Goal: Task Accomplishment & Management: Manage account settings

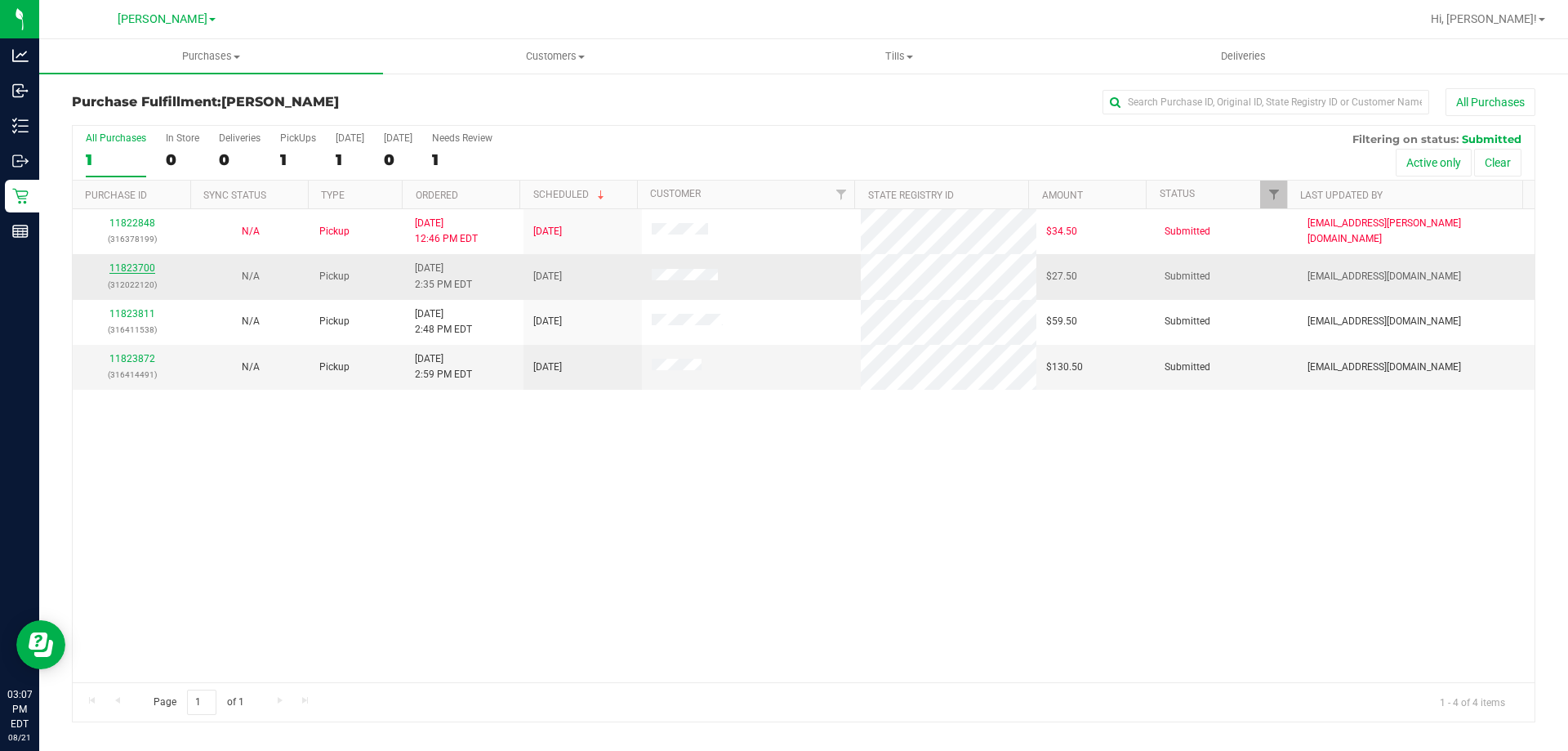
click at [117, 264] on link "11823700" at bounding box center [133, 268] width 46 height 11
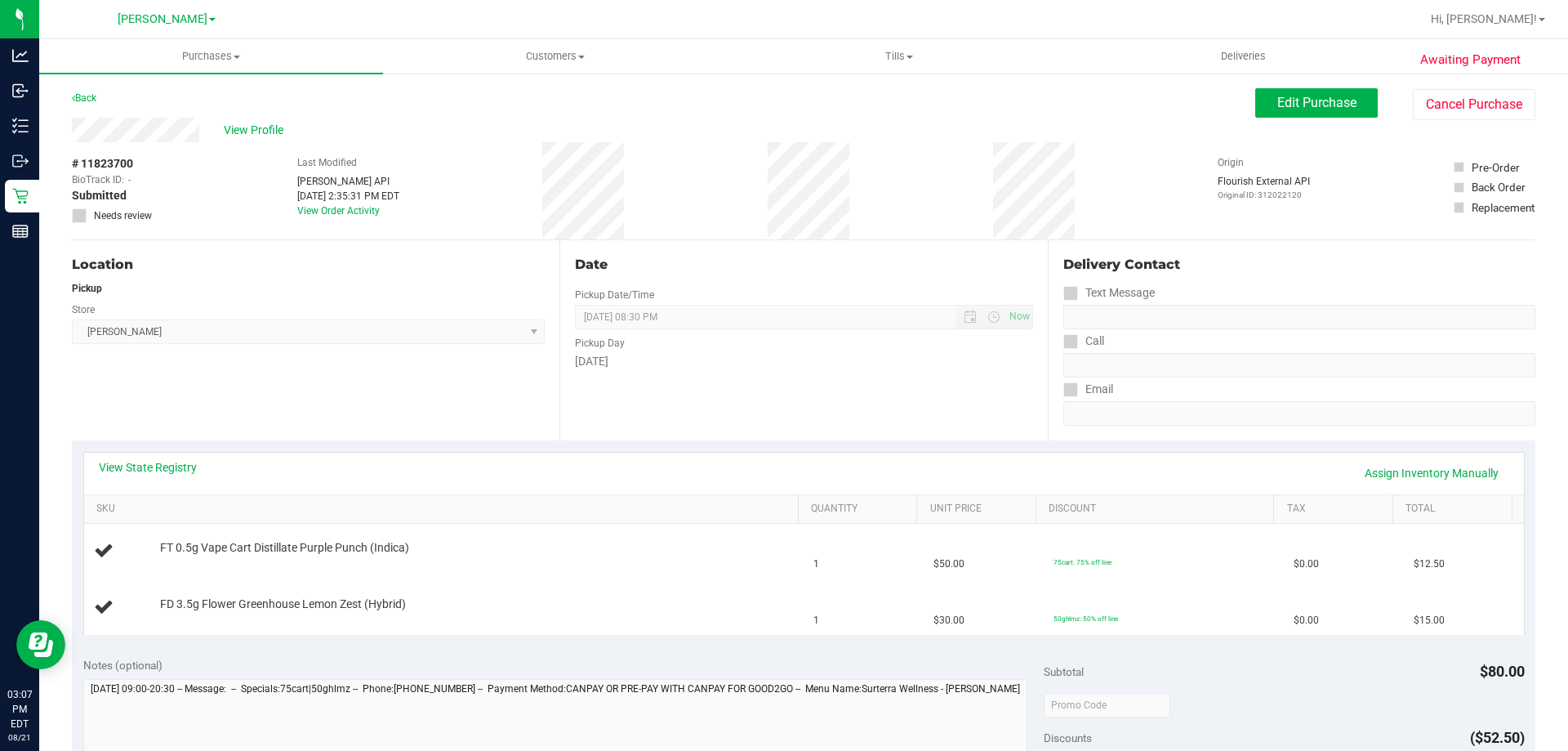
drag, startPoint x: 117, startPoint y: 454, endPoint x: 135, endPoint y: 453, distance: 18.0
click at [119, 454] on div "View State Registry Assign Inventory Manually" at bounding box center [803, 473] width 1440 height 41
click at [138, 460] on div "View State Registry Assign Inventory Manually" at bounding box center [803, 473] width 1440 height 41
click at [142, 463] on link "View State Registry" at bounding box center [147, 467] width 98 height 17
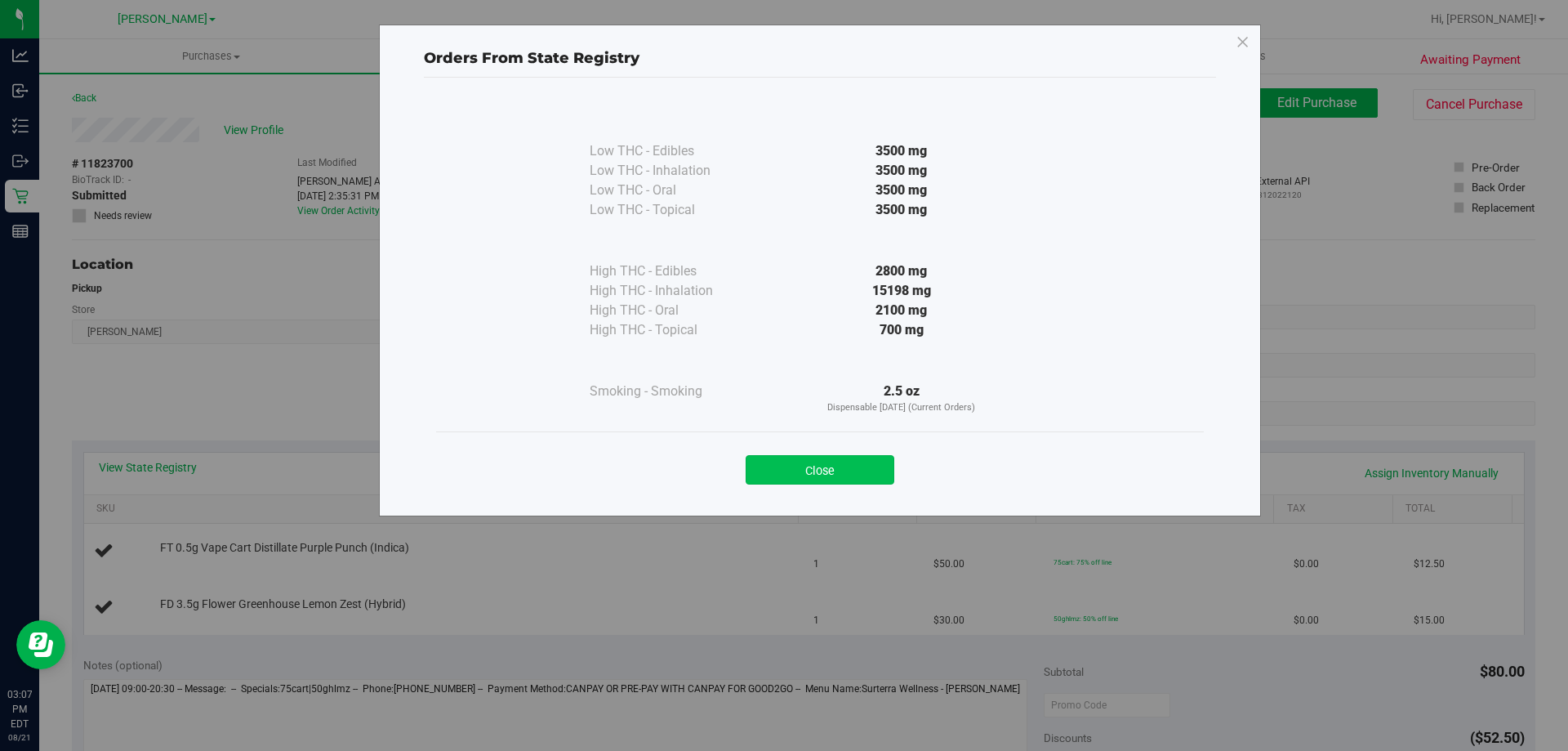
click at [771, 458] on button "Close" at bounding box center [820, 470] width 148 height 29
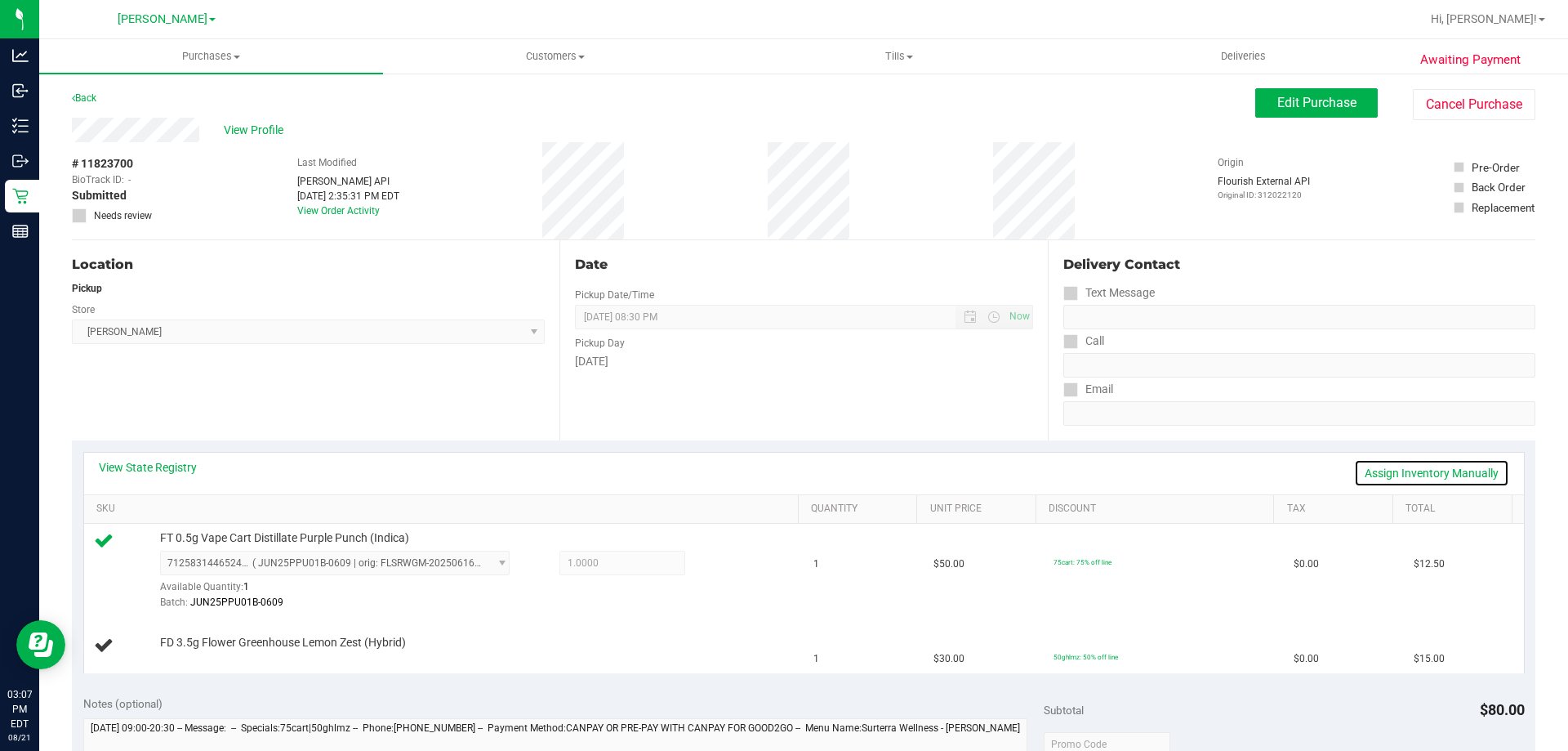
drag, startPoint x: 1465, startPoint y: 469, endPoint x: 458, endPoint y: 597, distance: 1015.1
click at [1462, 469] on link "Assign Inventory Manually" at bounding box center [1432, 473] width 155 height 28
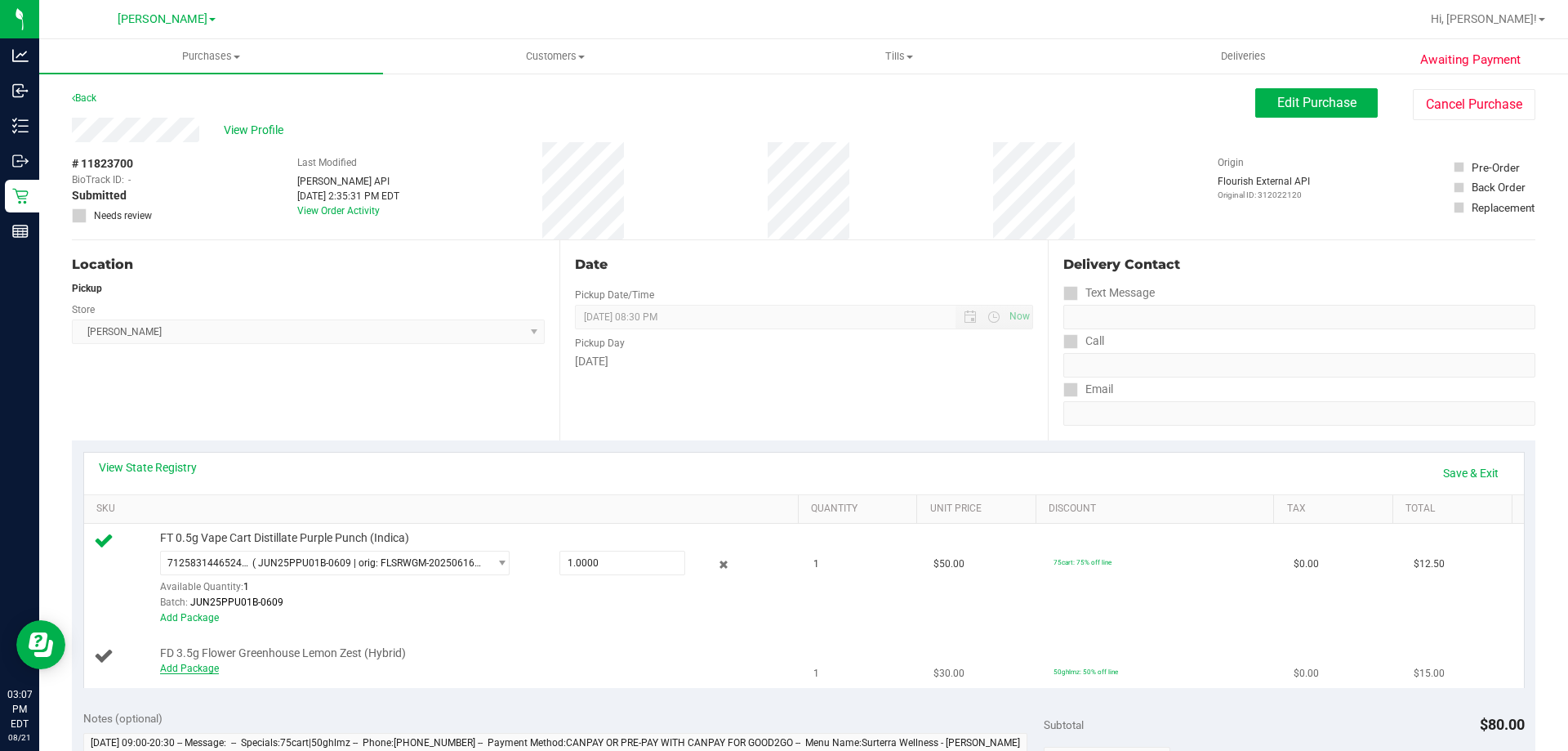
click at [205, 666] on link "Add Package" at bounding box center [190, 668] width 59 height 11
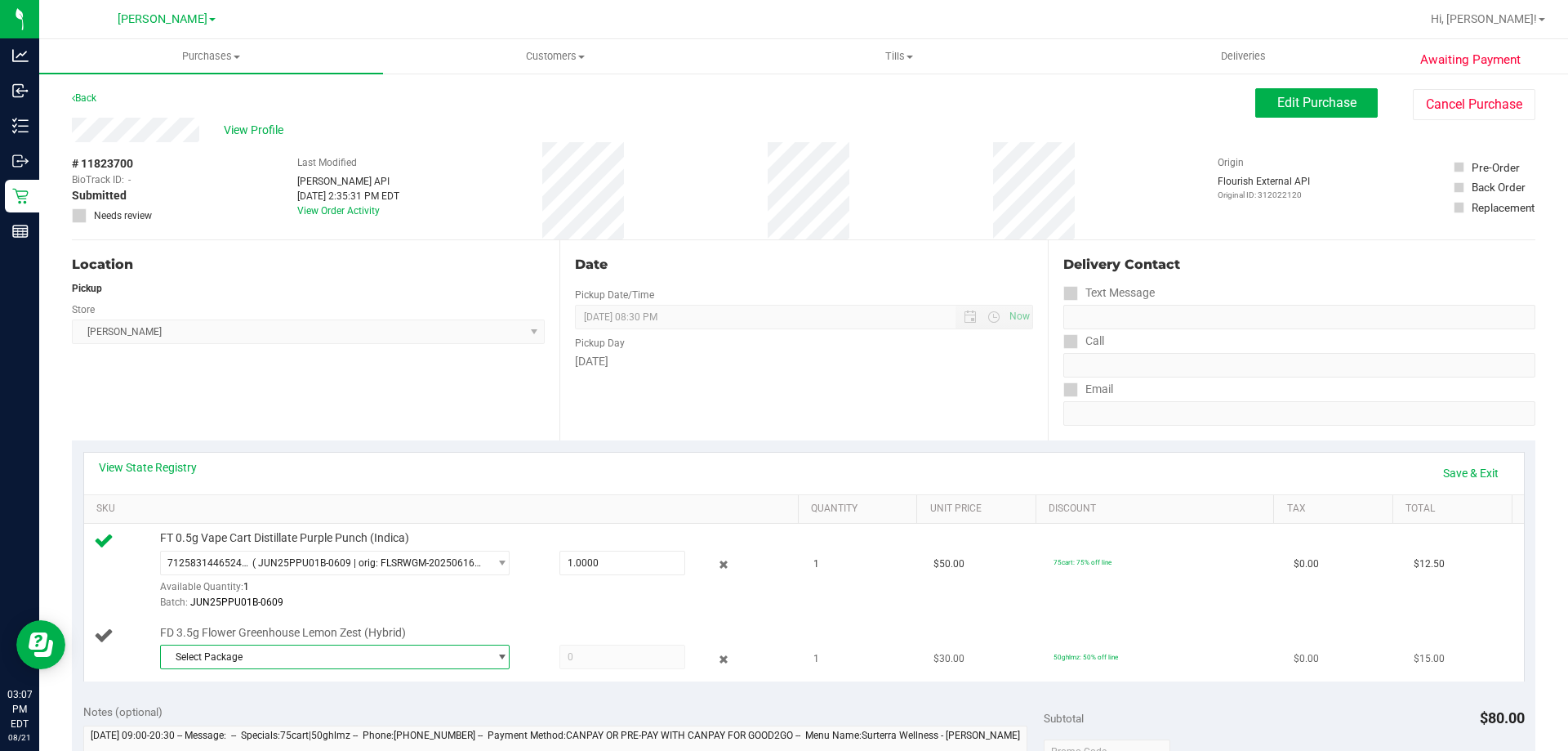
click at [240, 661] on span "Select Package" at bounding box center [325, 657] width 328 height 23
click at [112, 681] on td "FD 3.5g Flower Greenhouse Lemon Zest (Hybrid) Select Package 5121909132391653" at bounding box center [444, 650] width 720 height 63
click at [275, 658] on span "Select Package" at bounding box center [325, 657] width 328 height 23
click at [241, 714] on li "5121909132391653 ( W-DEC24LMZ05-0107 | orig: FLSRWGM-20250113-1226 )" at bounding box center [331, 724] width 342 height 23
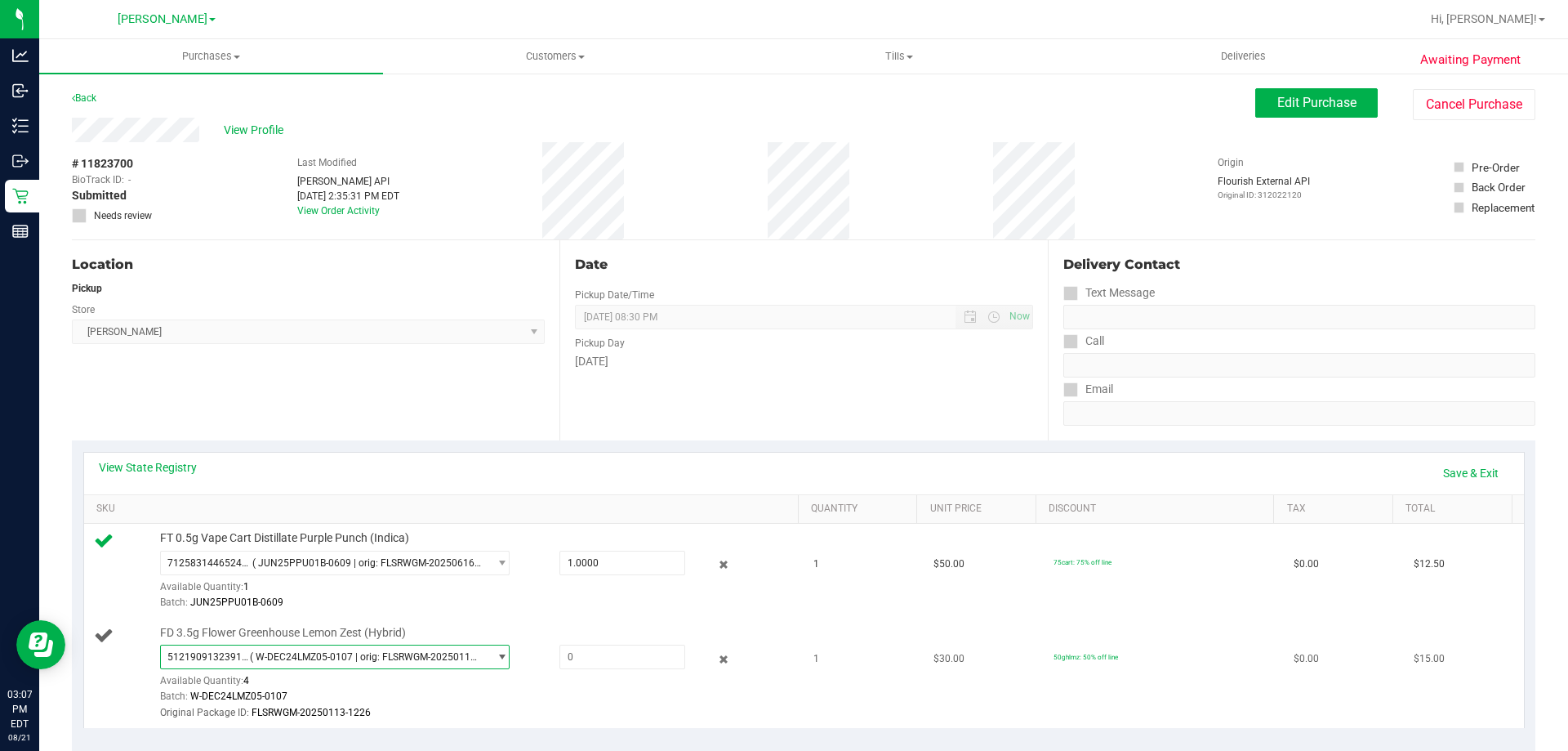
click at [273, 651] on span "( W-DEC24LMZ05-0107 | orig: FLSRWGM-20250113-1226 )" at bounding box center [366, 657] width 232 height 11
click at [703, 656] on div at bounding box center [711, 658] width 53 height 19
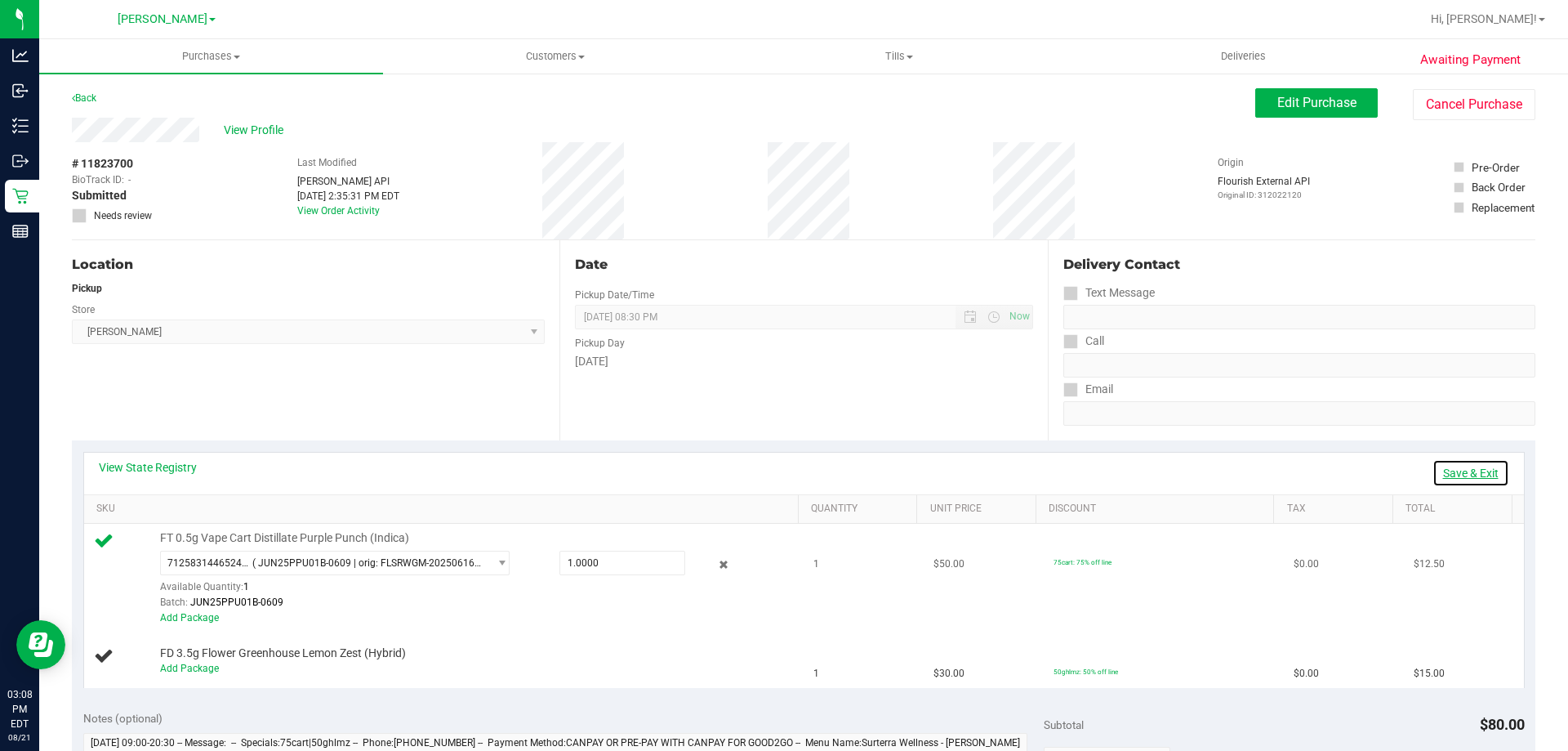
drag, startPoint x: 1478, startPoint y: 475, endPoint x: 883, endPoint y: 569, distance: 602.4
click at [1477, 474] on link "Save & Exit" at bounding box center [1470, 473] width 76 height 28
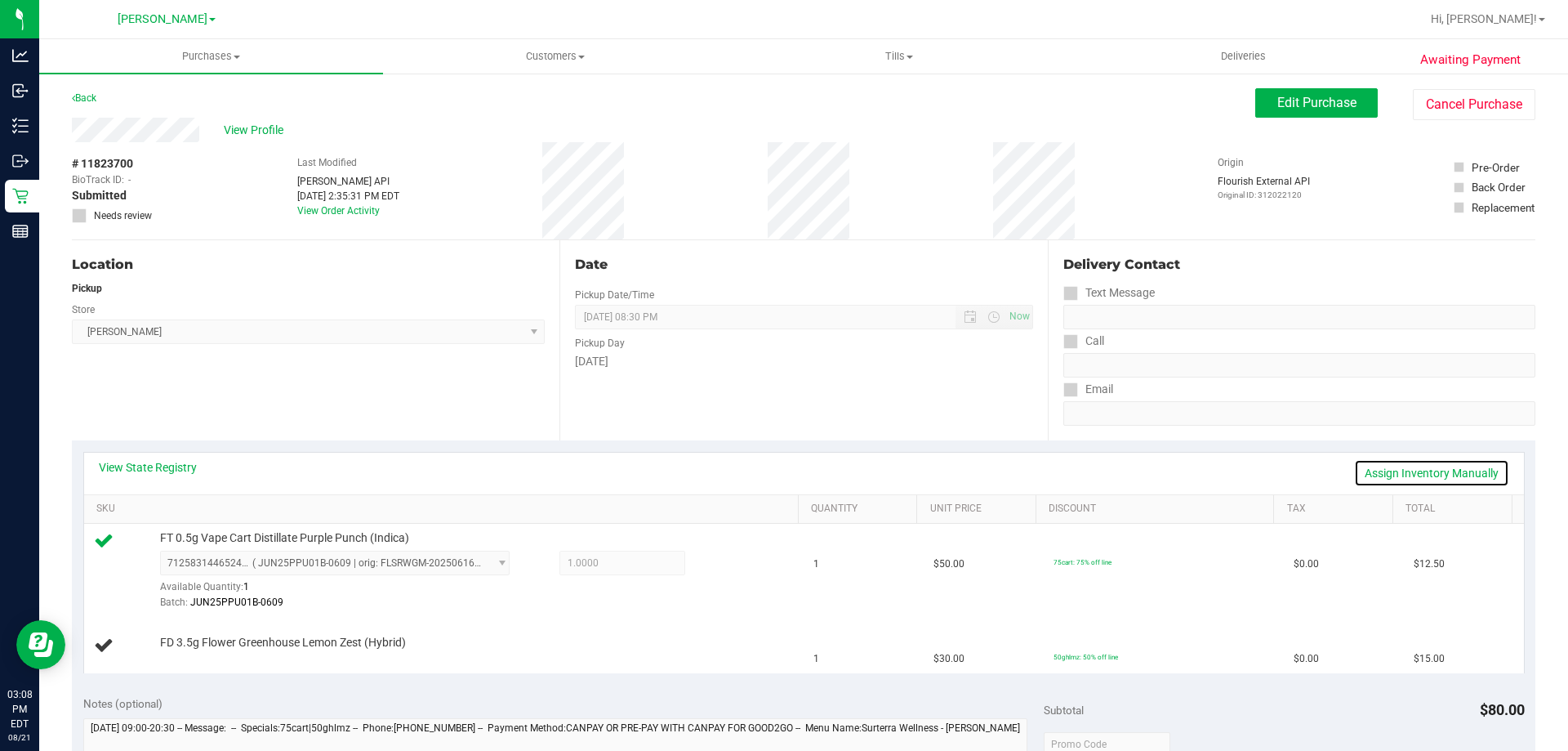
click at [1433, 472] on link "Assign Inventory Manually" at bounding box center [1432, 473] width 155 height 28
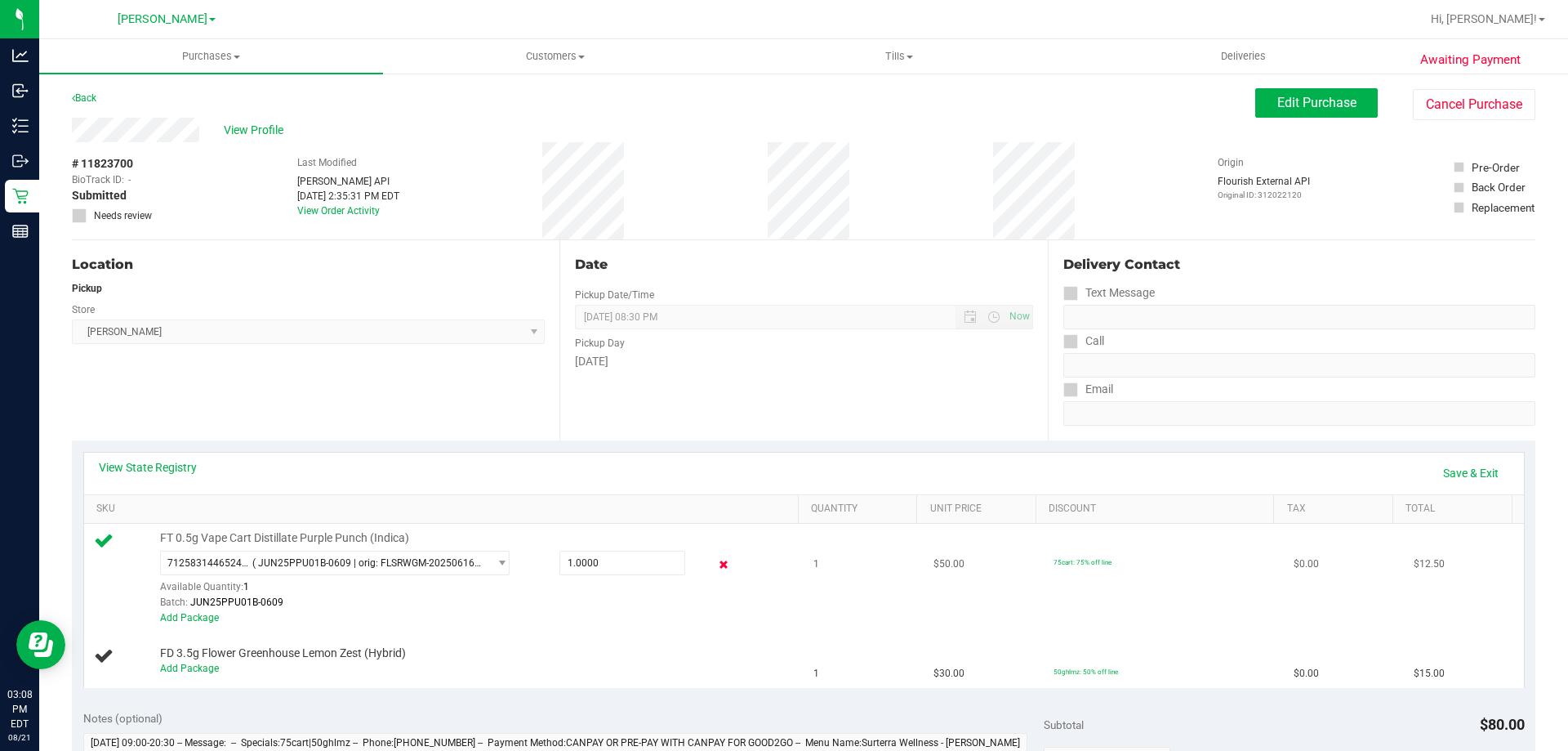
click at [720, 565] on icon at bounding box center [724, 565] width 18 height 18
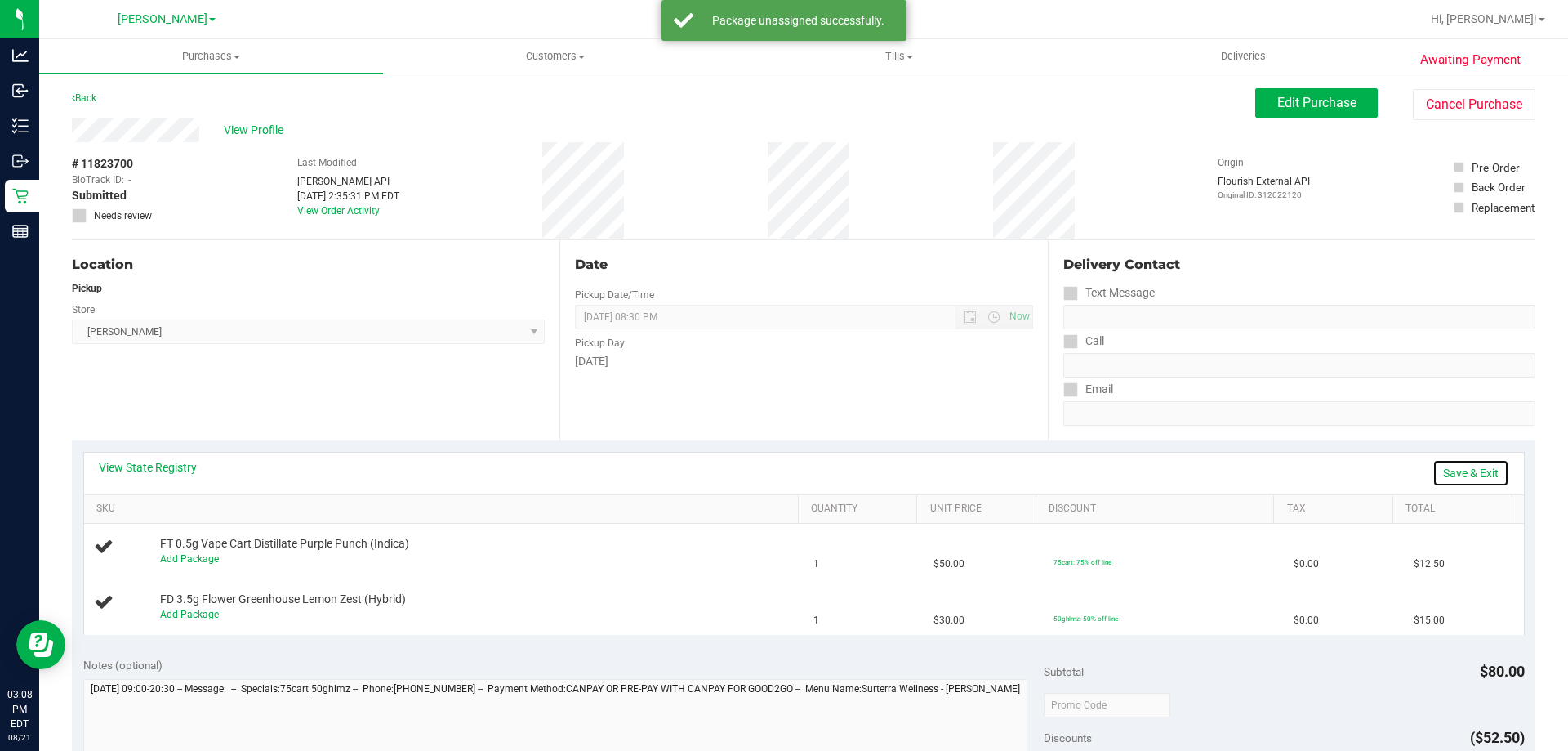
click at [1447, 467] on link "Save & Exit" at bounding box center [1470, 473] width 76 height 28
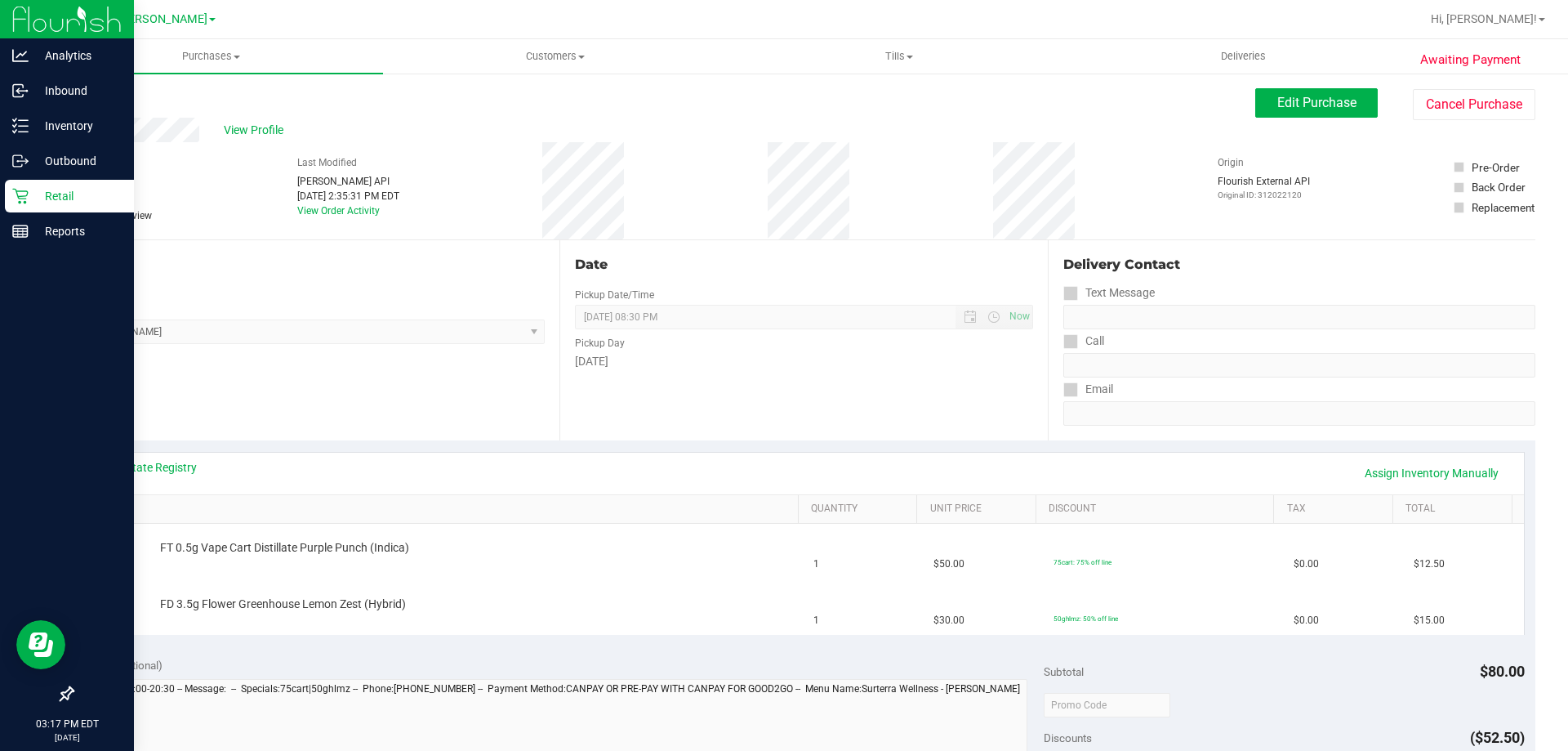
click at [77, 182] on div "Retail" at bounding box center [69, 195] width 129 height 32
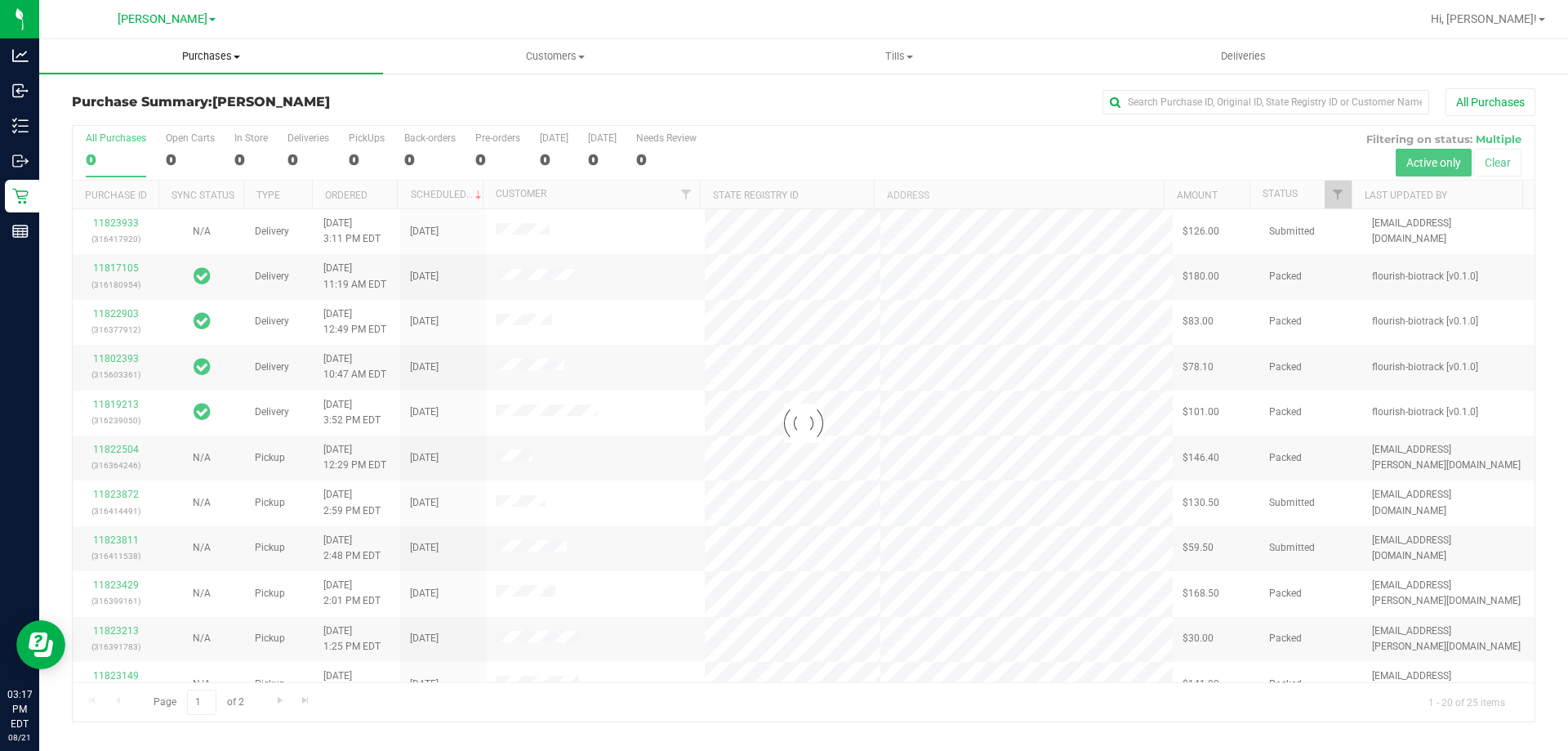
click at [188, 55] on span "Purchases" at bounding box center [211, 56] width 344 height 15
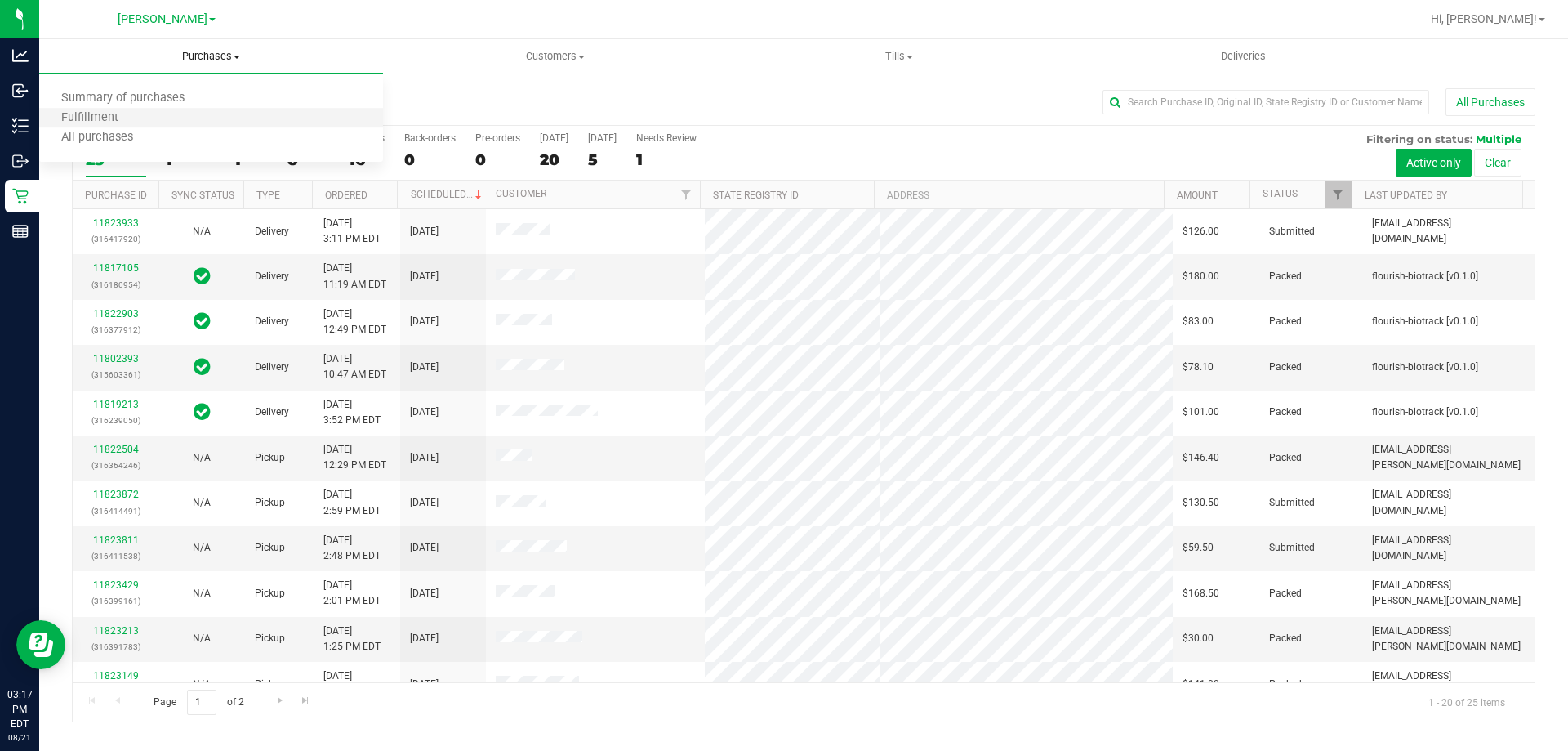
click at [97, 126] on li "Fulfillment" at bounding box center [211, 118] width 344 height 19
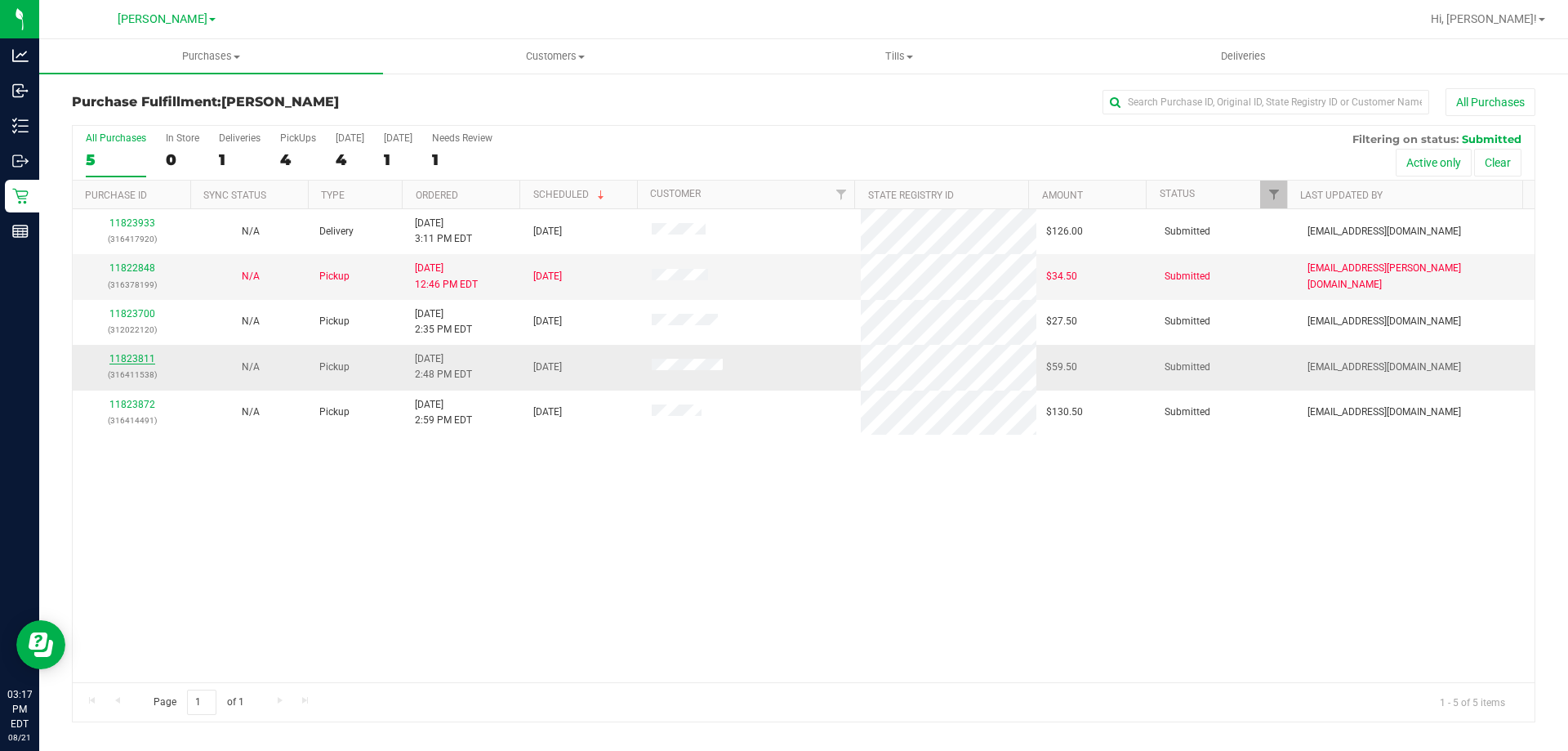
click at [143, 357] on link "11823811" at bounding box center [133, 358] width 46 height 11
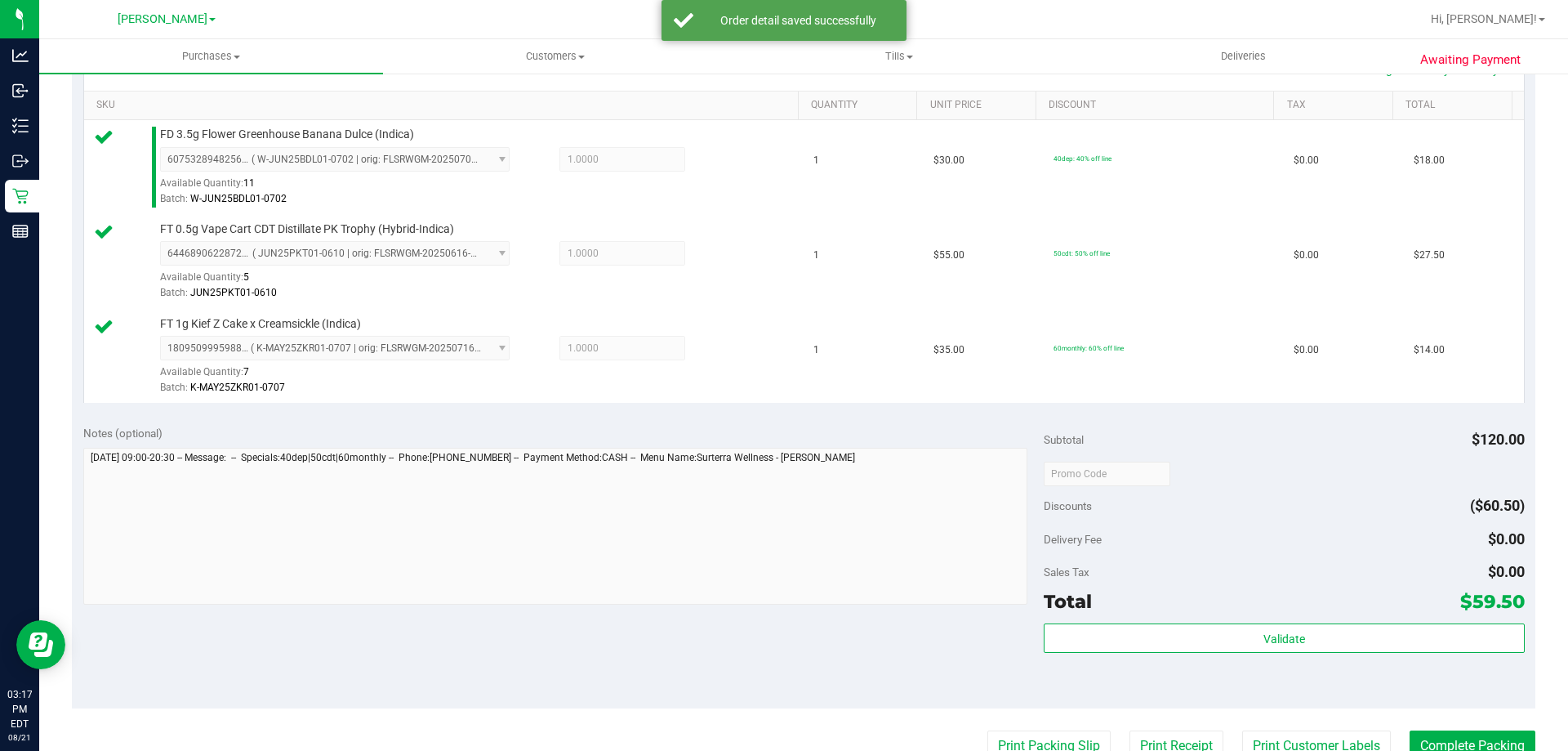
scroll to position [413, 0]
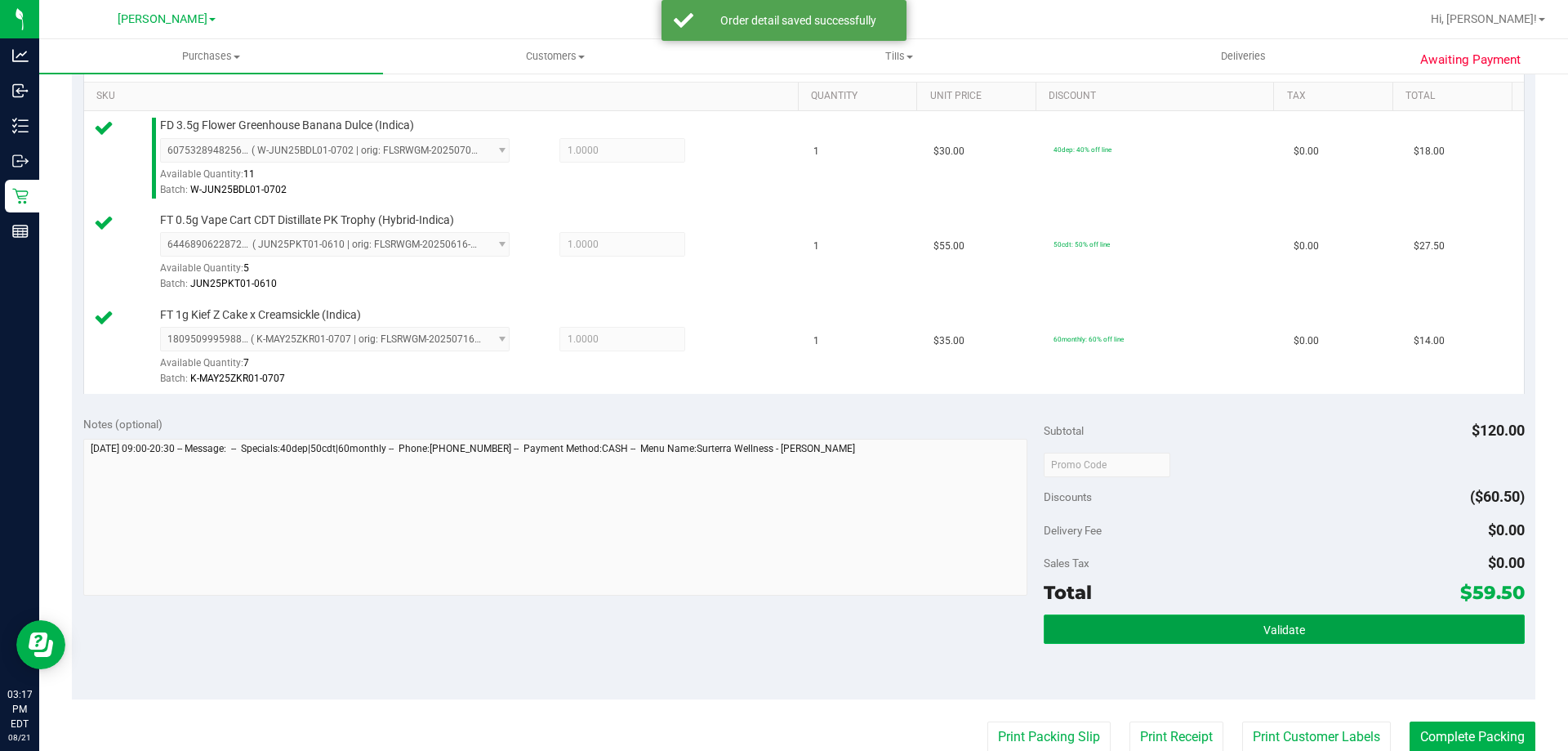
click at [1218, 633] on button "Validate" at bounding box center [1283, 629] width 480 height 29
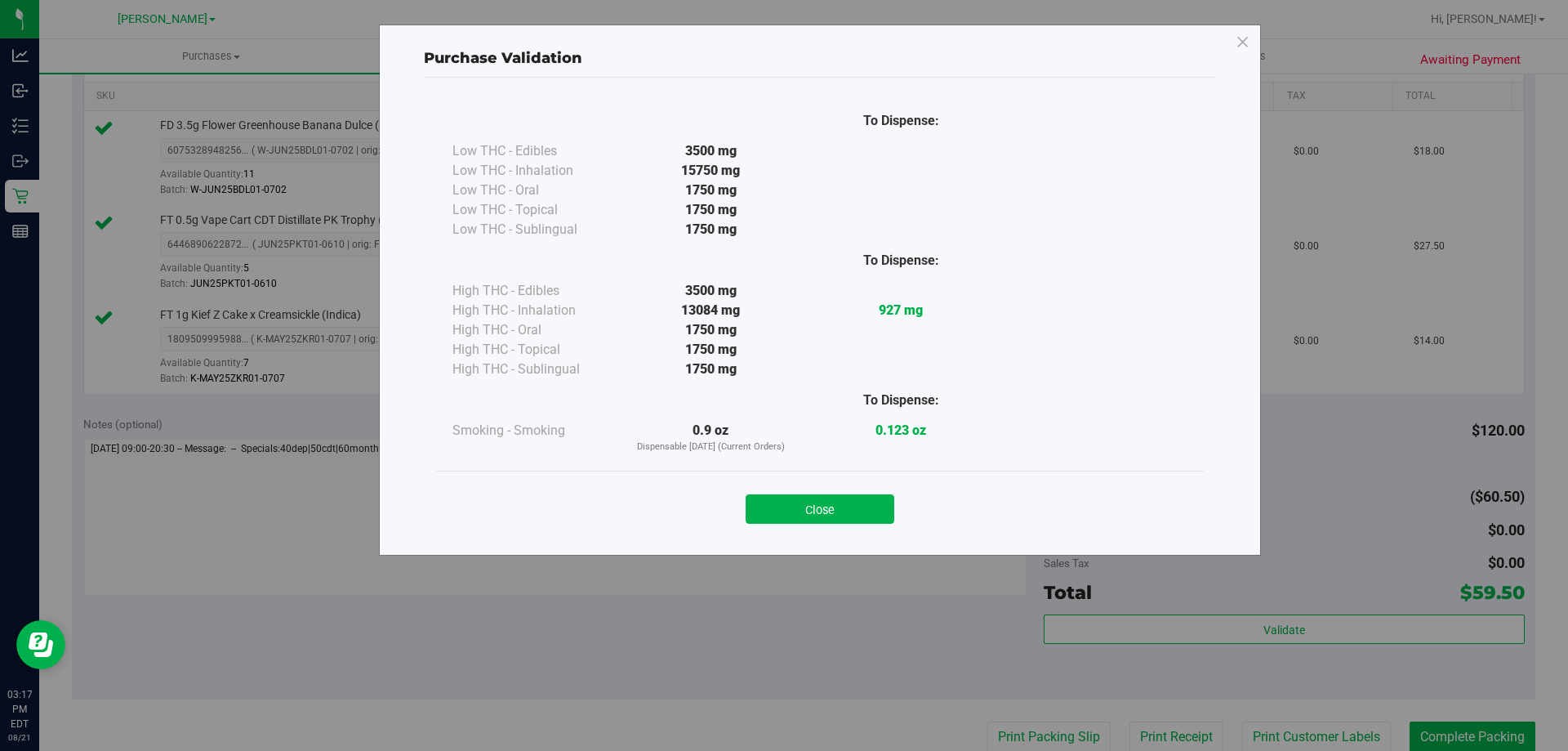
drag, startPoint x: 781, startPoint y: 517, endPoint x: 825, endPoint y: 561, distance: 62.2
click at [781, 519] on button "Close" at bounding box center [820, 509] width 148 height 29
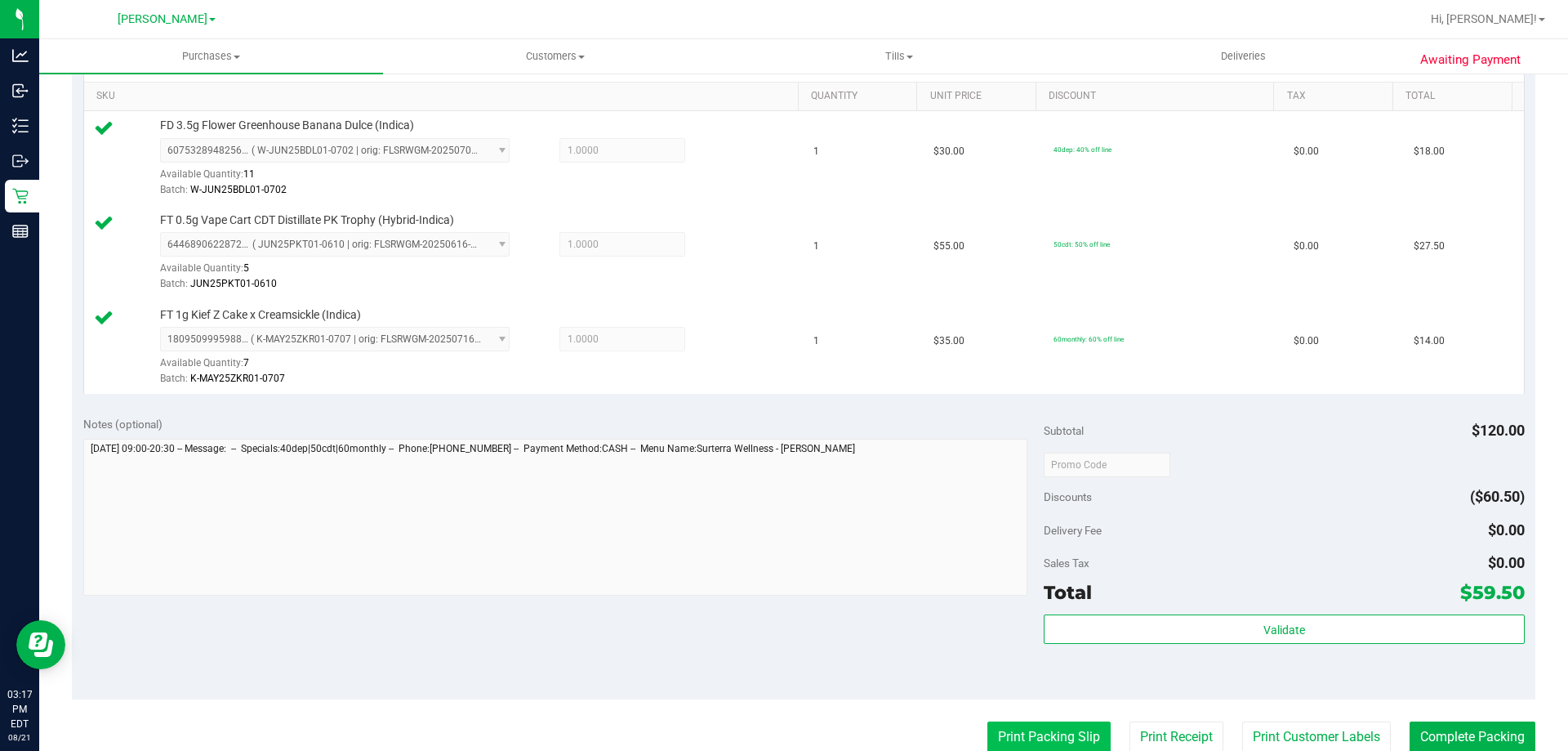
click at [1042, 734] on button "Print Packing Slip" at bounding box center [1049, 737] width 123 height 31
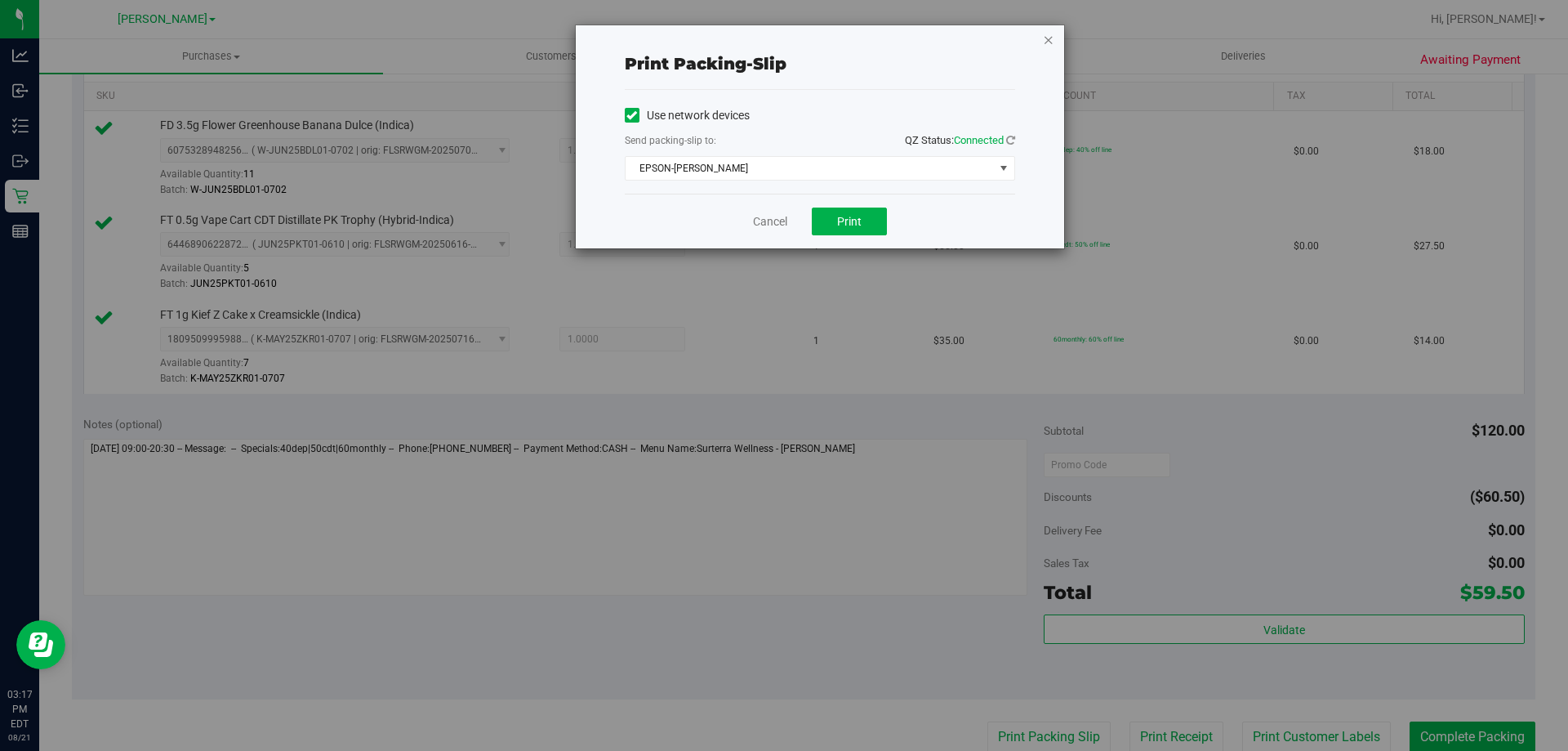
click at [1052, 36] on icon "button" at bounding box center [1048, 39] width 11 height 19
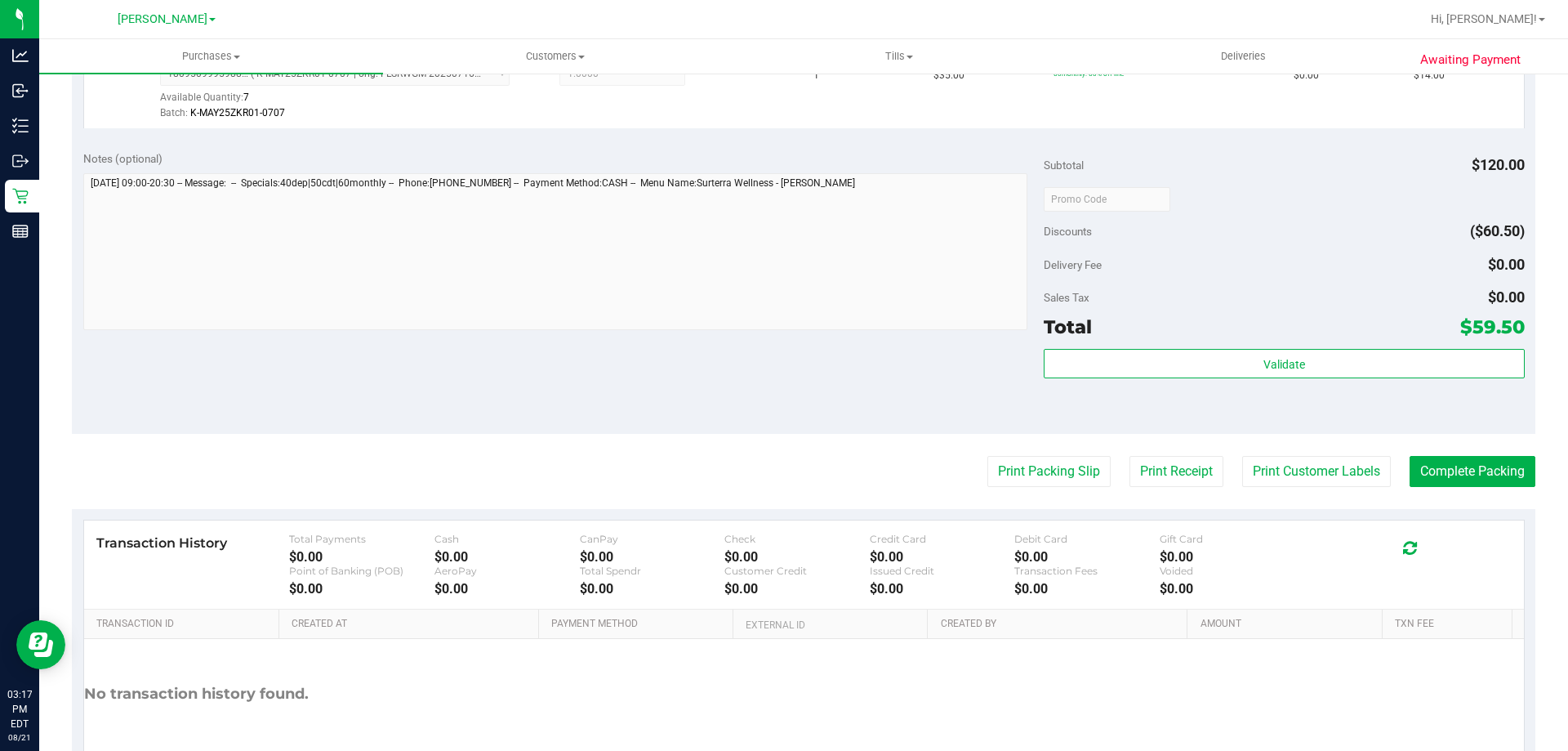
scroll to position [682, 0]
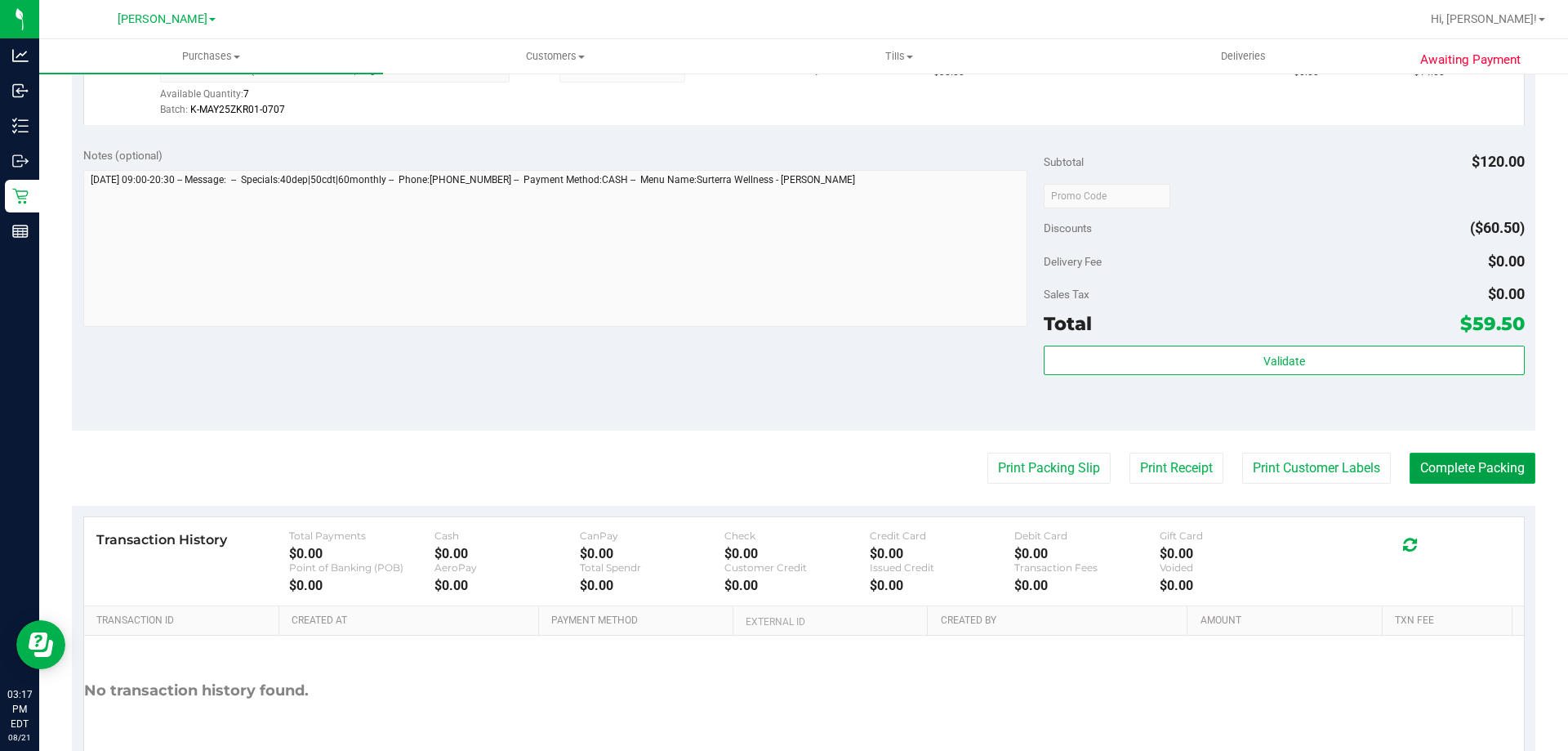
click at [1462, 452] on button "Complete Packing" at bounding box center [1472, 468] width 126 height 31
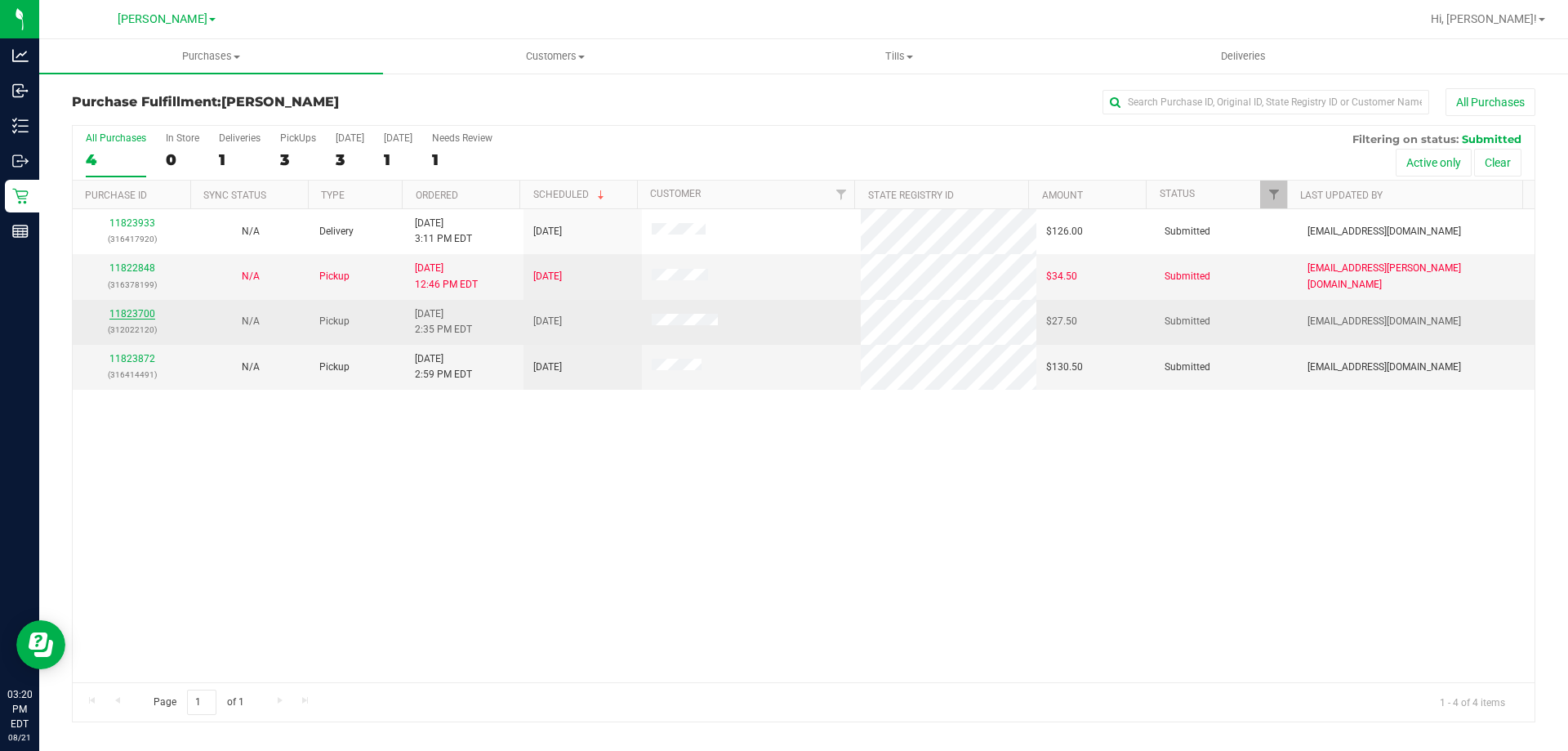
click at [146, 319] on link "11823700" at bounding box center [133, 313] width 46 height 11
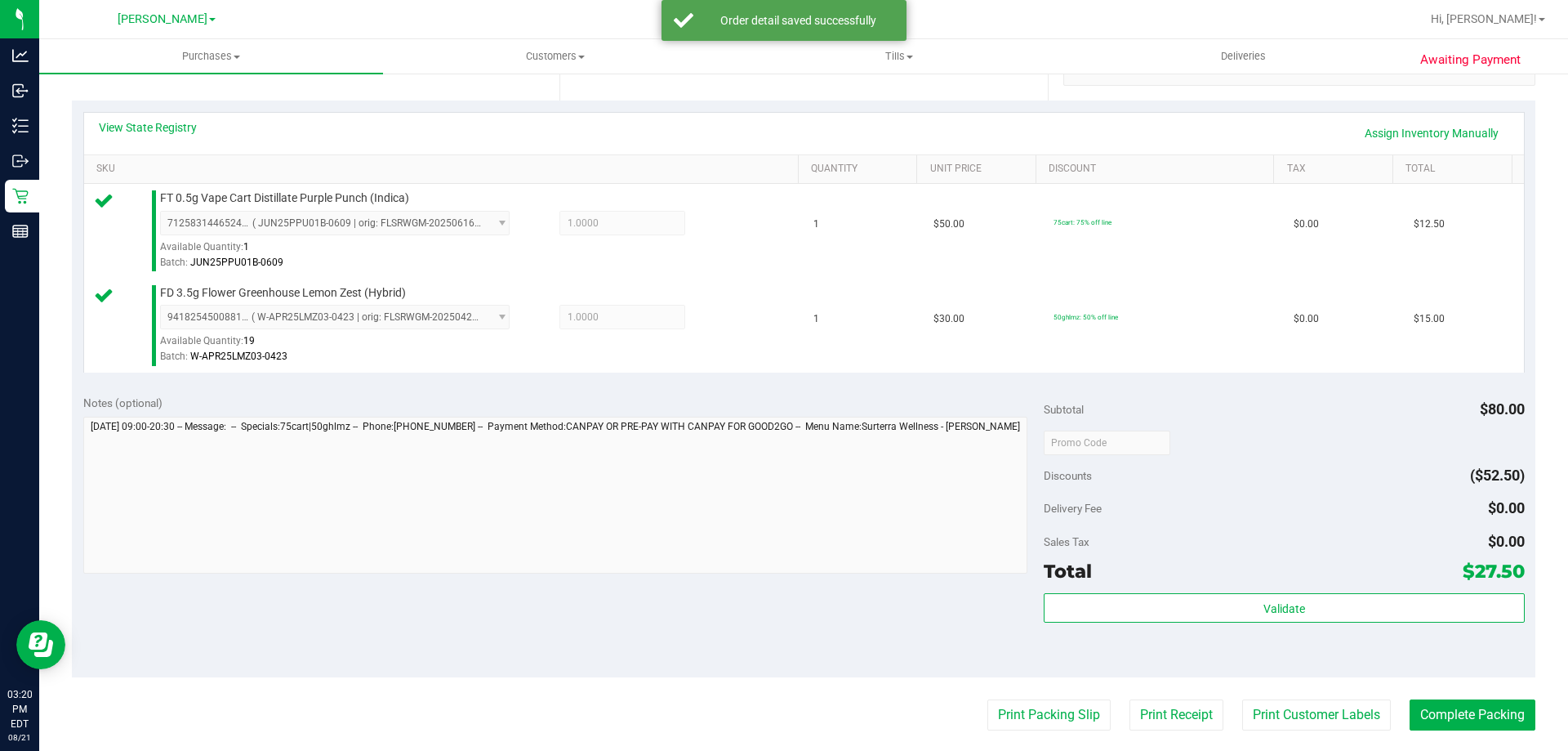
scroll to position [680, 0]
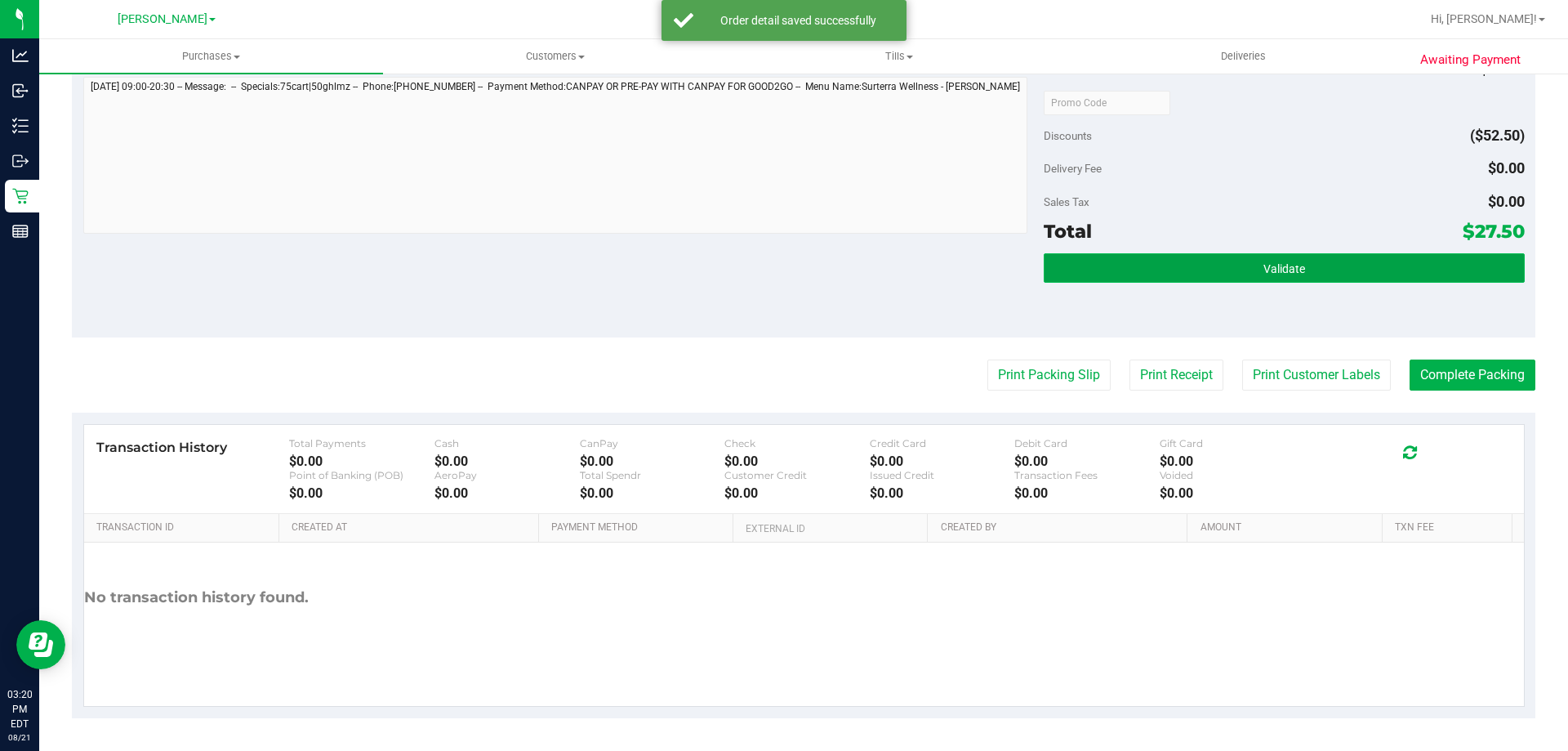
click at [1225, 275] on button "Validate" at bounding box center [1283, 268] width 480 height 29
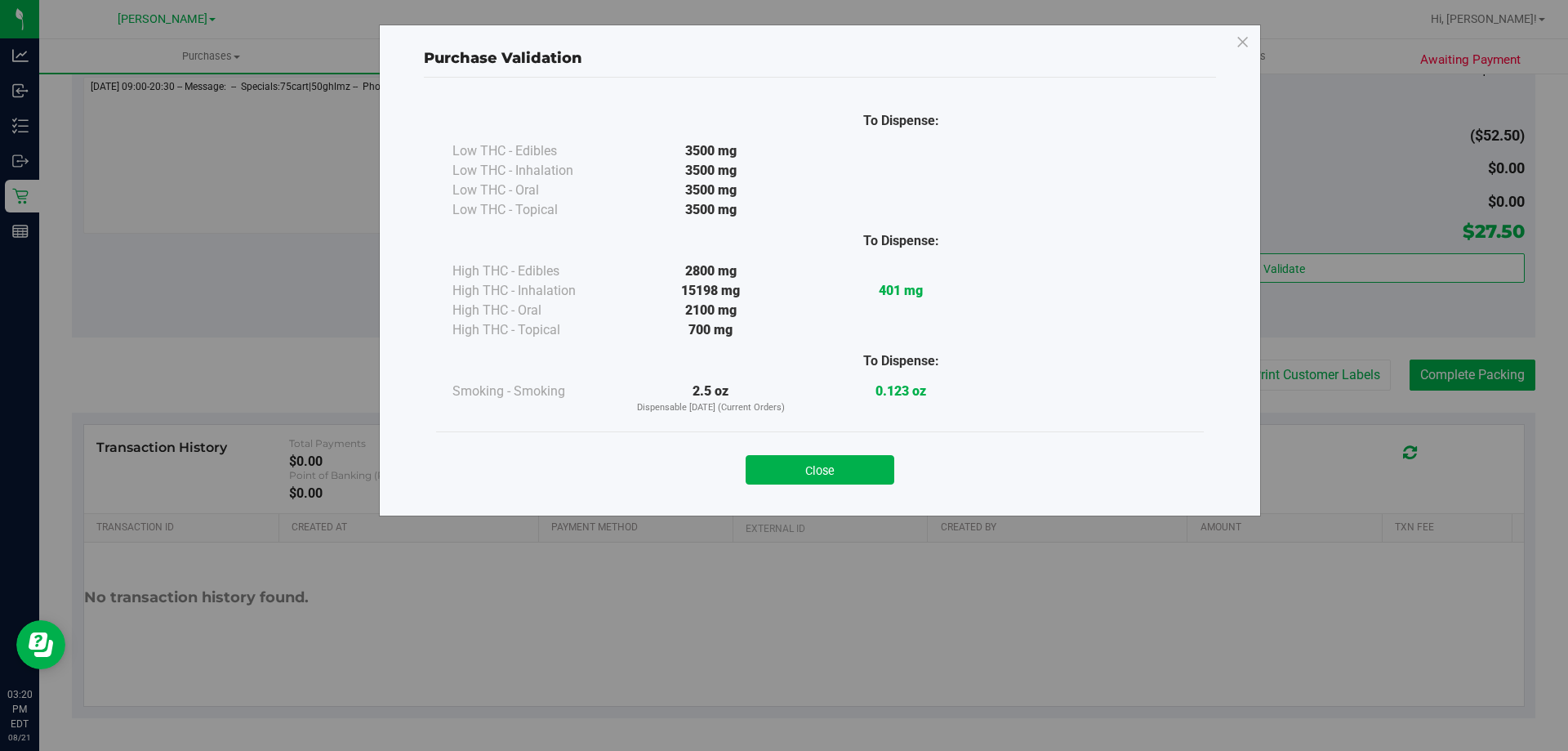
drag, startPoint x: 837, startPoint y: 458, endPoint x: 984, endPoint y: 416, distance: 152.9
click at [836, 458] on button "Close" at bounding box center [820, 470] width 148 height 29
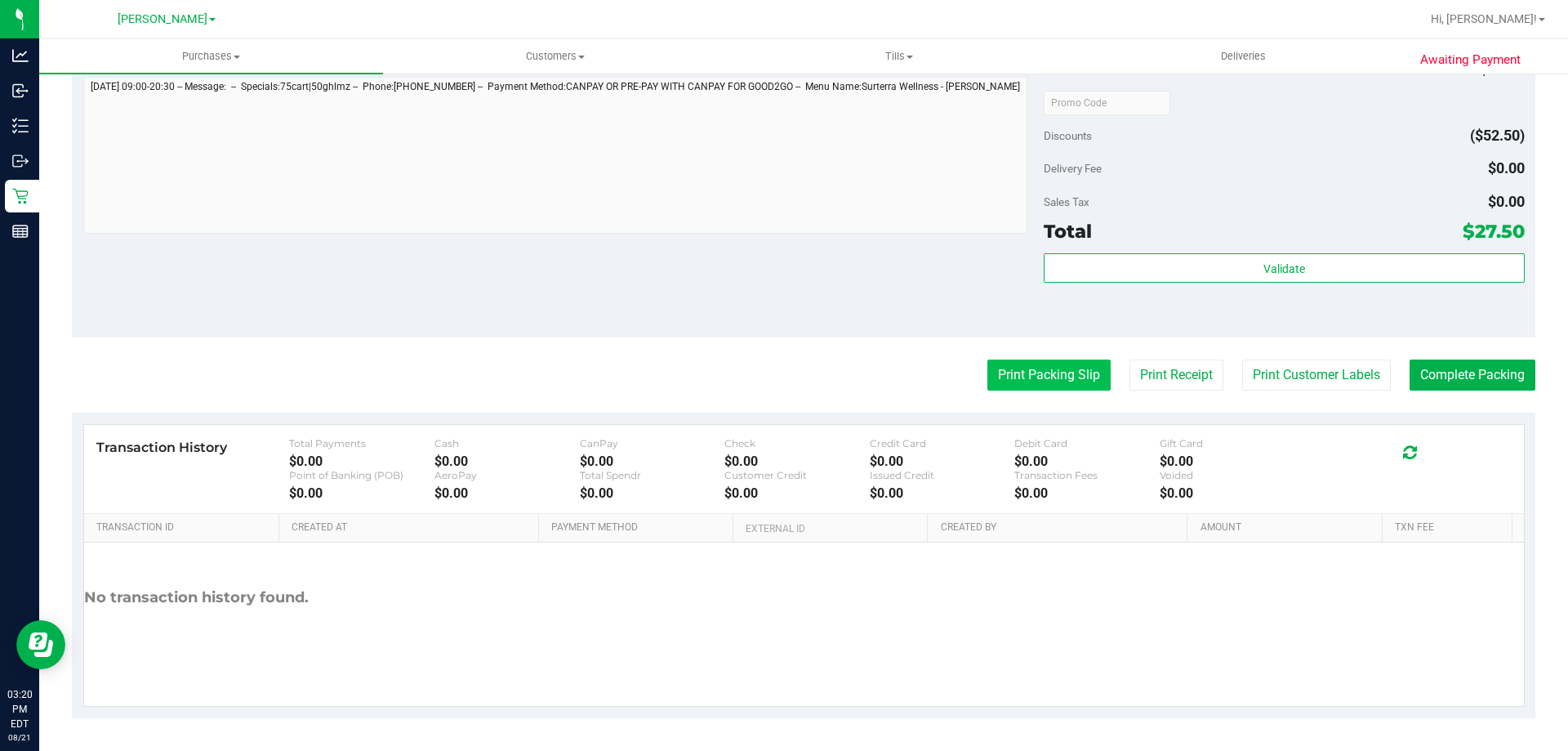
click at [1019, 379] on button "Print Packing Slip" at bounding box center [1049, 375] width 123 height 31
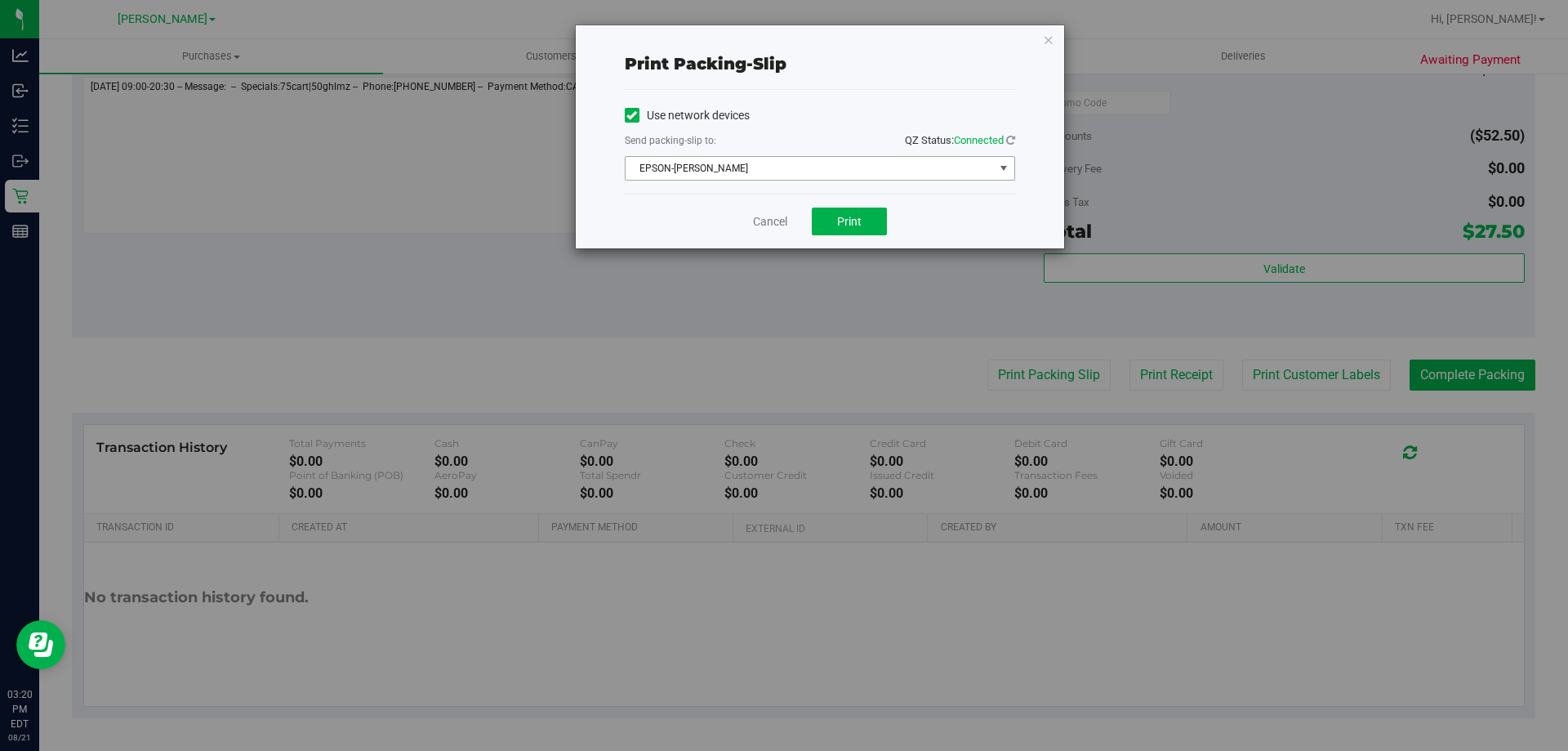
click at [829, 159] on span "EPSON-[PERSON_NAME]" at bounding box center [810, 168] width 369 height 23
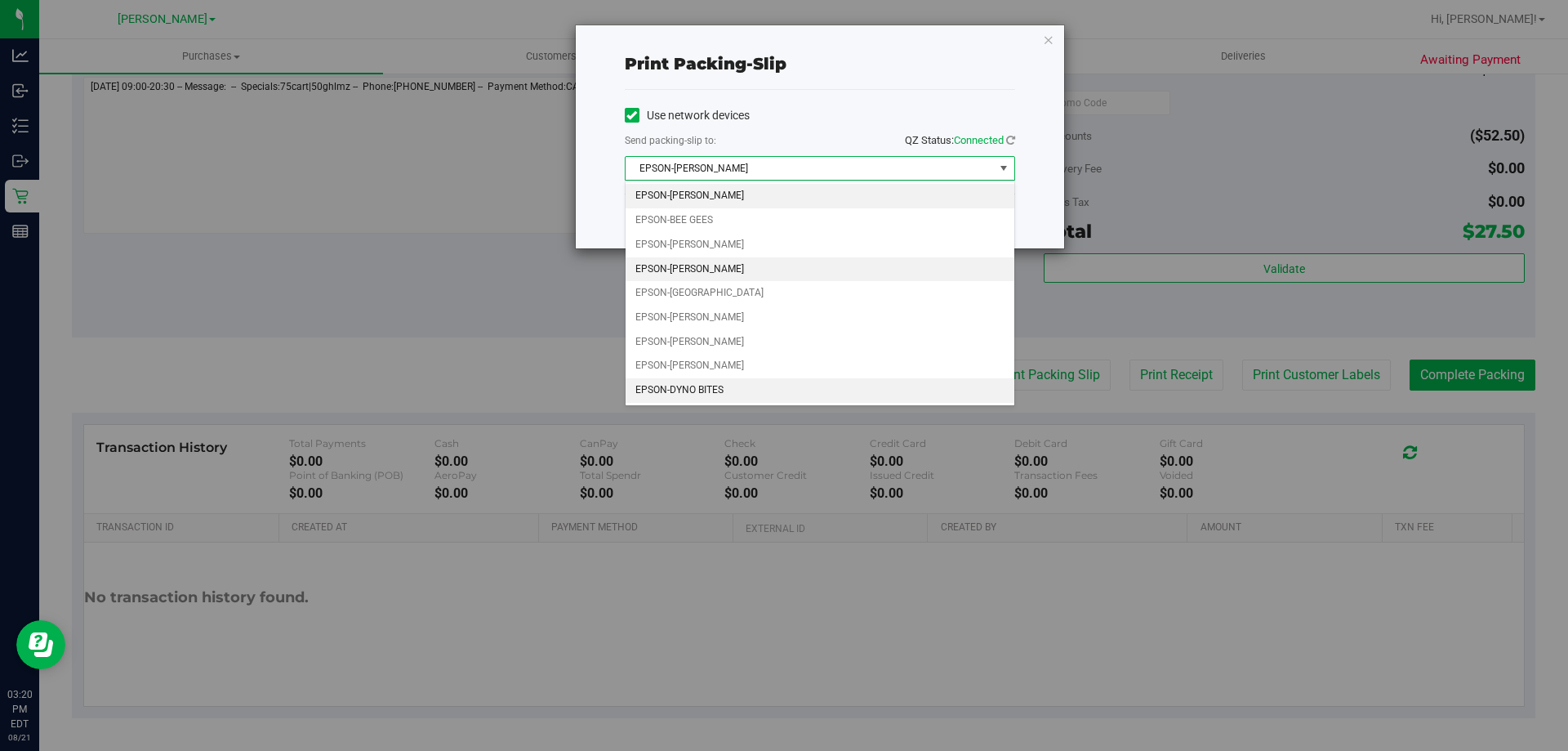
drag, startPoint x: 731, startPoint y: 271, endPoint x: 783, endPoint y: 234, distance: 63.8
click at [731, 271] on li "EPSON-[PERSON_NAME]" at bounding box center [820, 269] width 389 height 25
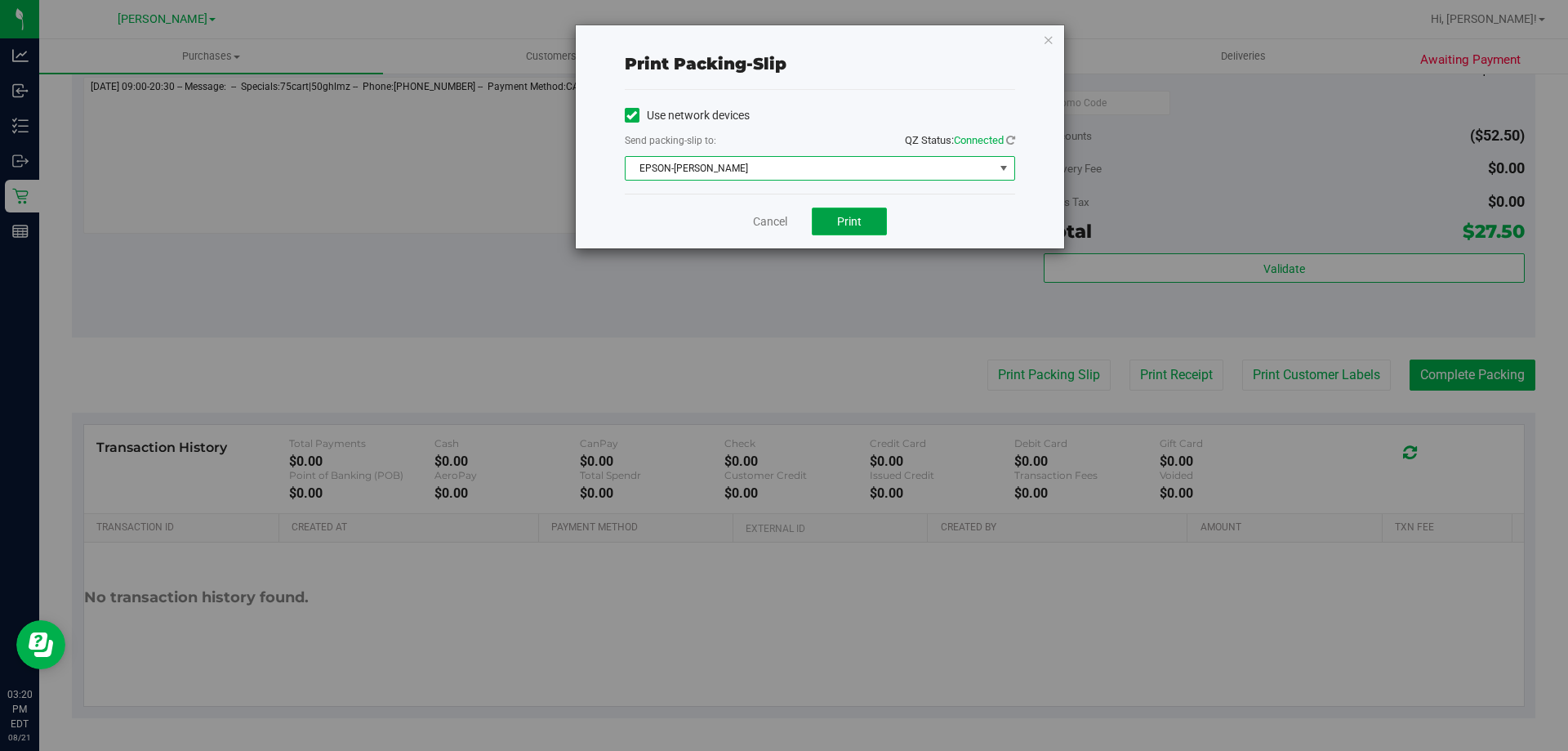
click at [853, 230] on button "Print" at bounding box center [849, 221] width 76 height 28
click at [756, 221] on link "Cancel" at bounding box center [770, 221] width 34 height 18
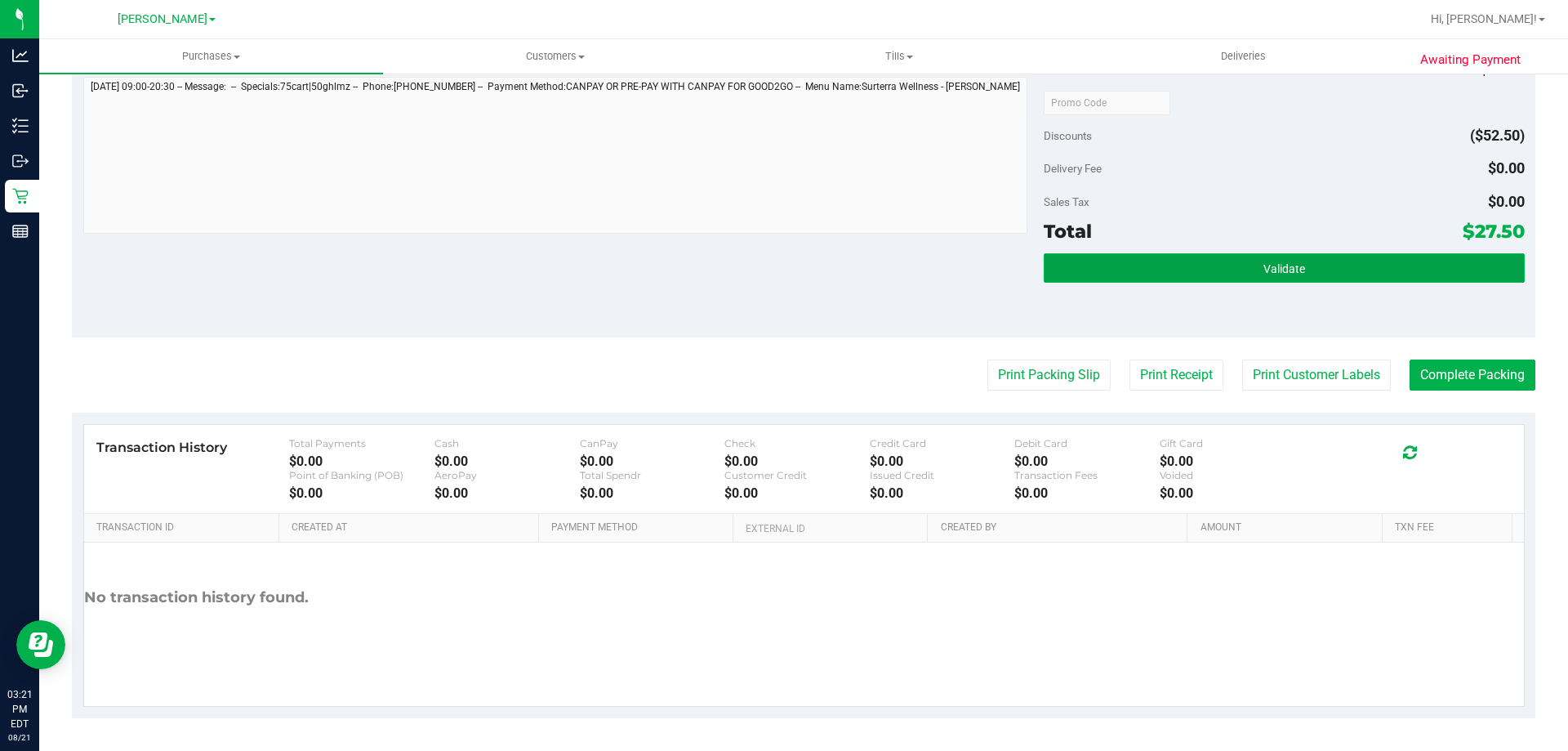
click at [1238, 254] on button "Validate" at bounding box center [1283, 268] width 480 height 29
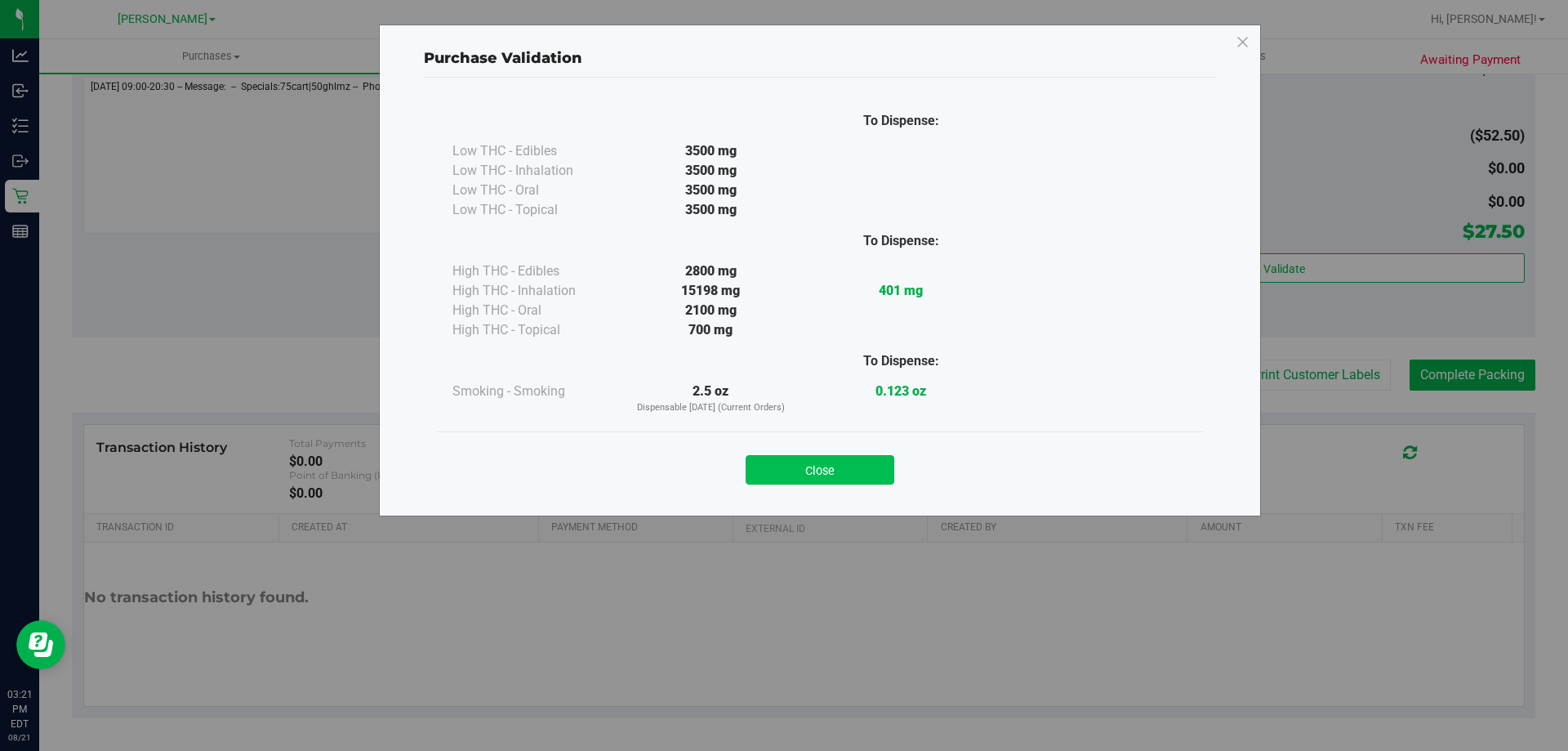
click at [781, 464] on button "Close" at bounding box center [820, 470] width 148 height 29
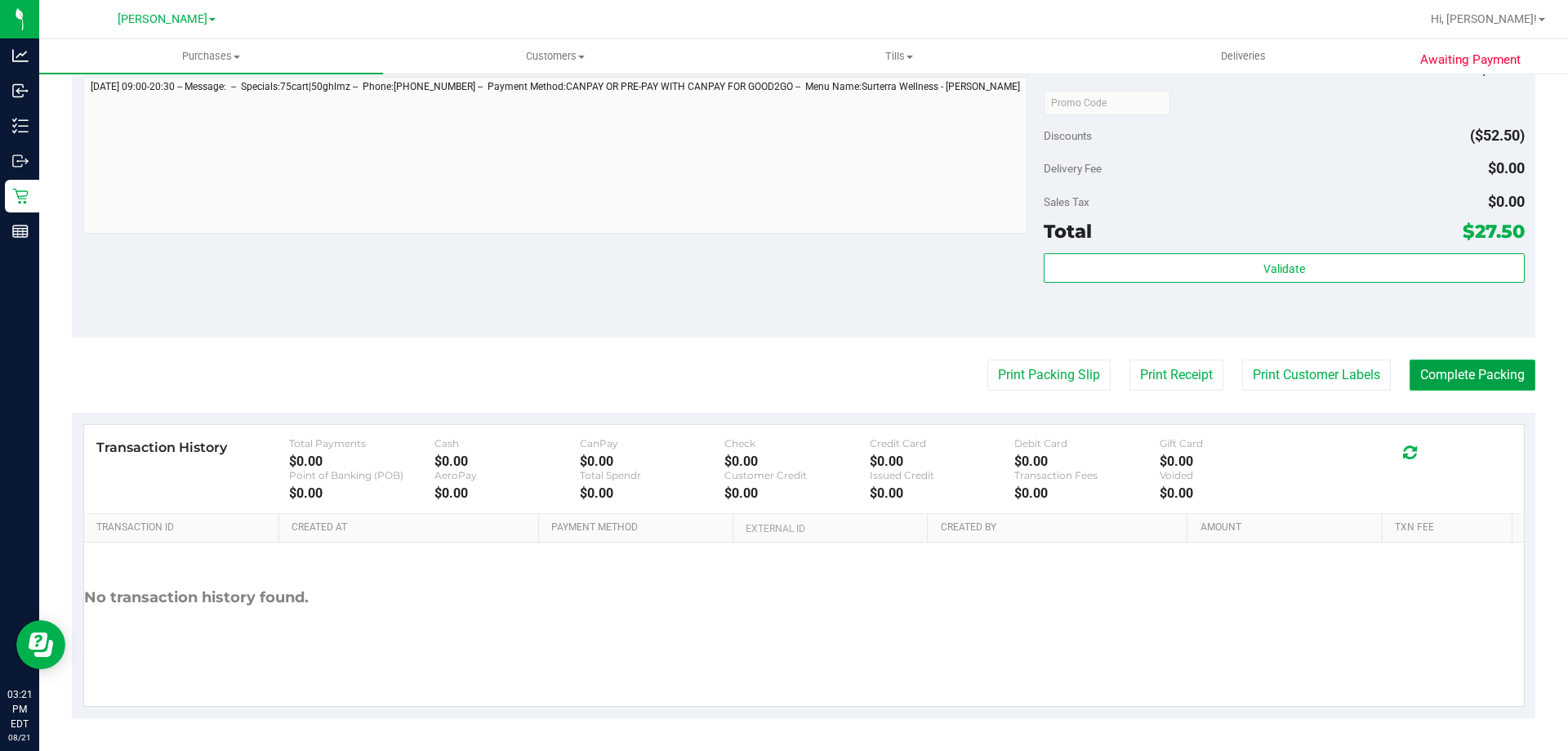
click at [1442, 377] on button "Complete Packing" at bounding box center [1472, 375] width 126 height 31
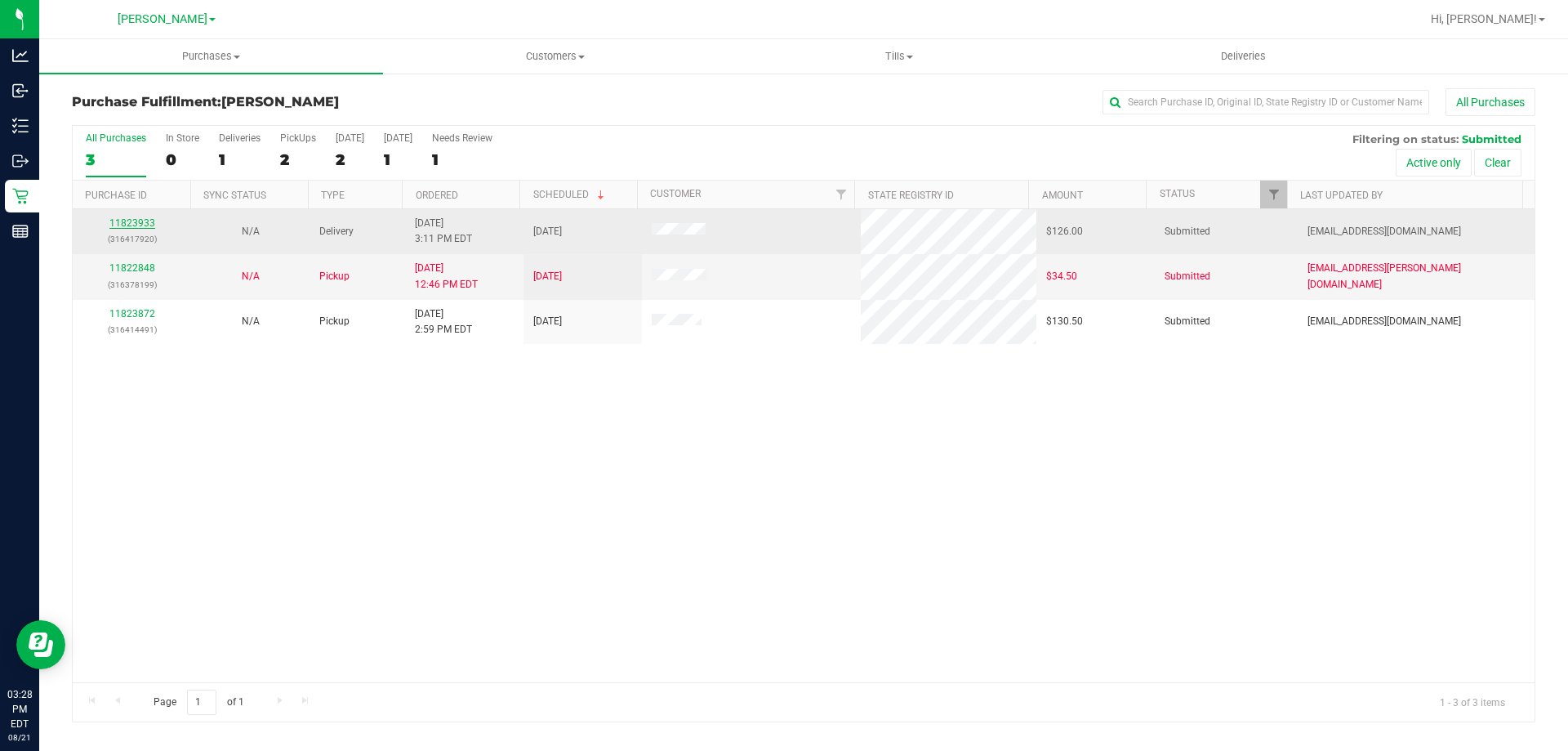
click at [137, 228] on link "11823933" at bounding box center [133, 223] width 46 height 11
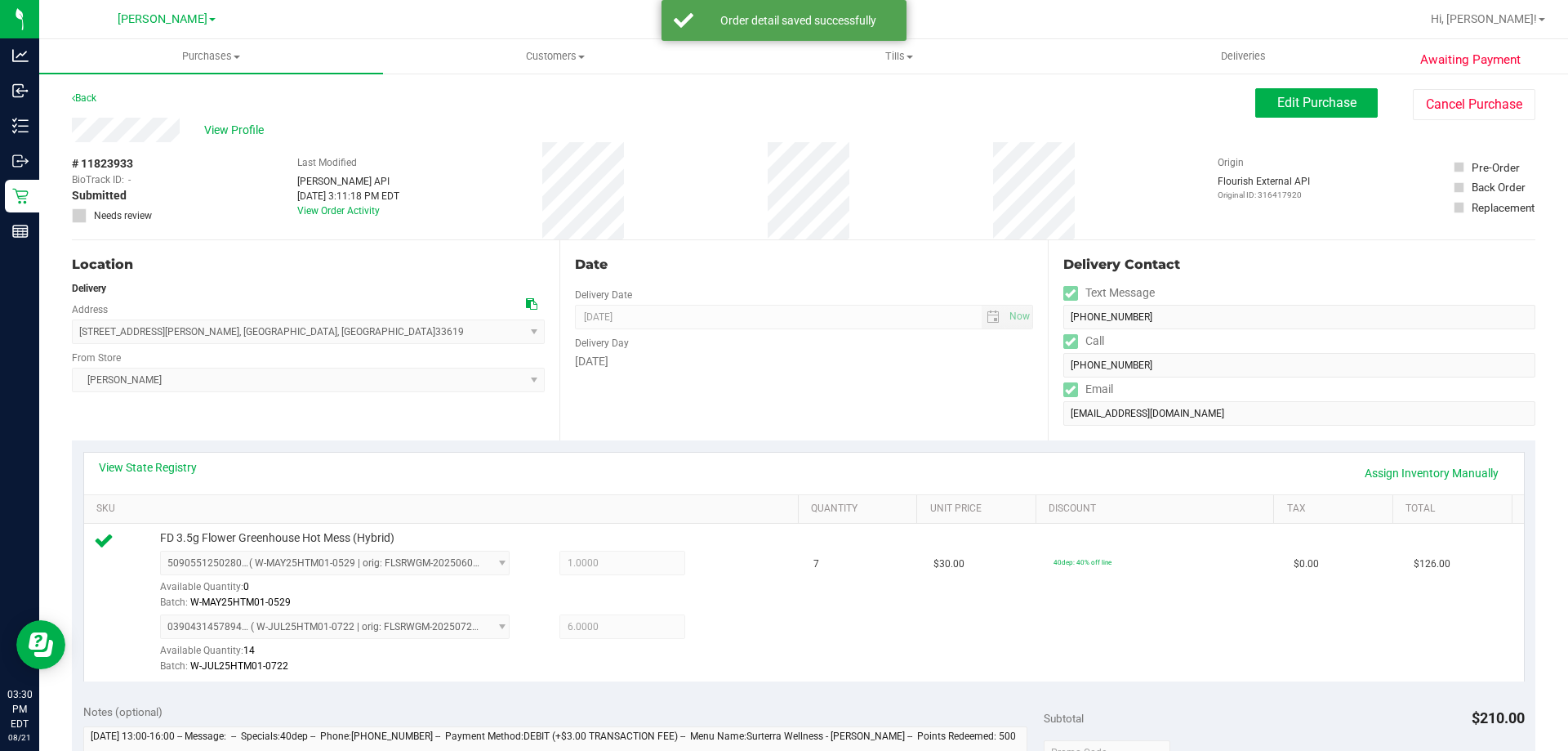
click at [1553, 160] on div "Awaiting Payment Back Edit Purchase Cancel Purchase View Profile # 11823933 Bio…" at bounding box center [804, 736] width 1529 height 1329
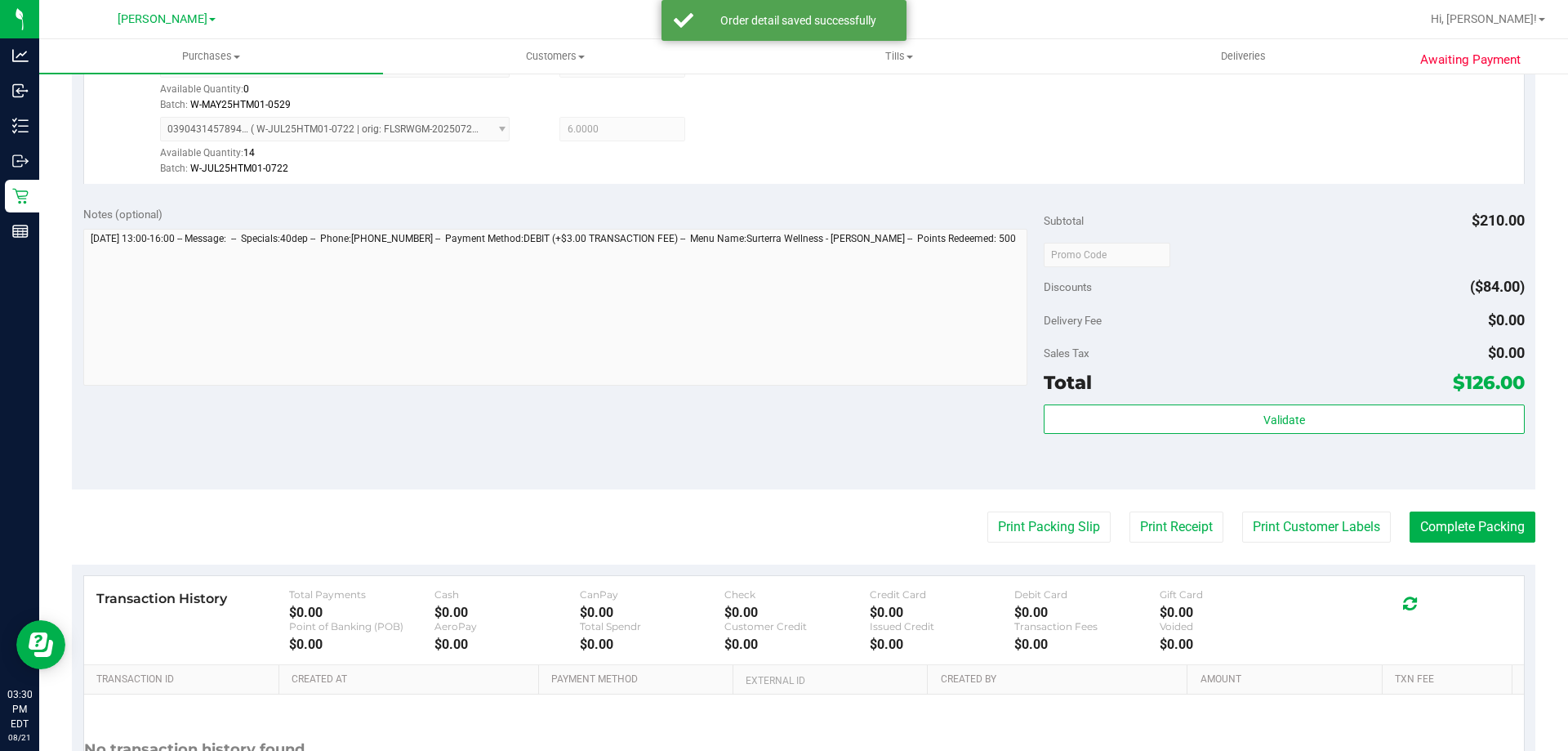
scroll to position [512, 0]
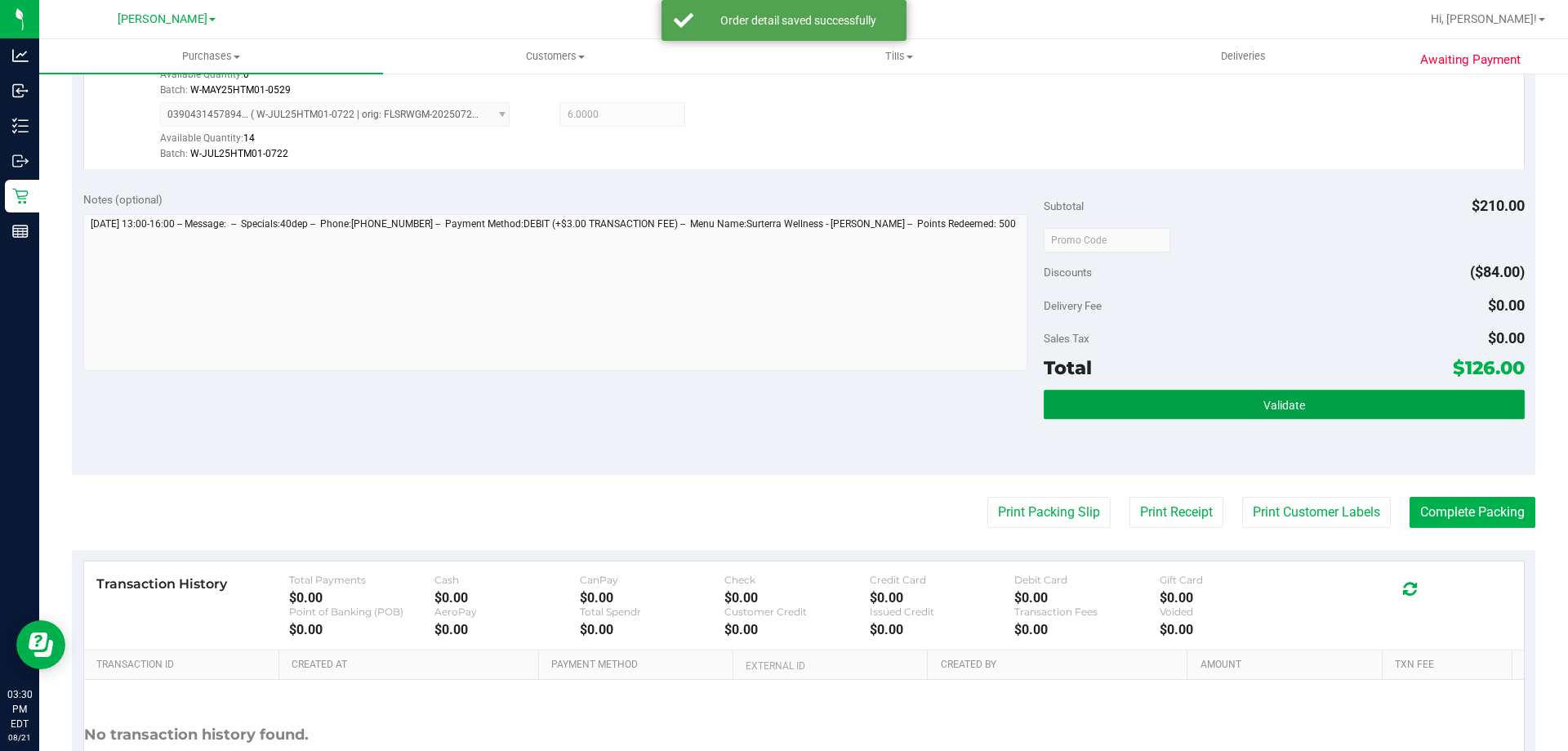
drag, startPoint x: 1389, startPoint y: 398, endPoint x: 1363, endPoint y: 400, distance: 26.1
click at [1389, 397] on button "Validate" at bounding box center [1283, 405] width 480 height 29
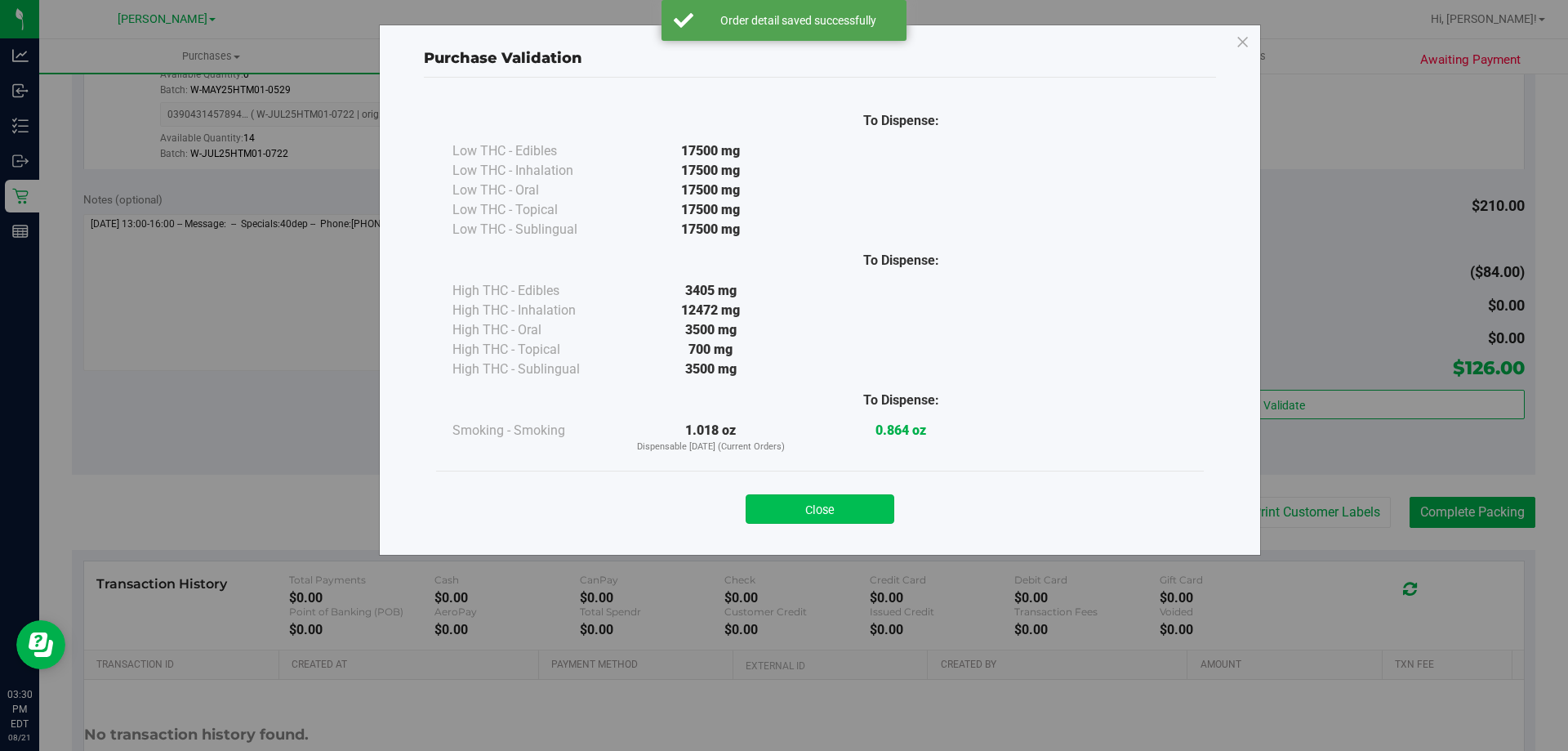
click at [803, 510] on button "Close" at bounding box center [820, 509] width 148 height 29
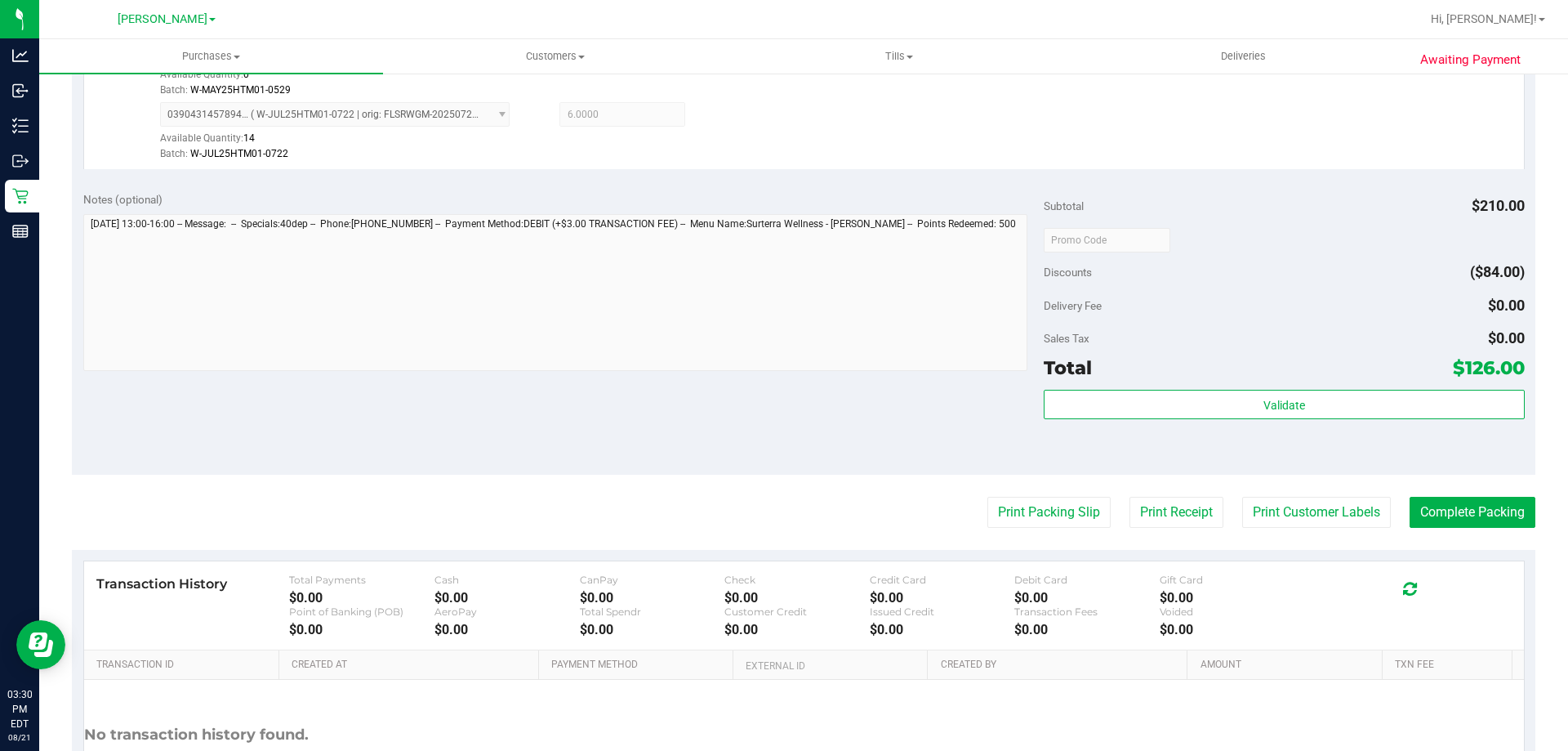
click at [1542, 494] on div "Awaiting Payment Back Edit Purchase Cancel Purchase View Profile # 11823933 Bio…" at bounding box center [804, 224] width 1529 height 1329
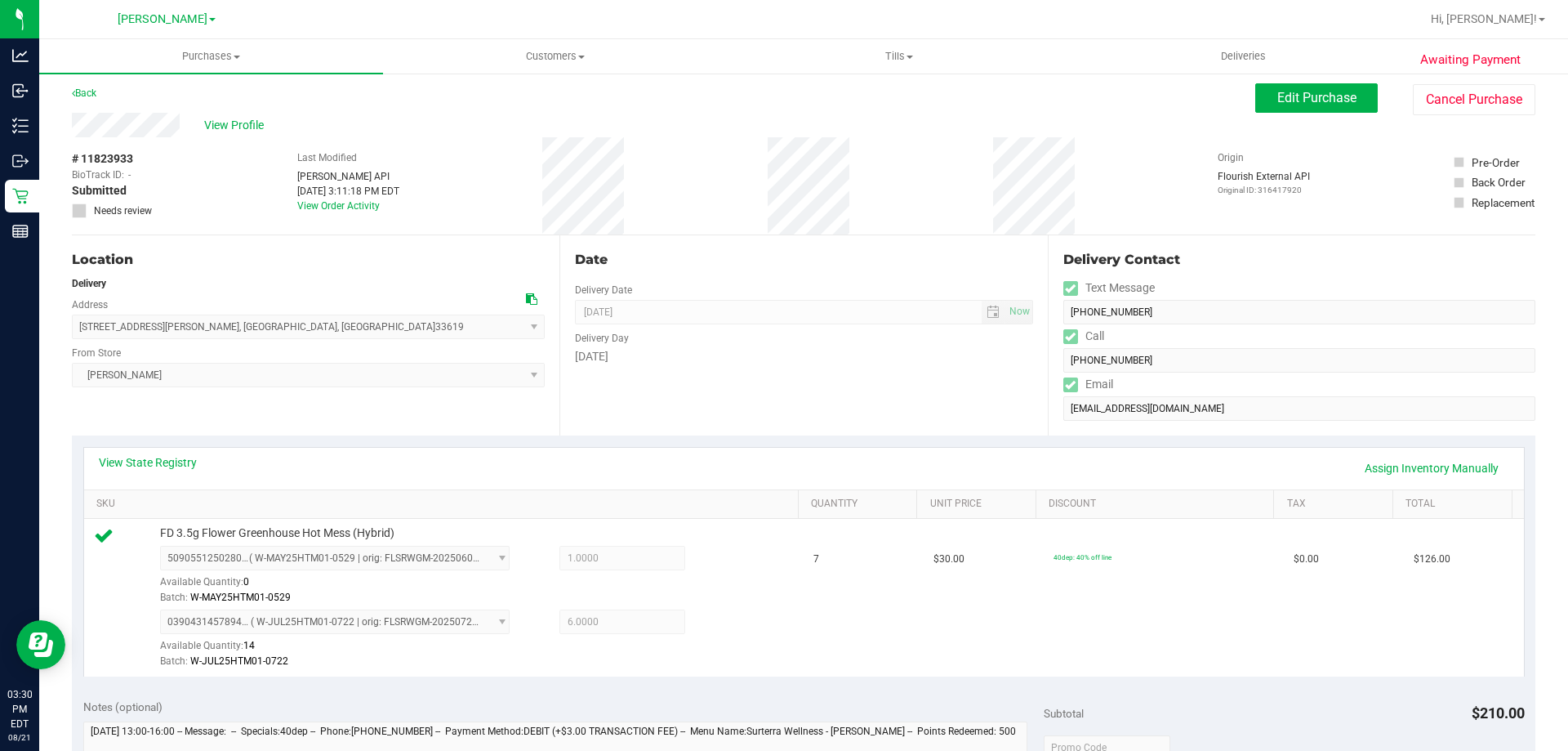
scroll to position [0, 0]
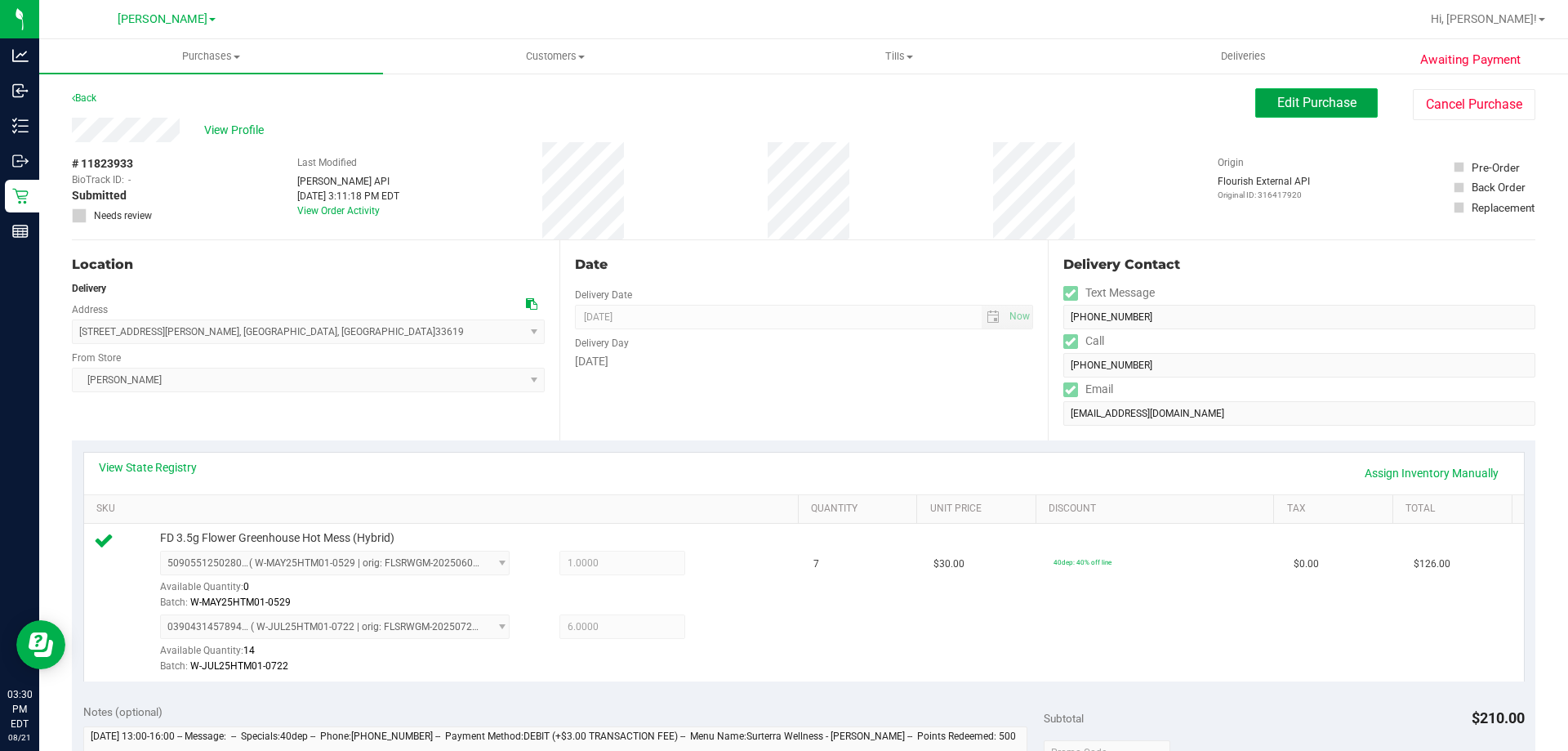
click at [1294, 101] on span "Edit Purchase" at bounding box center [1317, 102] width 79 height 16
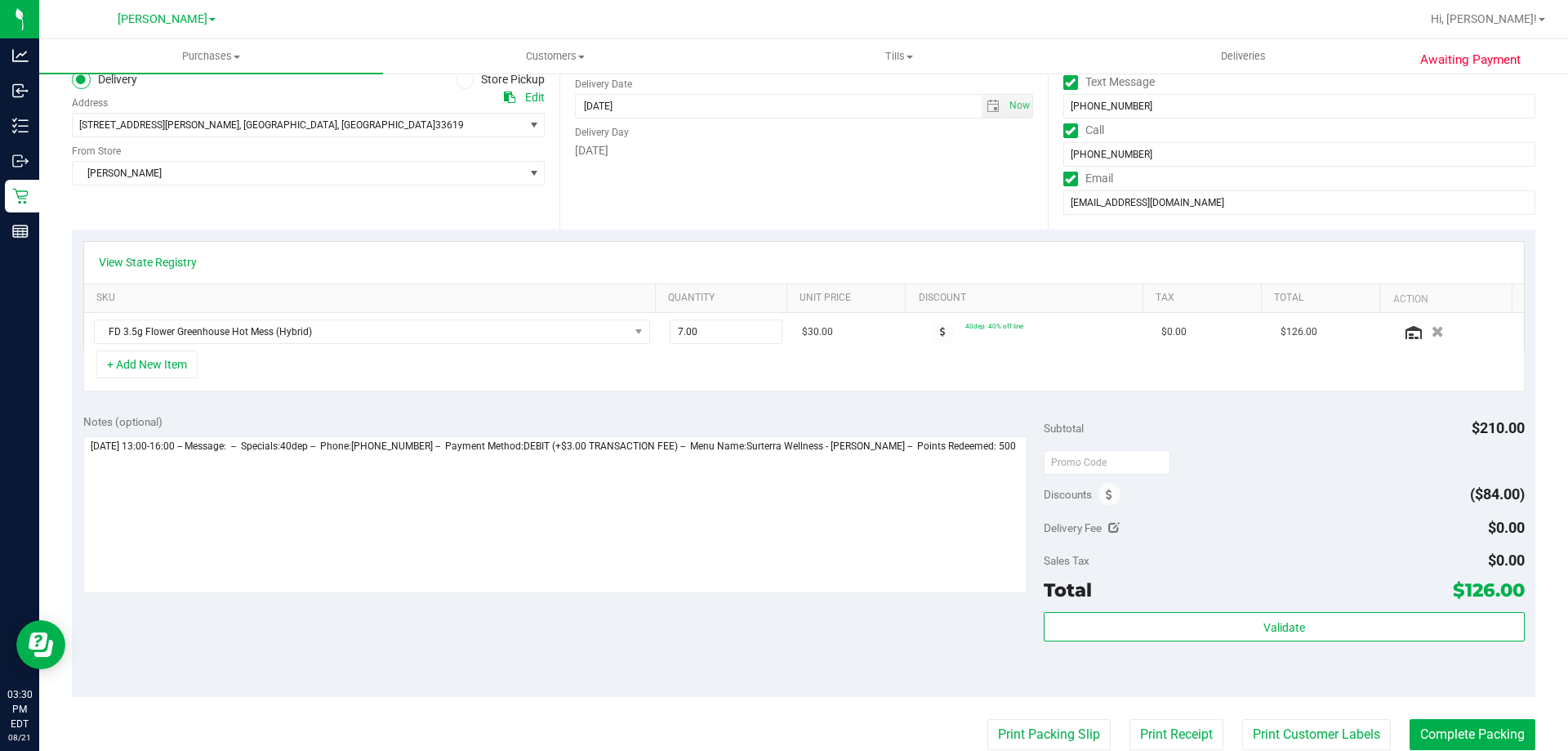
scroll to position [252, 0]
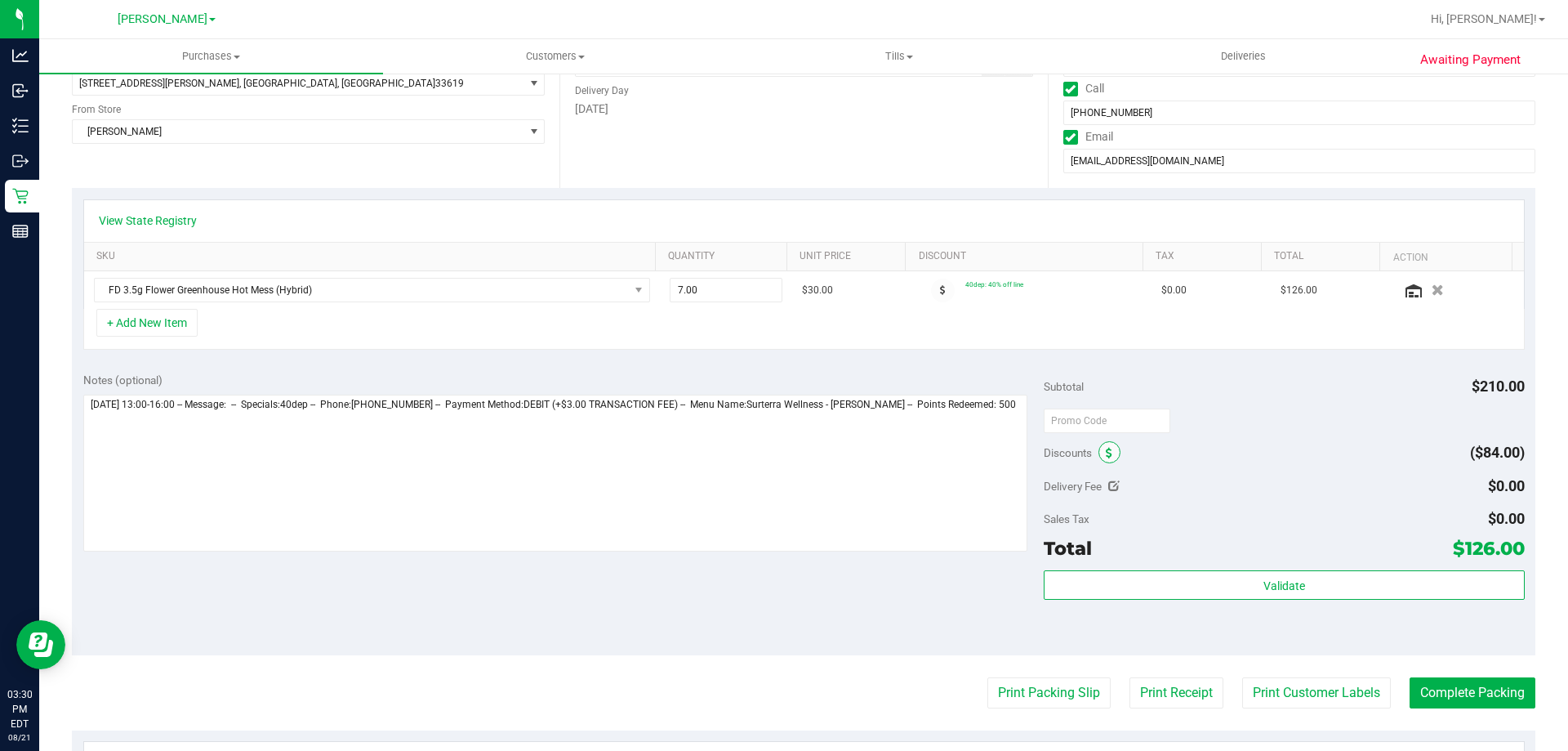
click at [1107, 455] on span at bounding box center [1110, 452] width 22 height 22
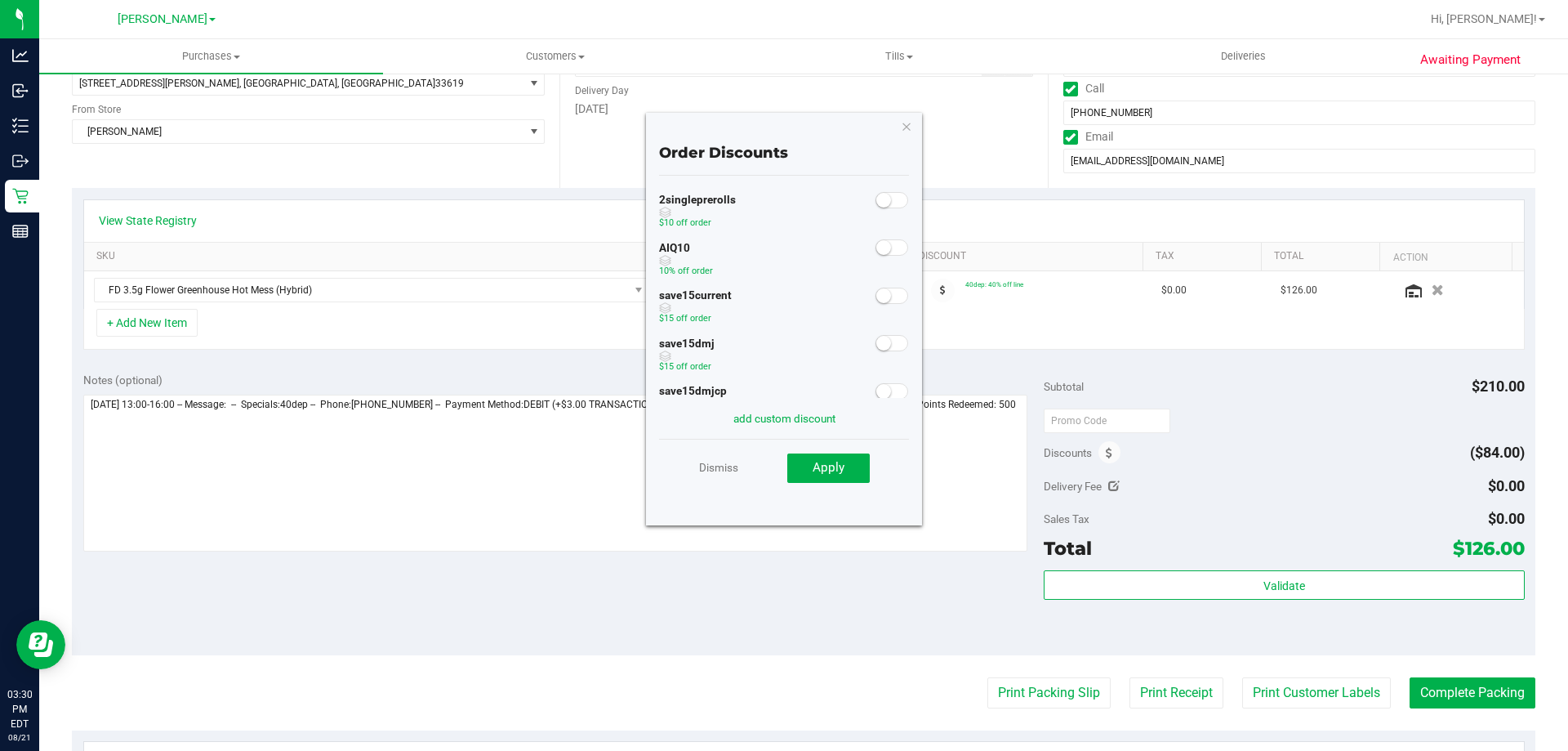
click at [886, 251] on span at bounding box center [892, 248] width 32 height 17
click at [826, 463] on span "Apply" at bounding box center [828, 467] width 32 height 15
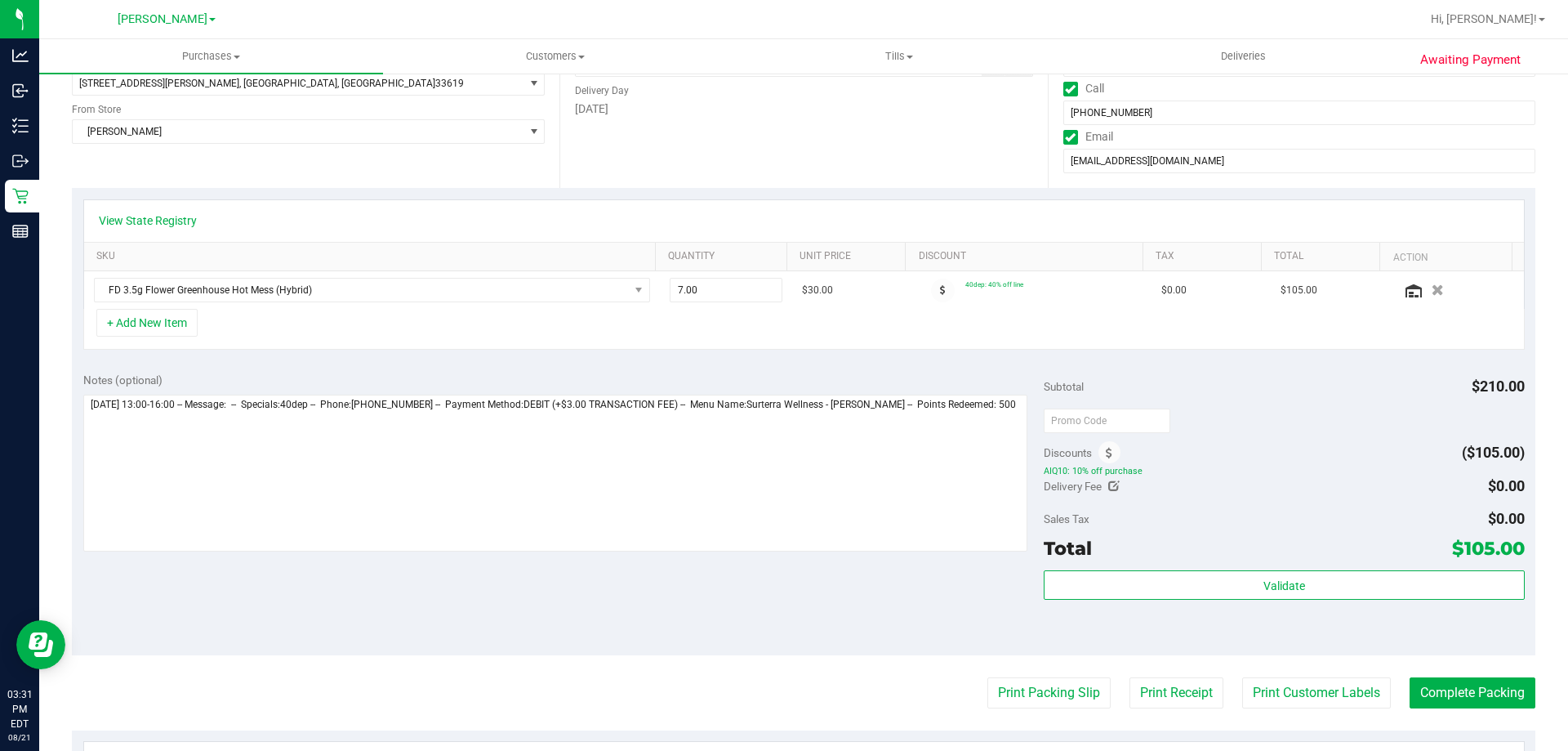
scroll to position [0, 0]
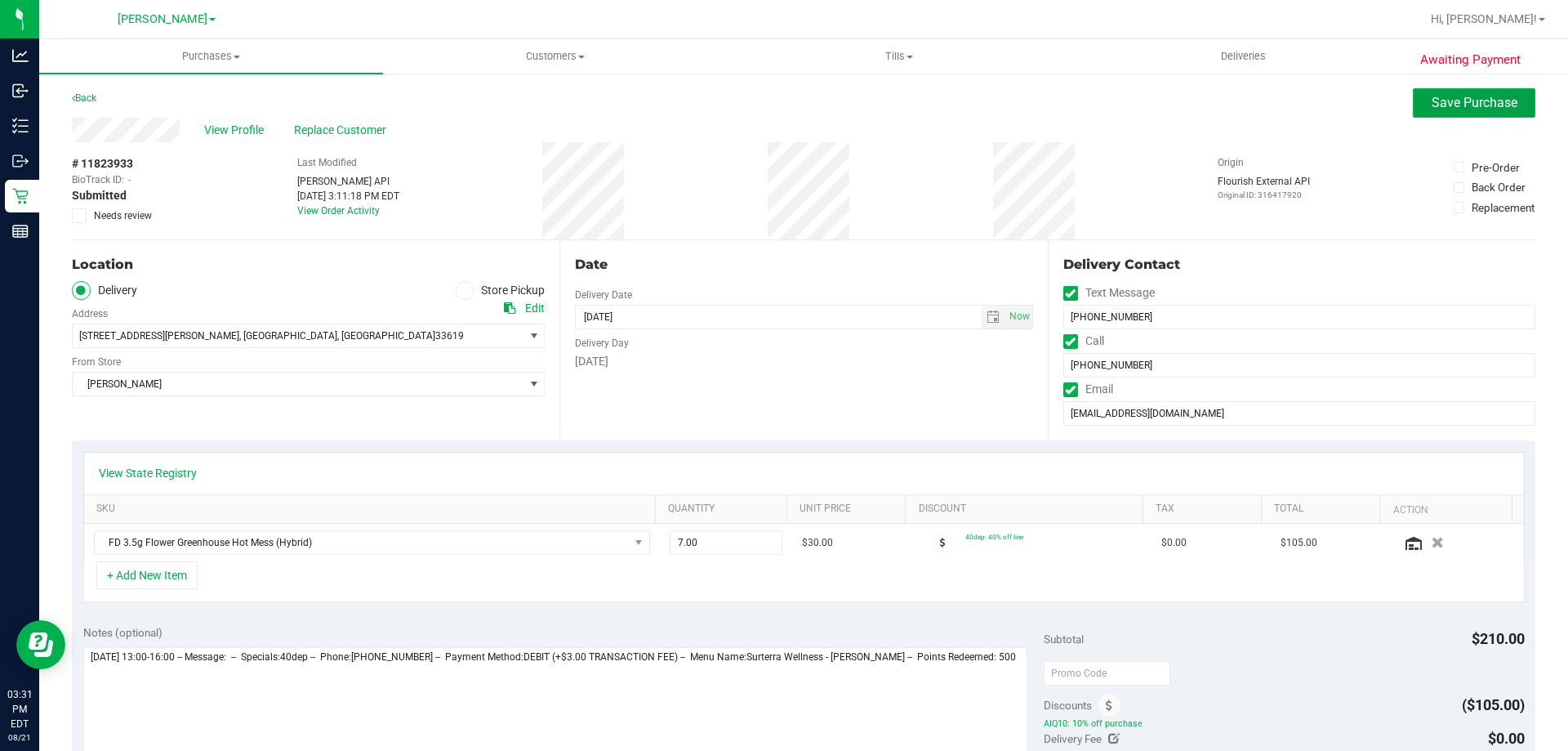
click at [1428, 113] on button "Save Purchase" at bounding box center [1474, 103] width 123 height 29
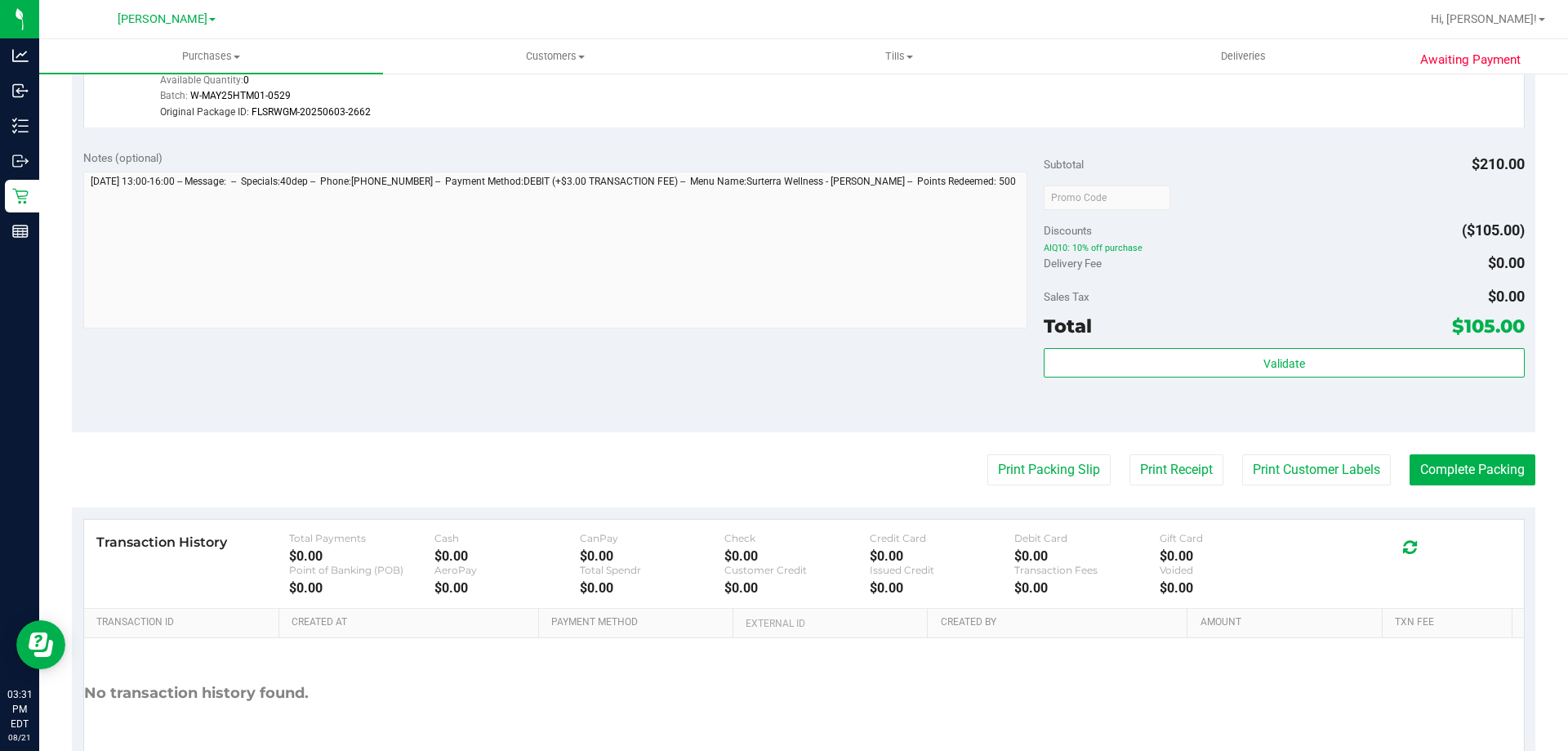
scroll to position [681, 0]
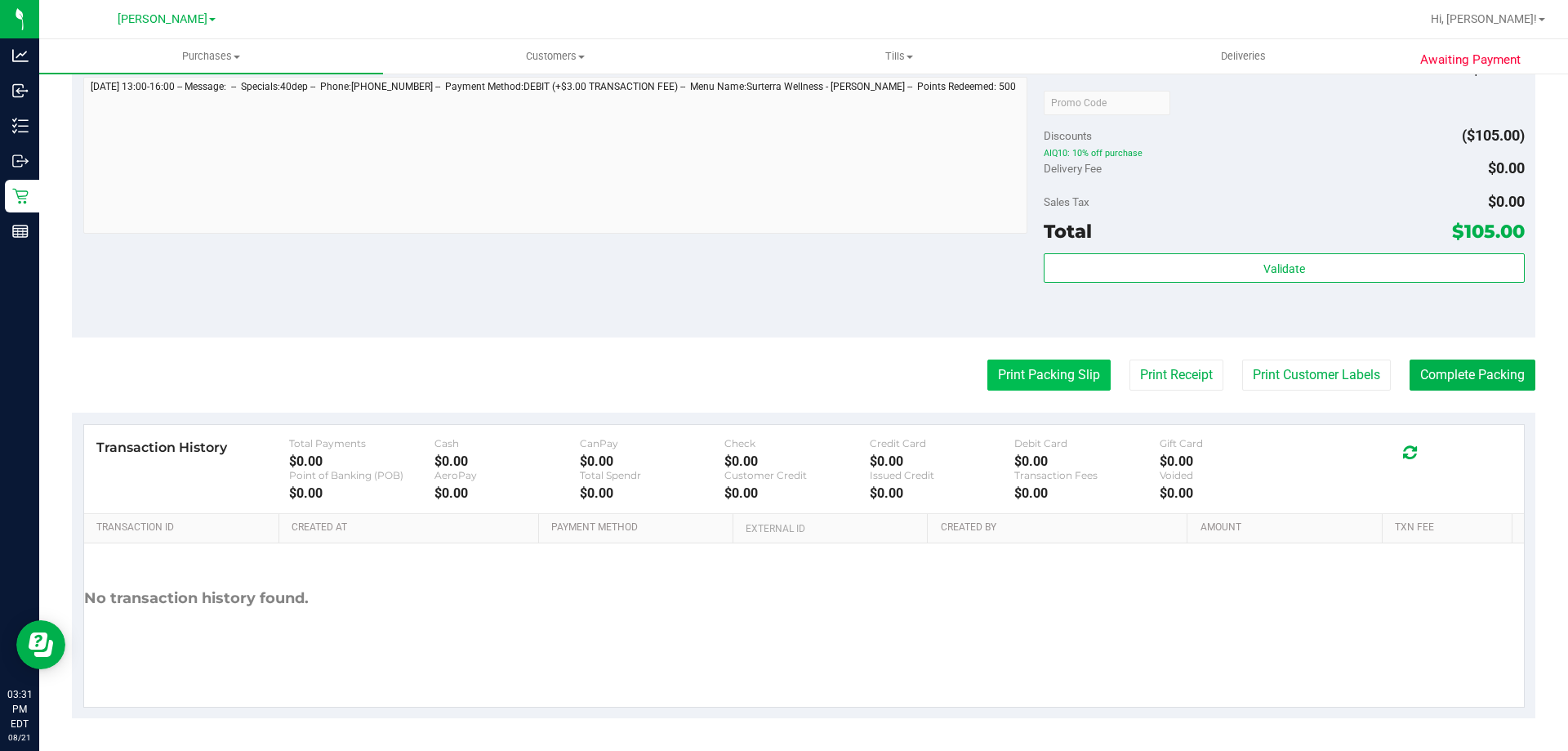
click at [1037, 372] on button "Print Packing Slip" at bounding box center [1049, 375] width 123 height 31
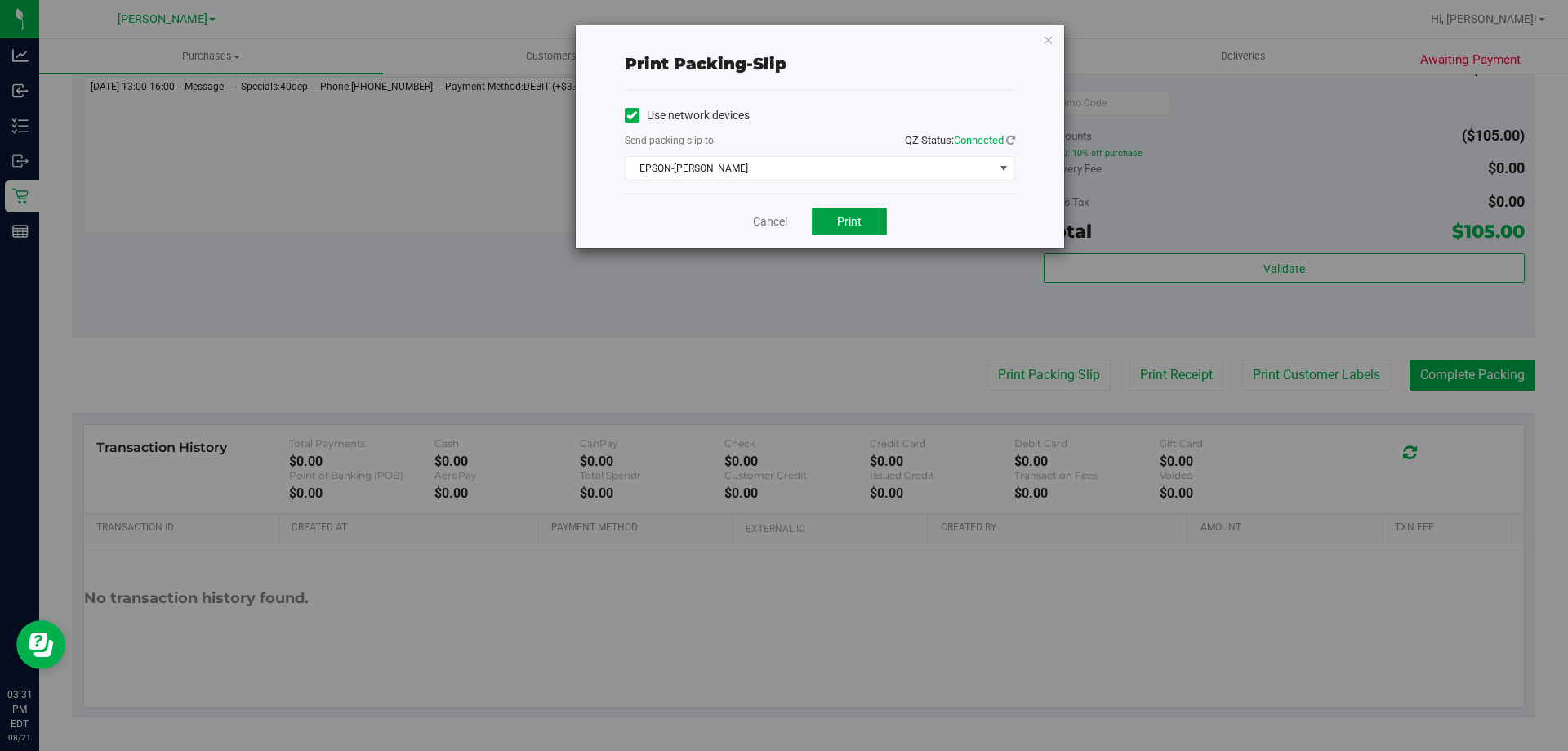
click at [848, 213] on button "Print" at bounding box center [849, 221] width 76 height 28
click at [847, 228] on button "Print" at bounding box center [849, 221] width 76 height 28
click at [782, 219] on link "Cancel" at bounding box center [770, 221] width 34 height 18
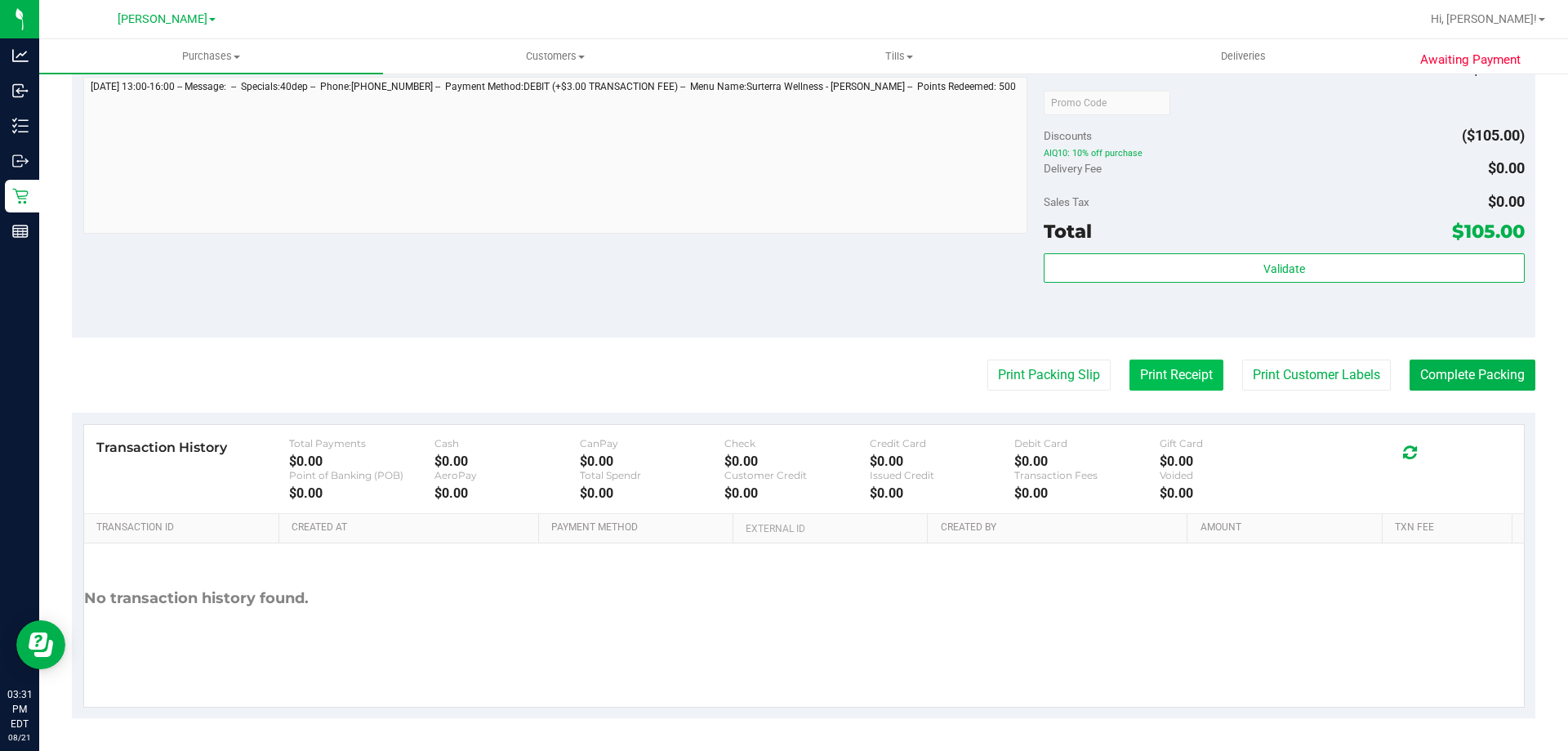
click at [1152, 378] on button "Print Receipt" at bounding box center [1176, 375] width 94 height 31
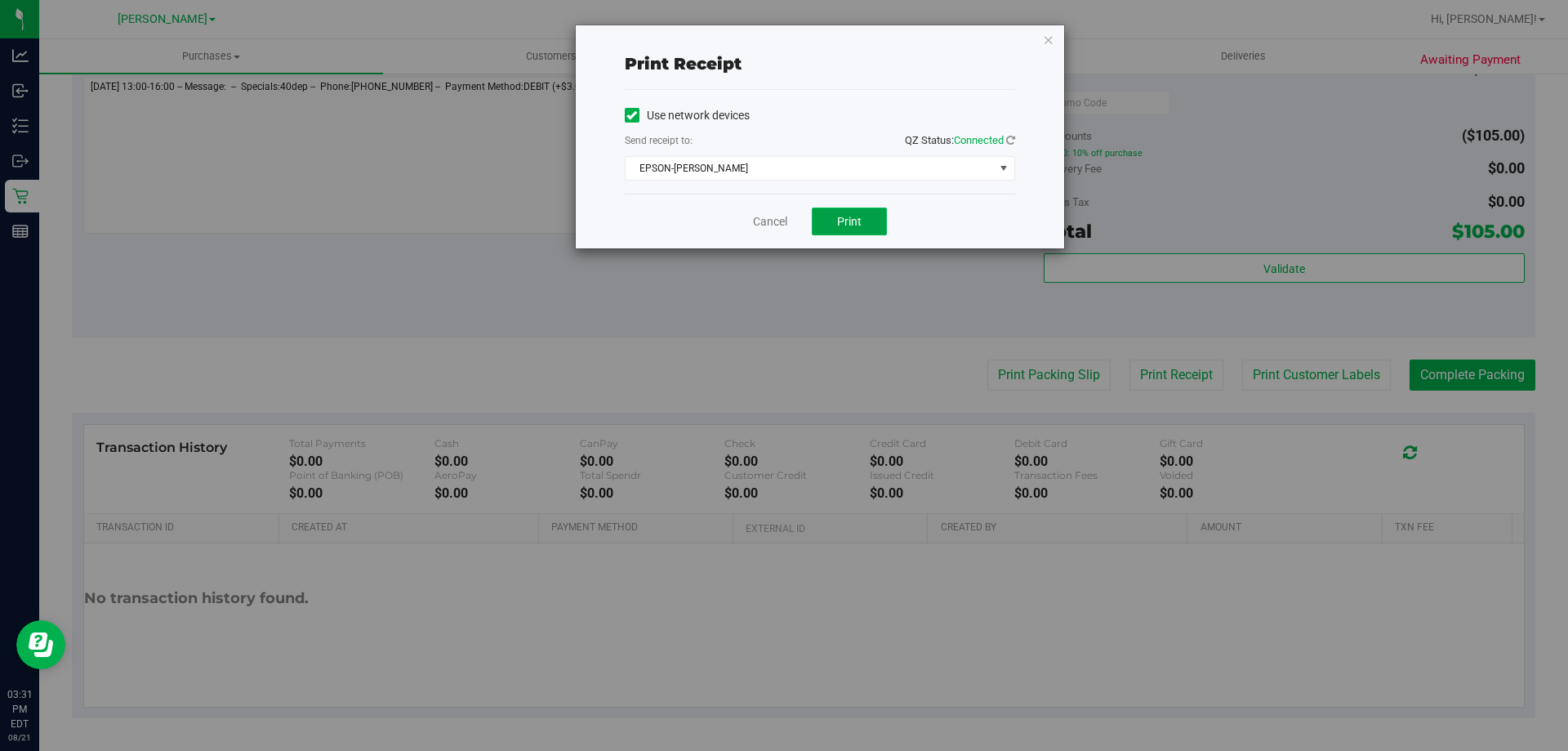
click at [844, 217] on span "Print" at bounding box center [849, 221] width 25 height 13
click at [777, 222] on link "Cancel" at bounding box center [770, 221] width 34 height 18
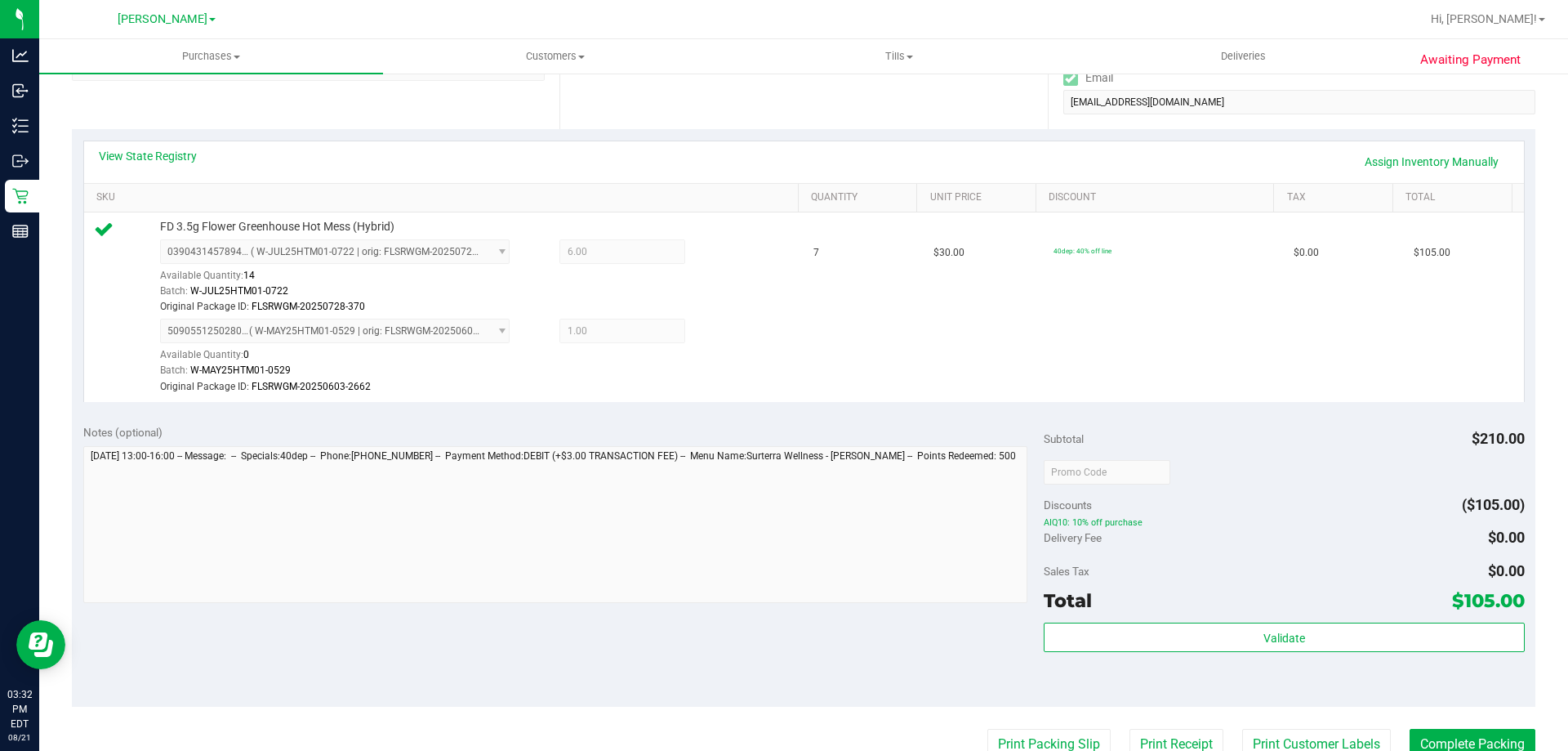
scroll to position [598, 0]
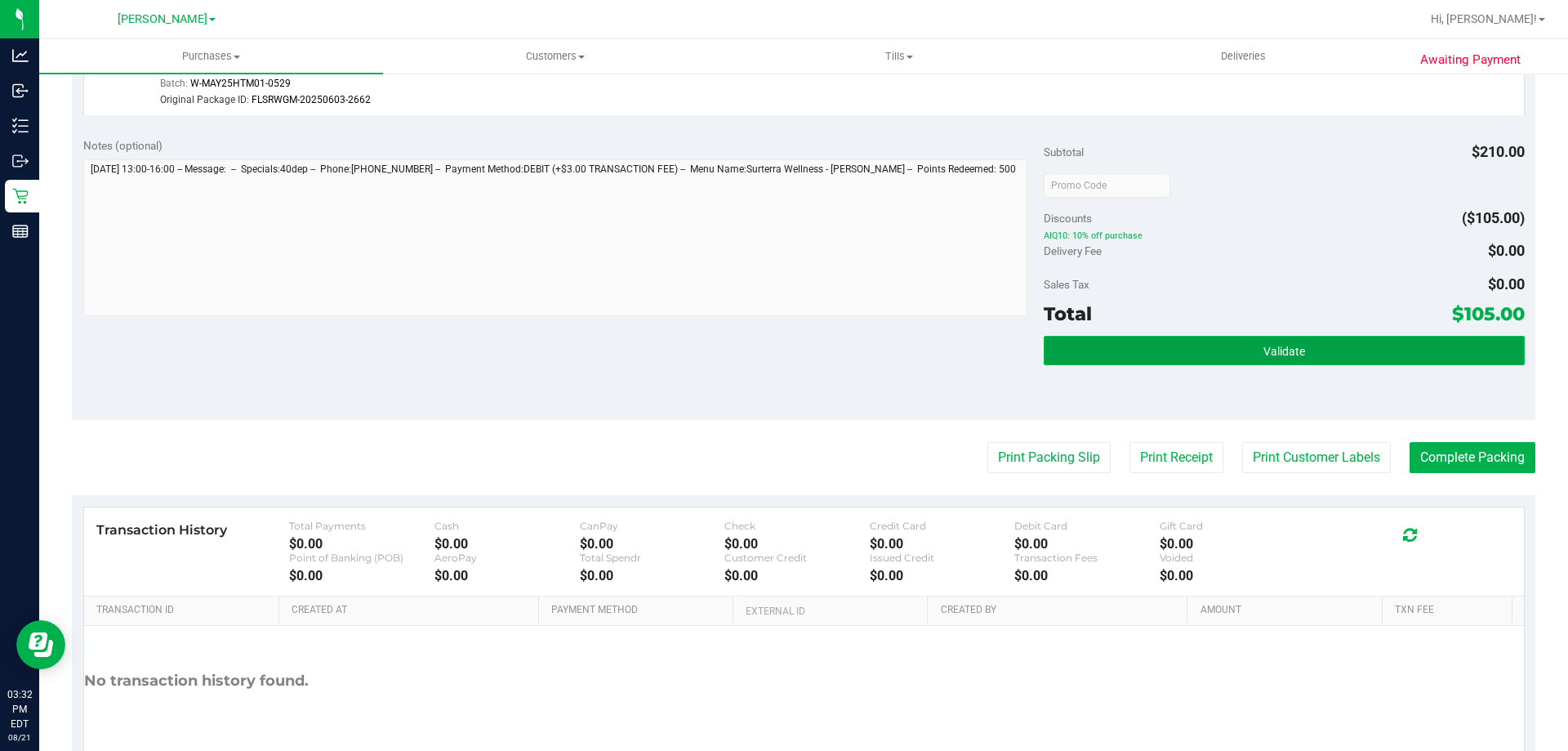
click at [1282, 355] on span "Validate" at bounding box center [1284, 351] width 41 height 13
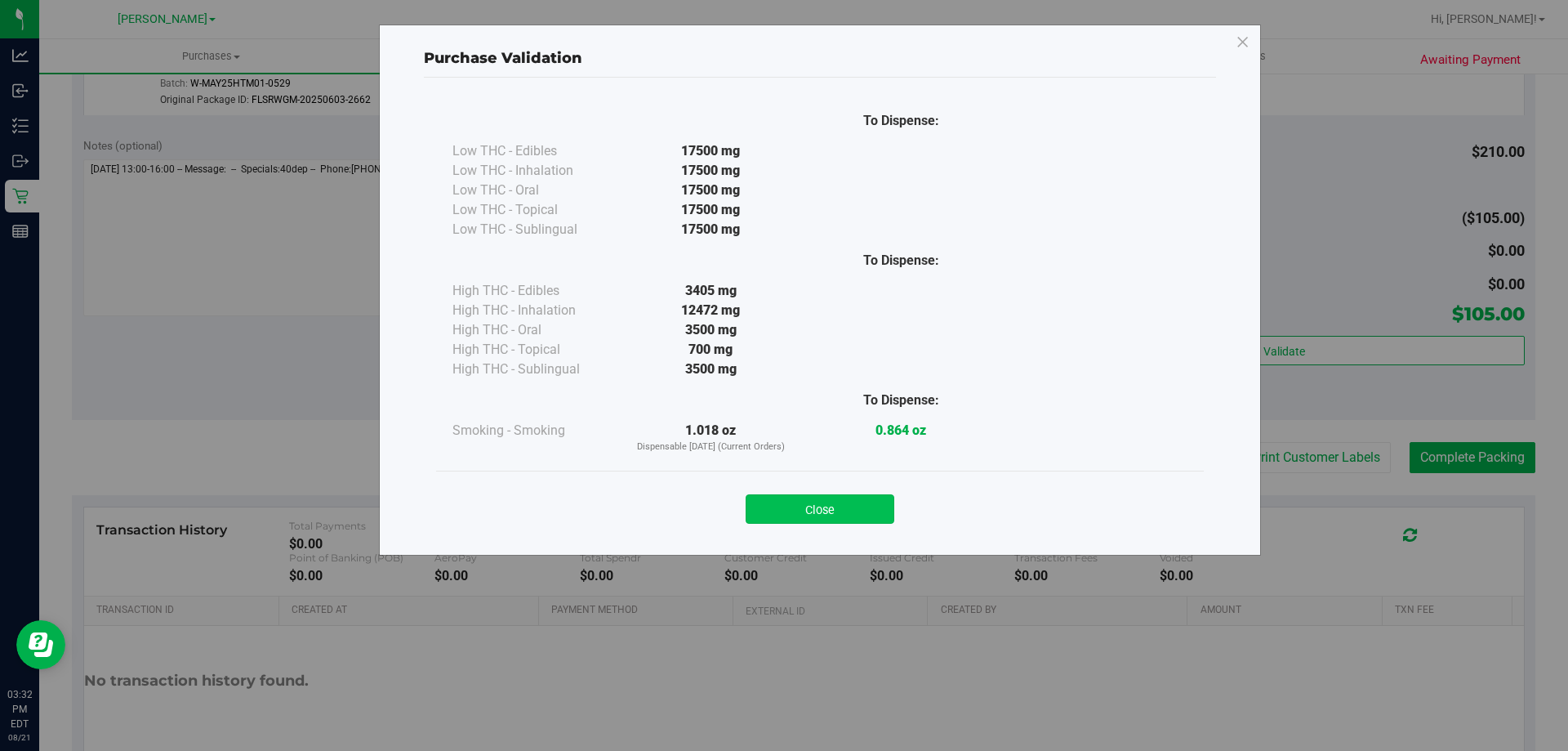
click at [781, 512] on button "Close" at bounding box center [820, 509] width 148 height 29
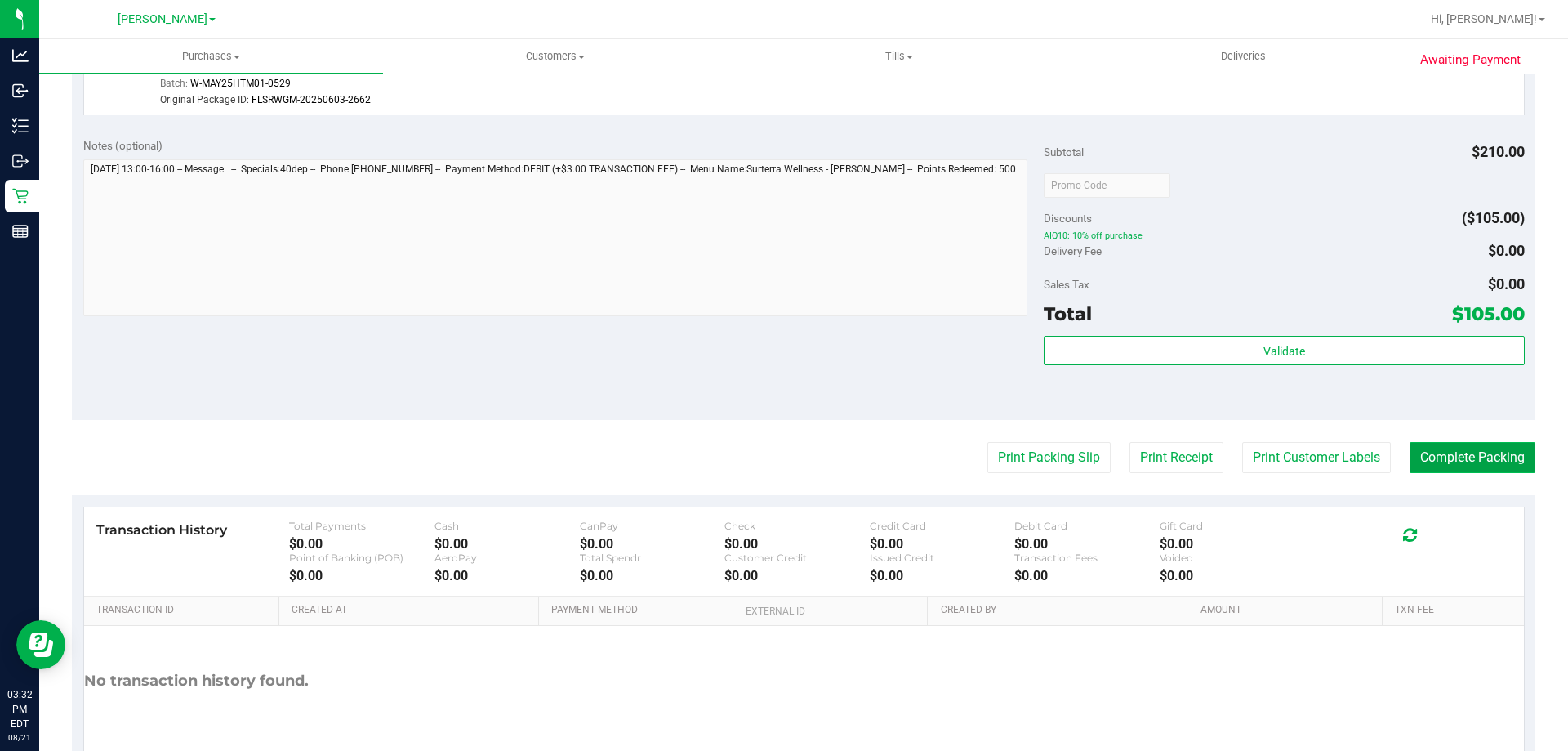
click at [1449, 455] on button "Complete Packing" at bounding box center [1472, 458] width 126 height 31
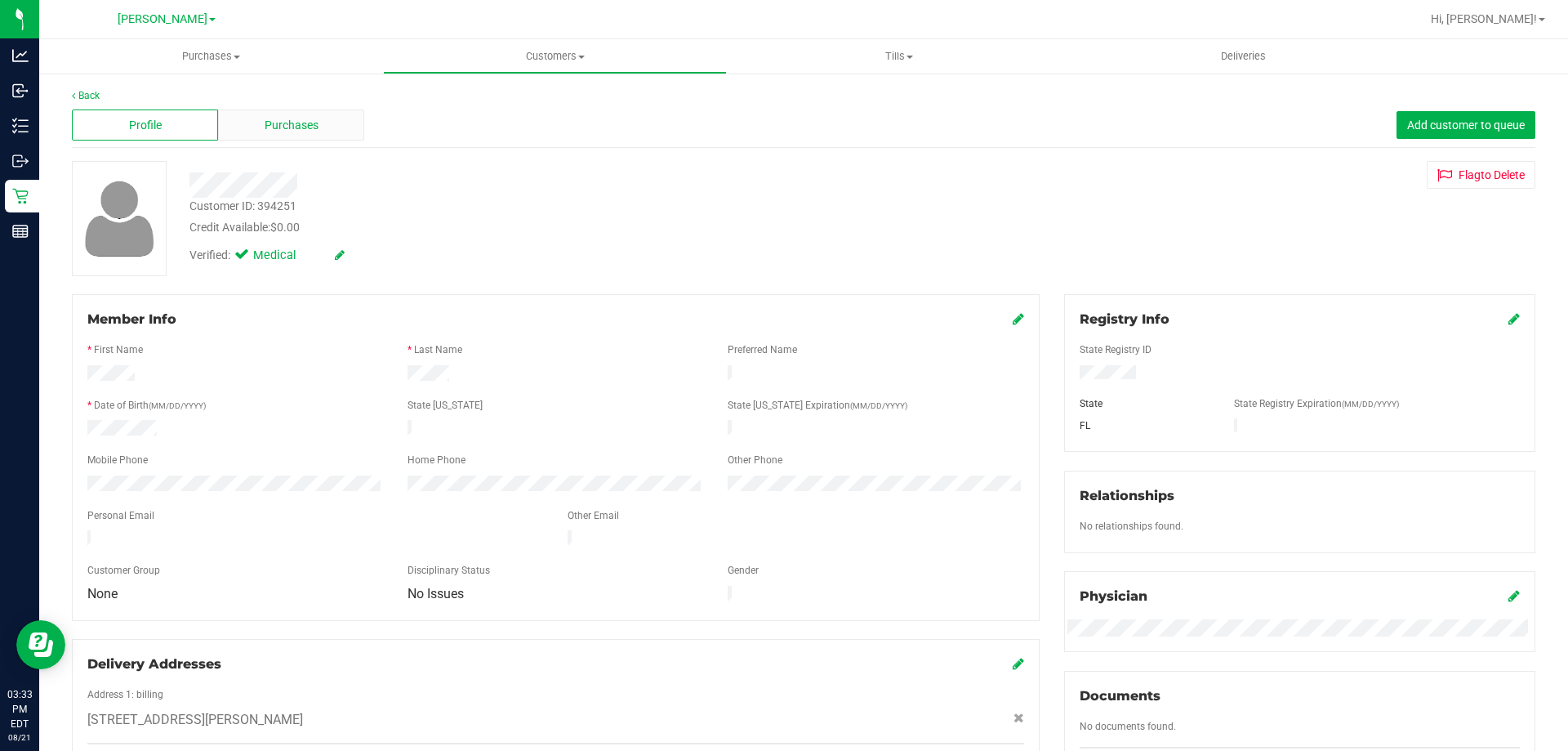
click at [283, 130] on span "Purchases" at bounding box center [291, 125] width 54 height 18
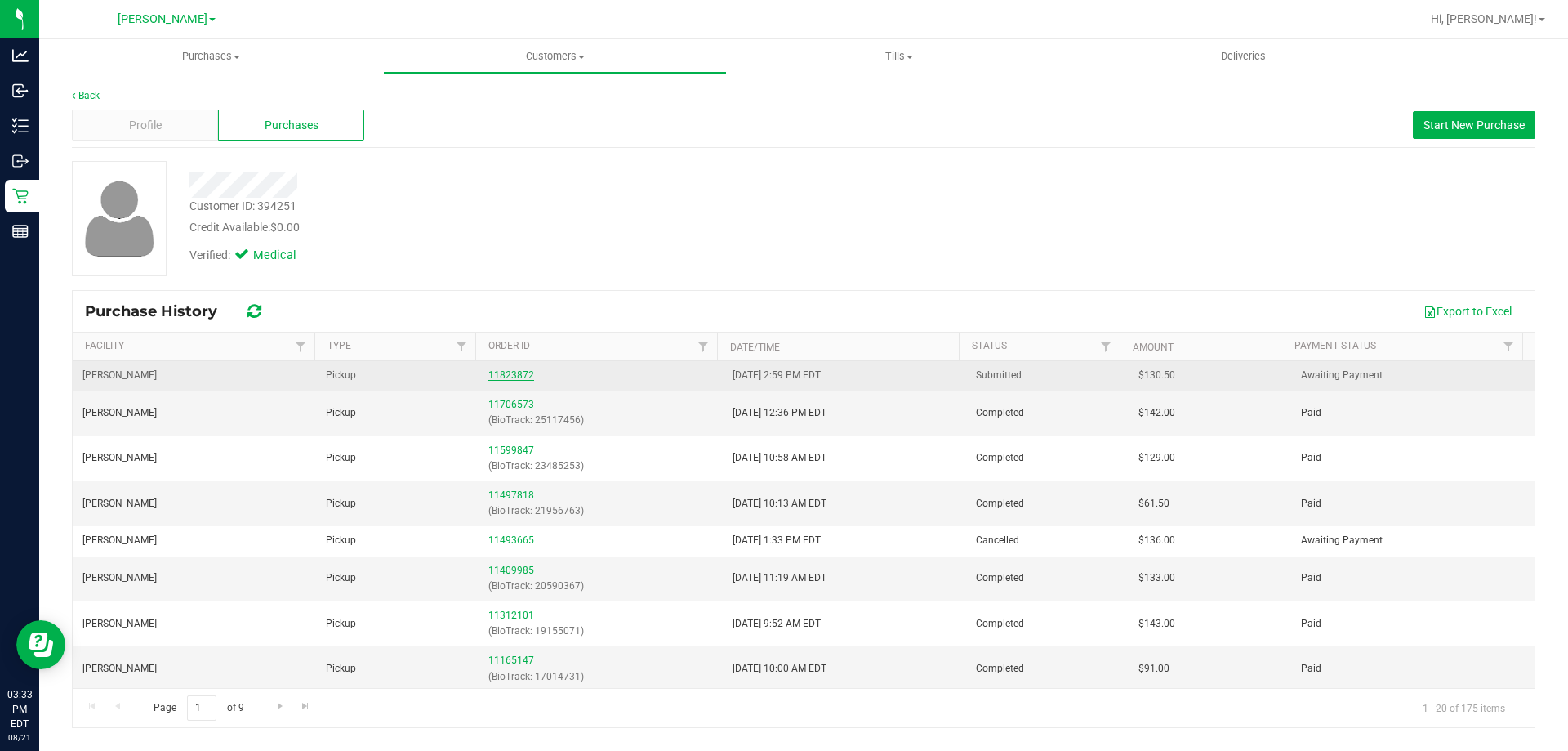
click at [520, 379] on link "11823872" at bounding box center [511, 375] width 46 height 11
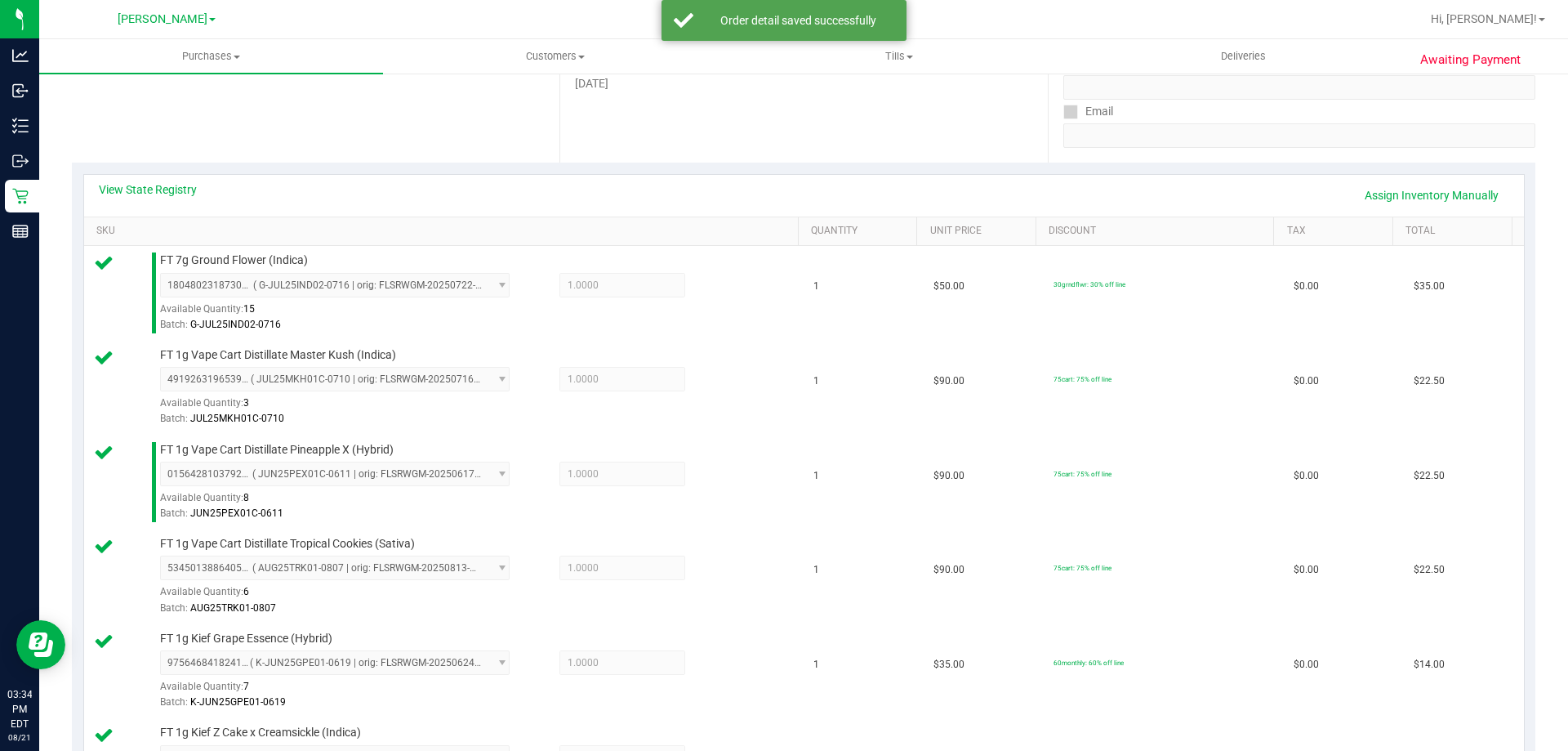
scroll to position [1057, 0]
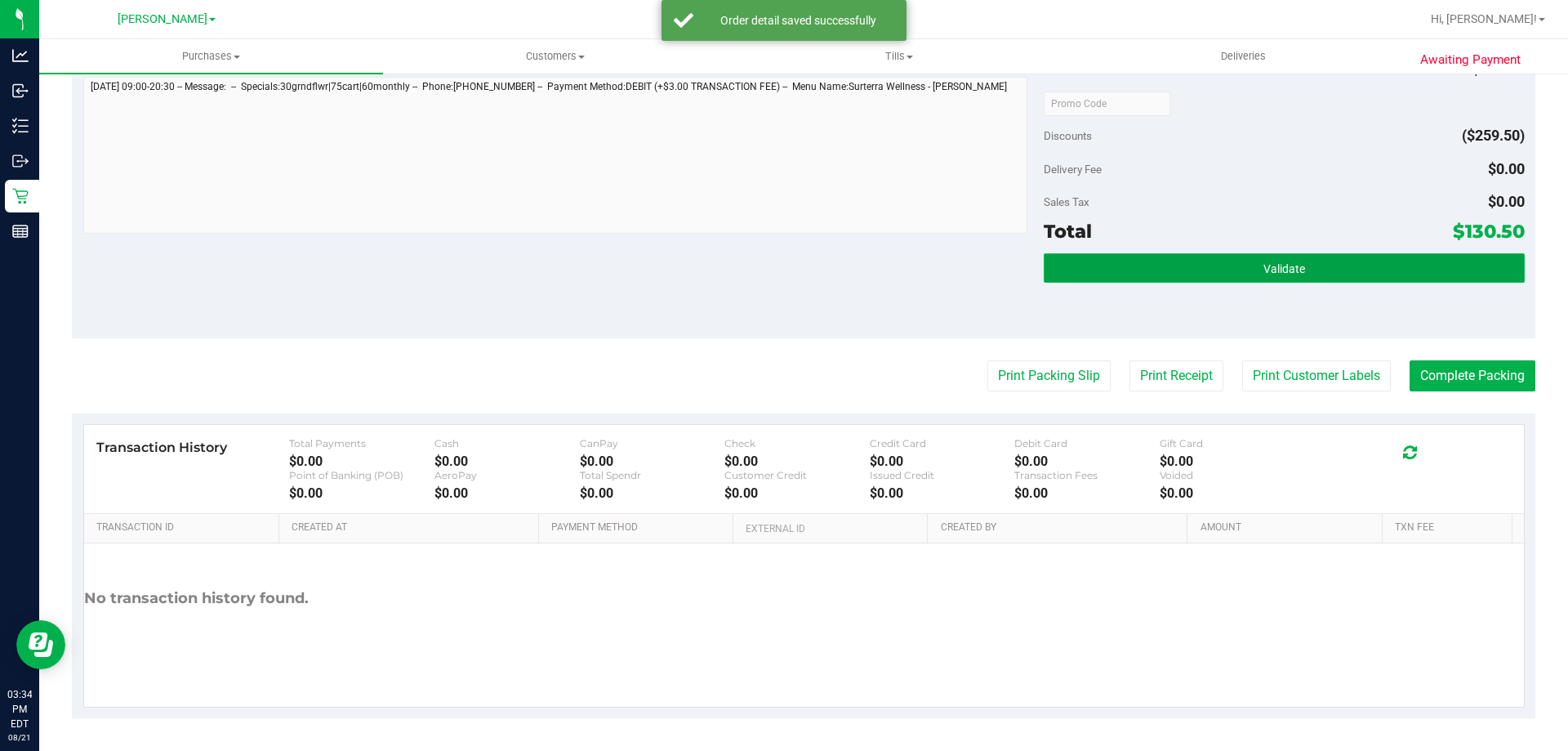
click at [1293, 280] on button "Validate" at bounding box center [1283, 268] width 480 height 29
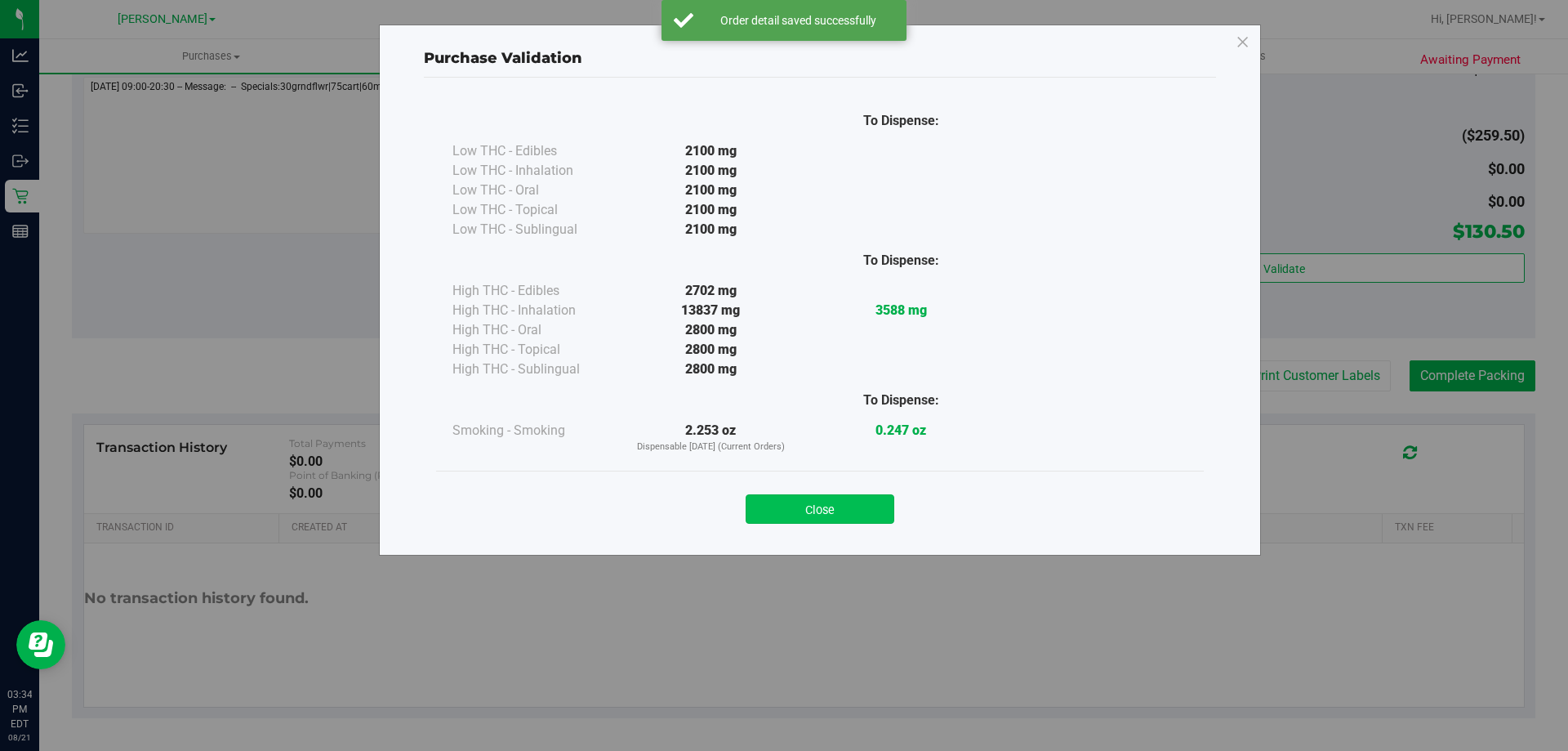
click at [835, 505] on button "Close" at bounding box center [820, 509] width 148 height 29
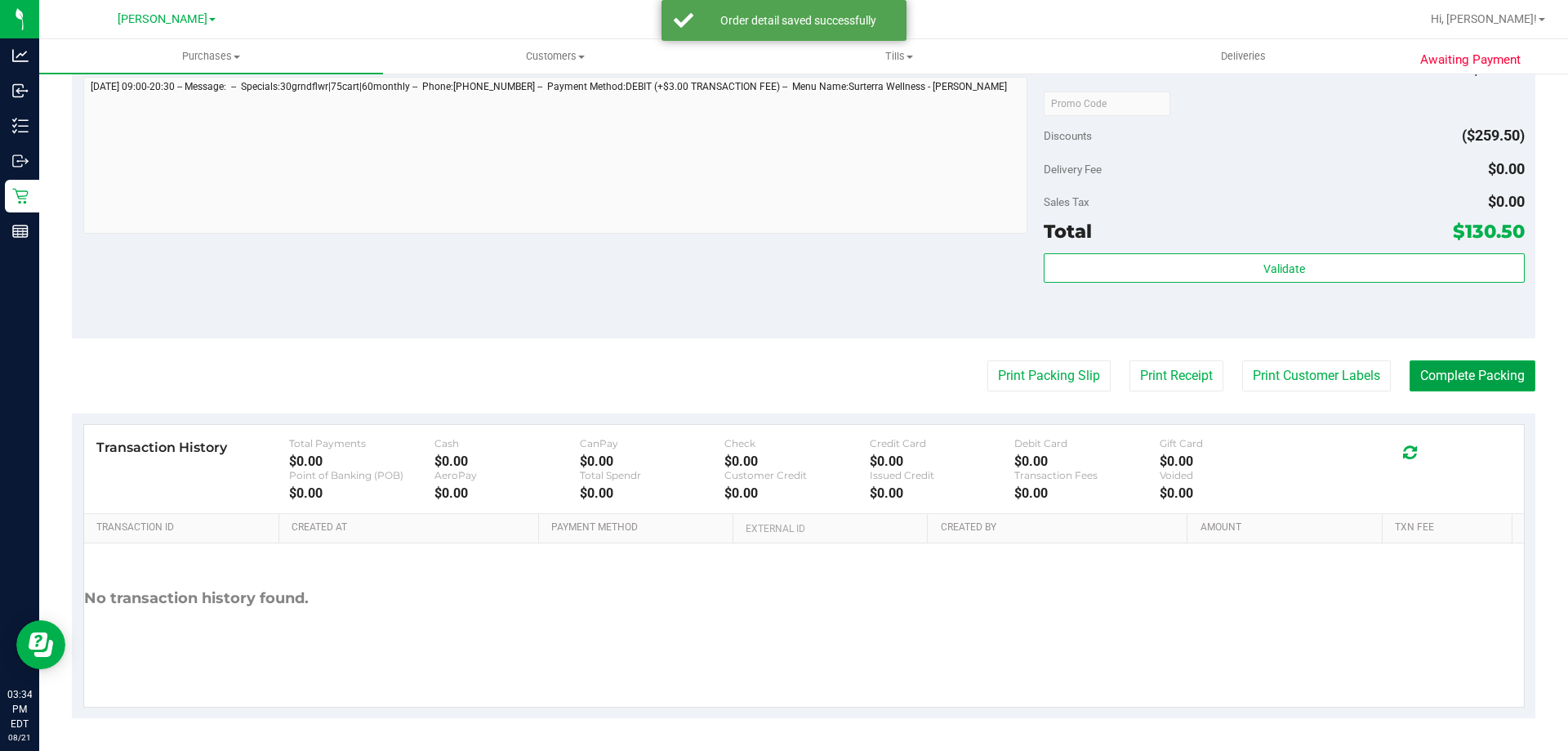
drag, startPoint x: 1473, startPoint y: 375, endPoint x: 760, endPoint y: 76, distance: 773.2
click at [1469, 376] on button "Complete Packing" at bounding box center [1472, 376] width 126 height 31
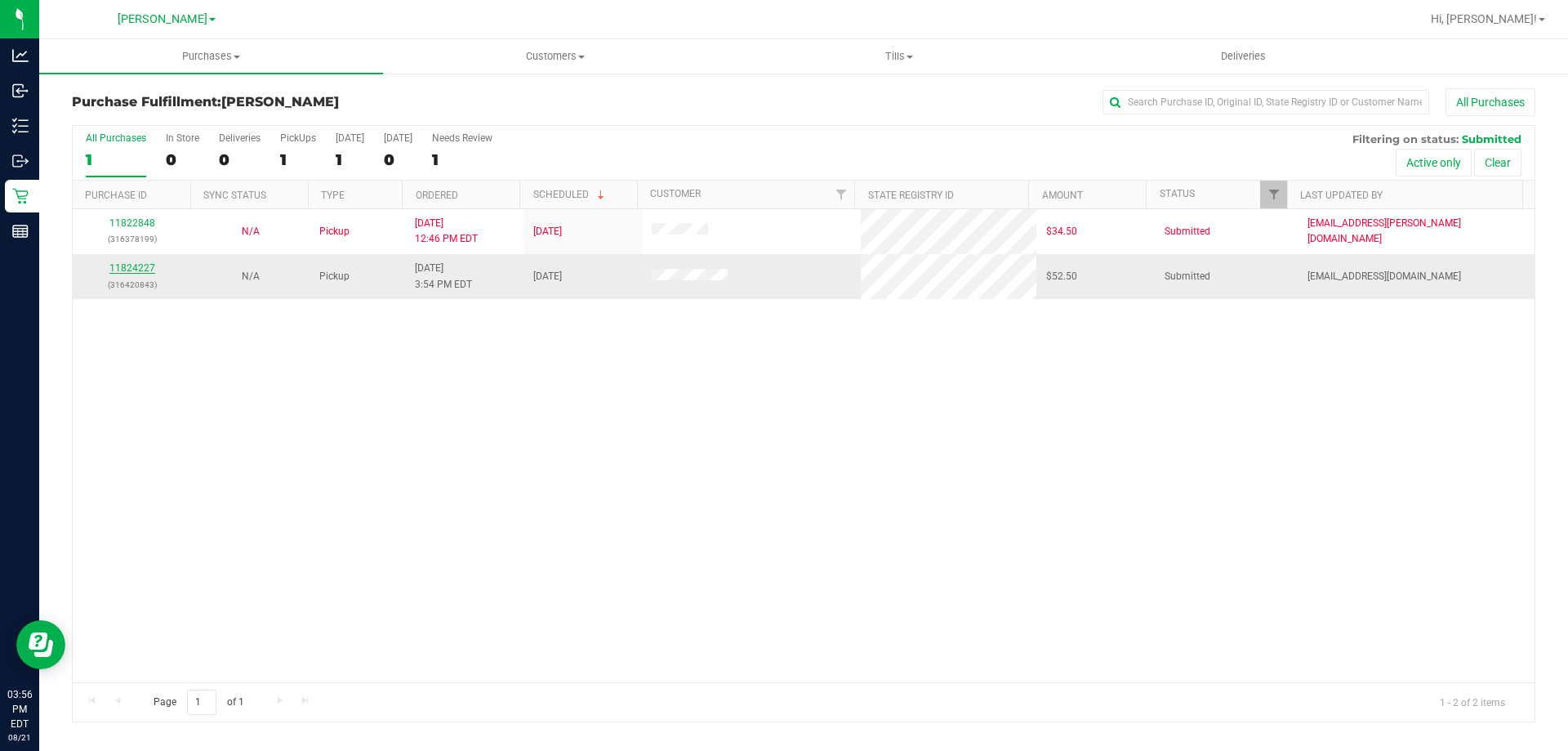
click at [146, 265] on link "11824227" at bounding box center [133, 268] width 46 height 11
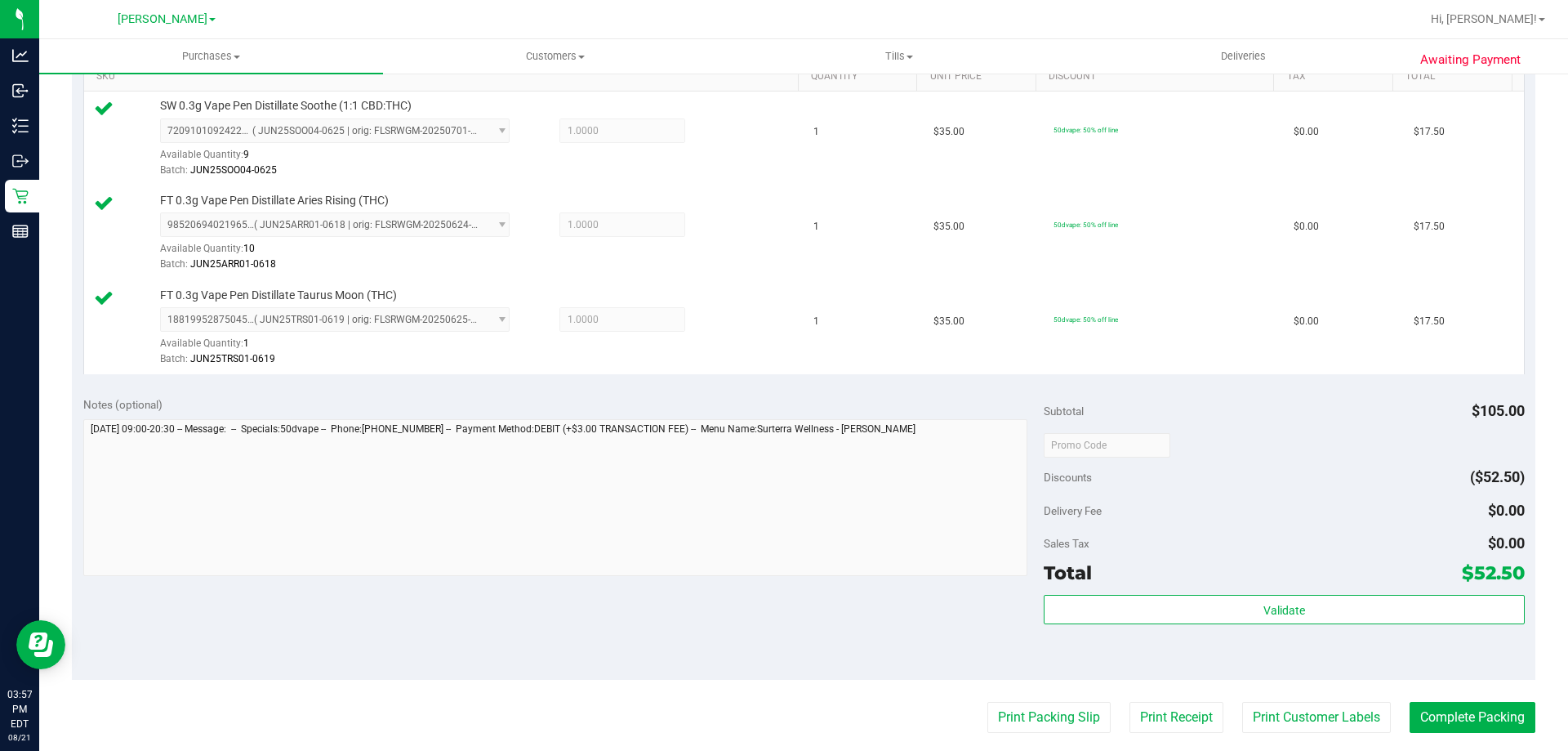
scroll to position [484, 0]
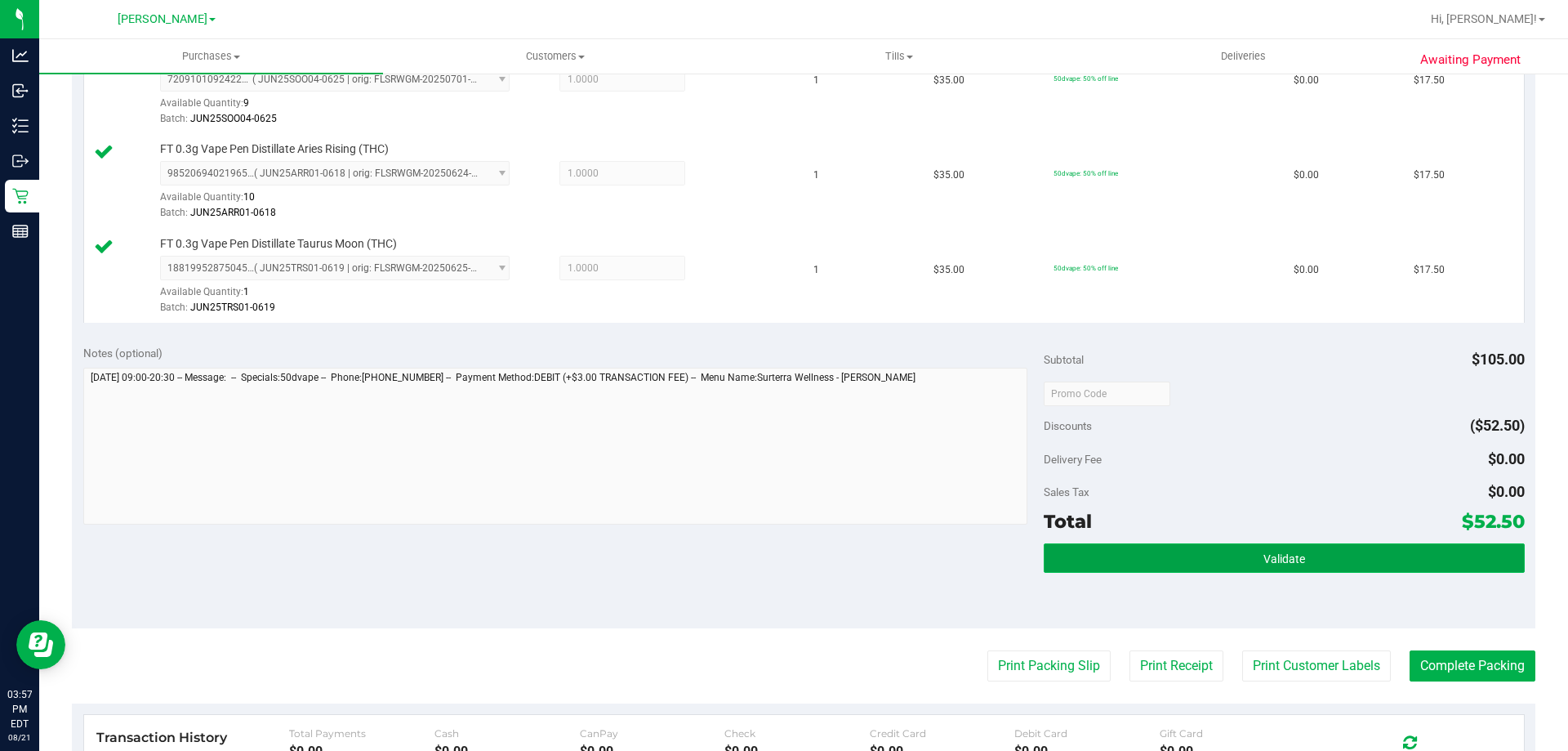
click at [1129, 572] on button "Validate" at bounding box center [1283, 558] width 480 height 29
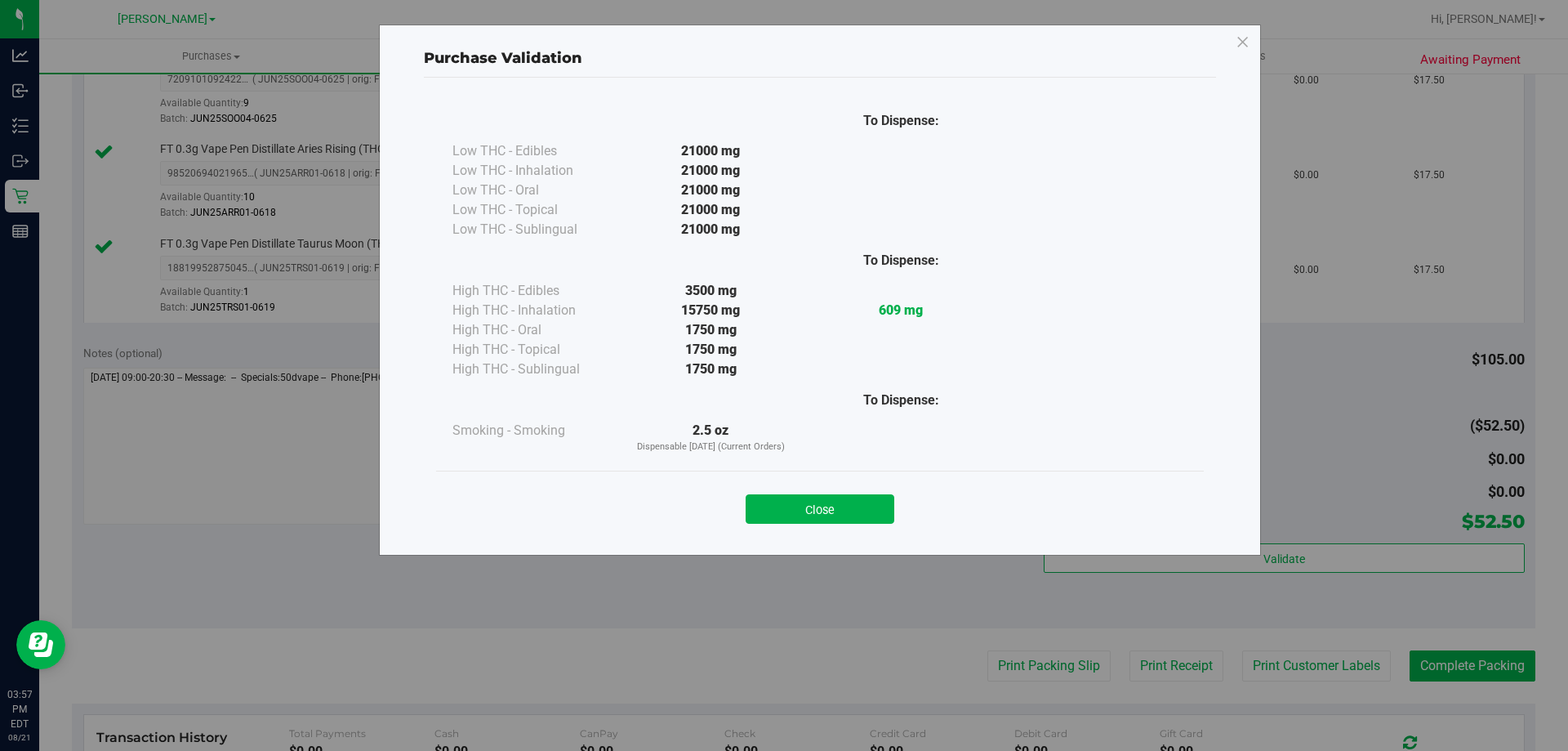
drag, startPoint x: 797, startPoint y: 520, endPoint x: 860, endPoint y: 573, distance: 82.3
click at [797, 521] on button "Close" at bounding box center [820, 509] width 148 height 29
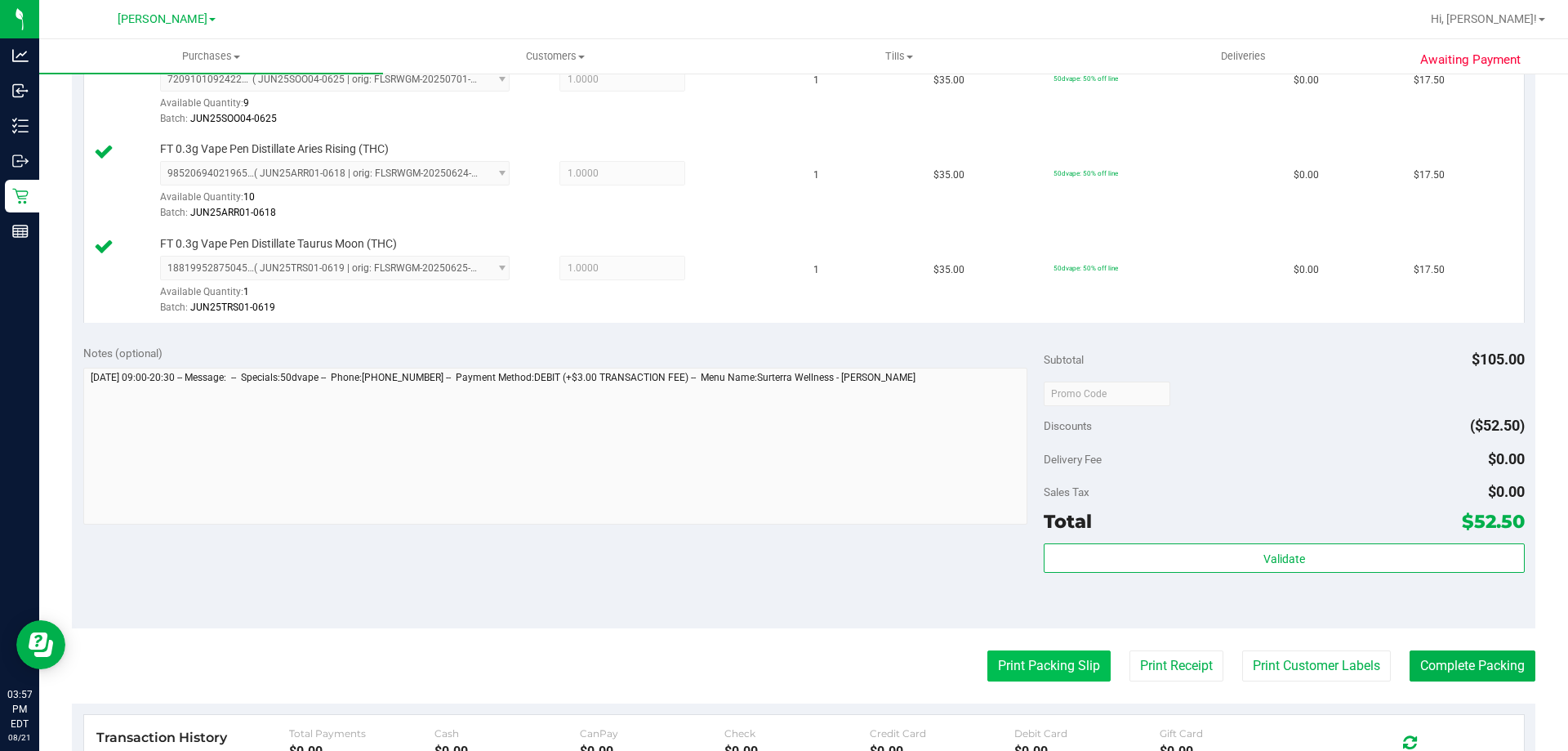
click at [988, 658] on button "Print Packing Slip" at bounding box center [1049, 666] width 123 height 31
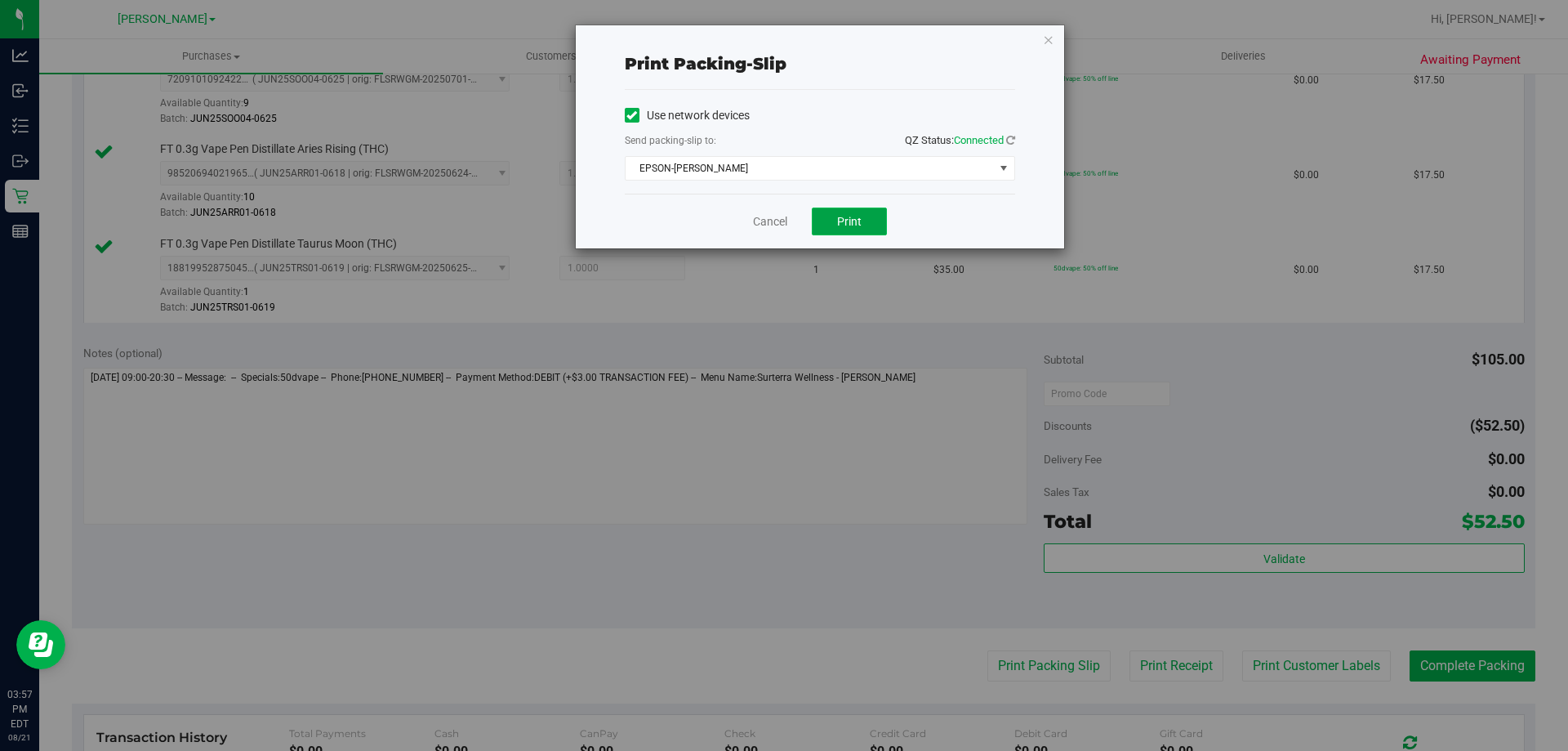
click at [860, 217] on span "Print" at bounding box center [849, 221] width 25 height 13
click at [755, 221] on link "Cancel" at bounding box center [770, 221] width 34 height 18
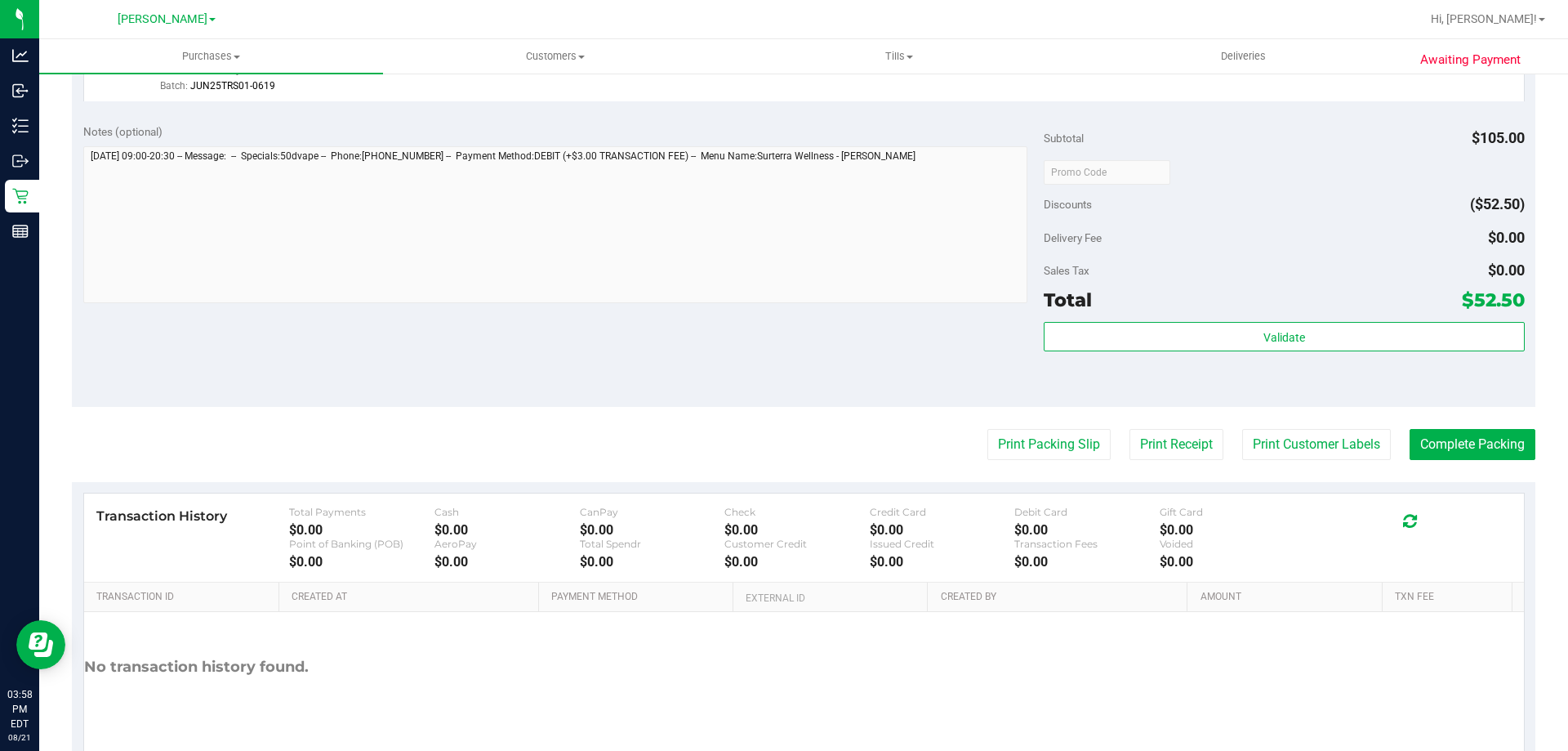
scroll to position [707, 0]
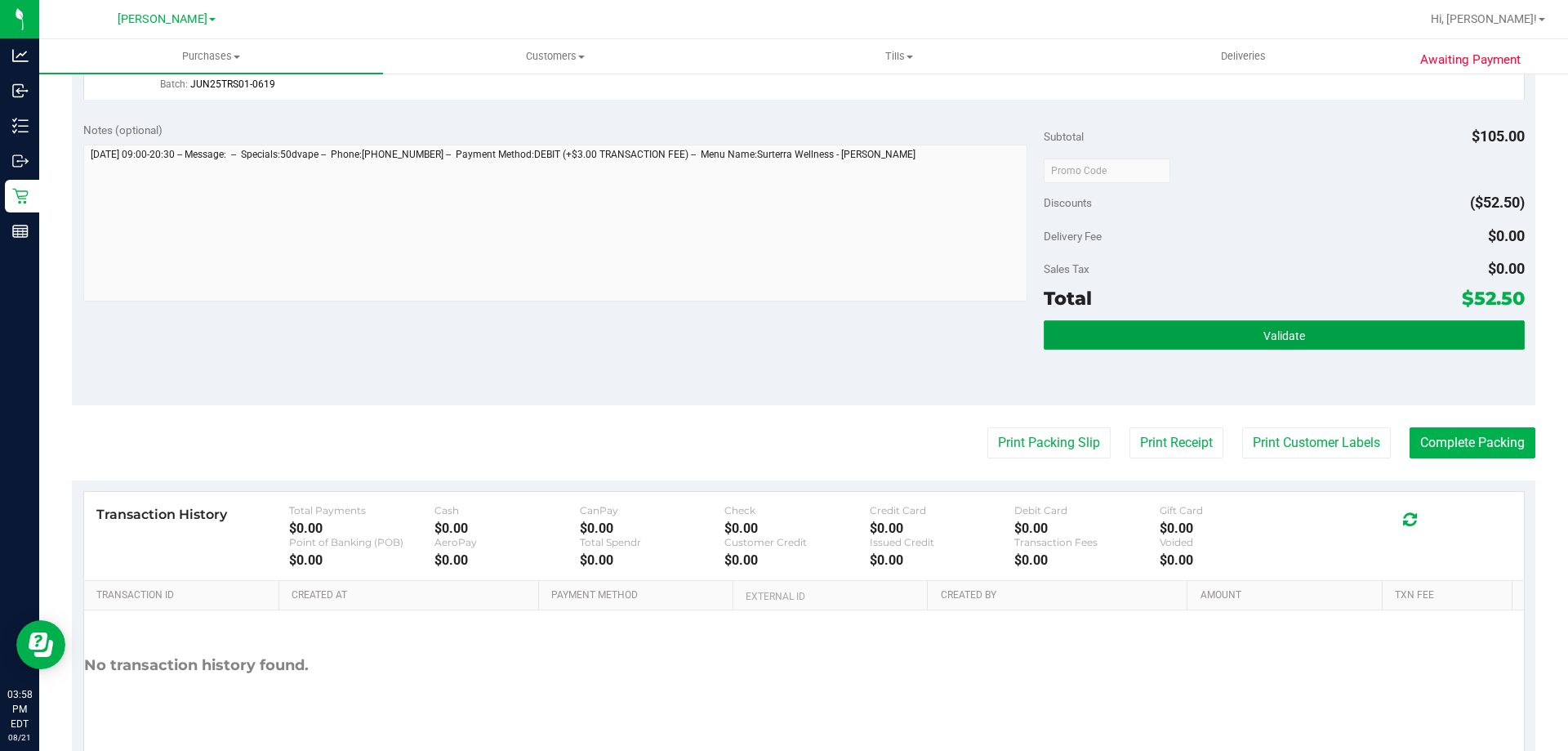
click at [1278, 334] on span "Validate" at bounding box center [1284, 335] width 41 height 13
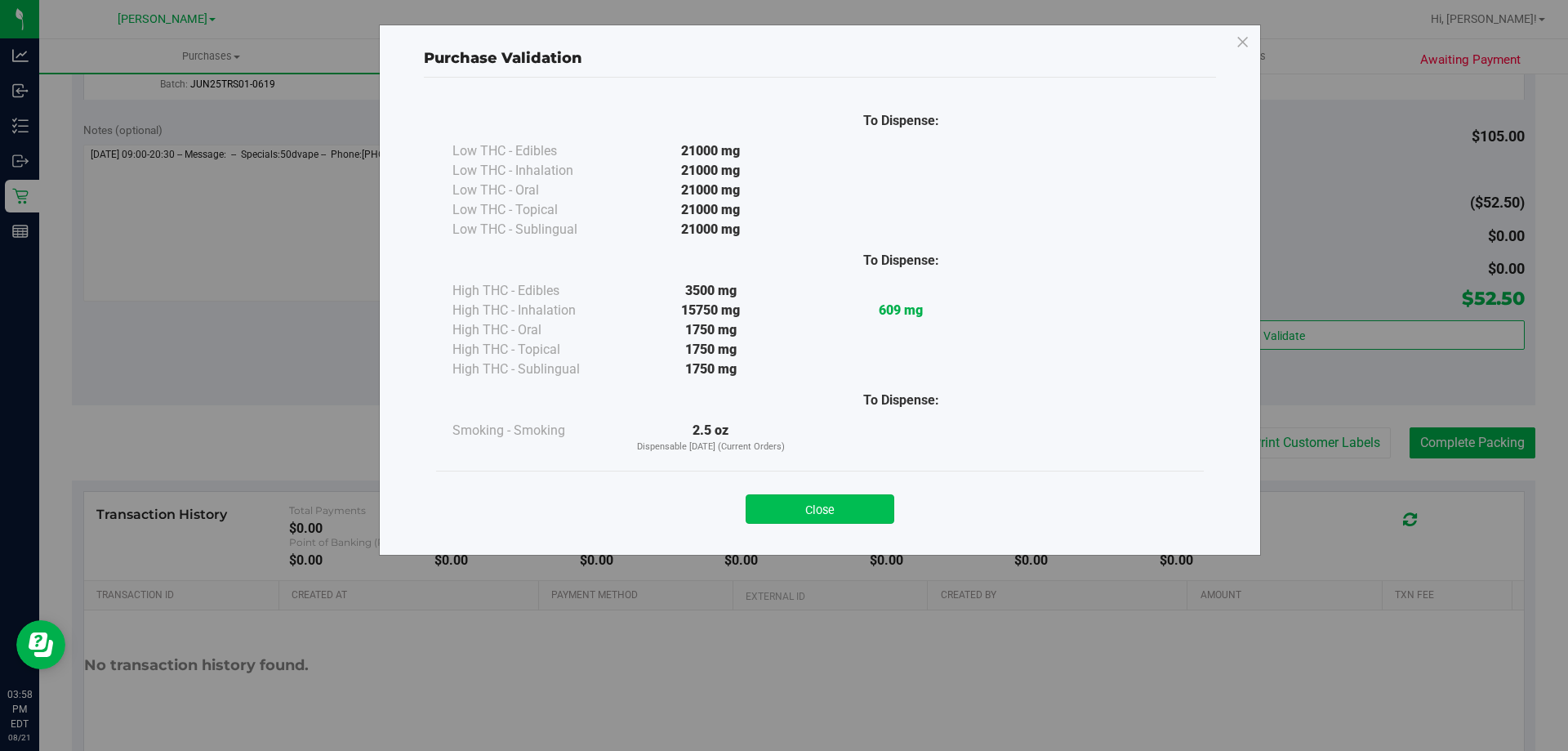
click at [812, 513] on button "Close" at bounding box center [820, 509] width 148 height 29
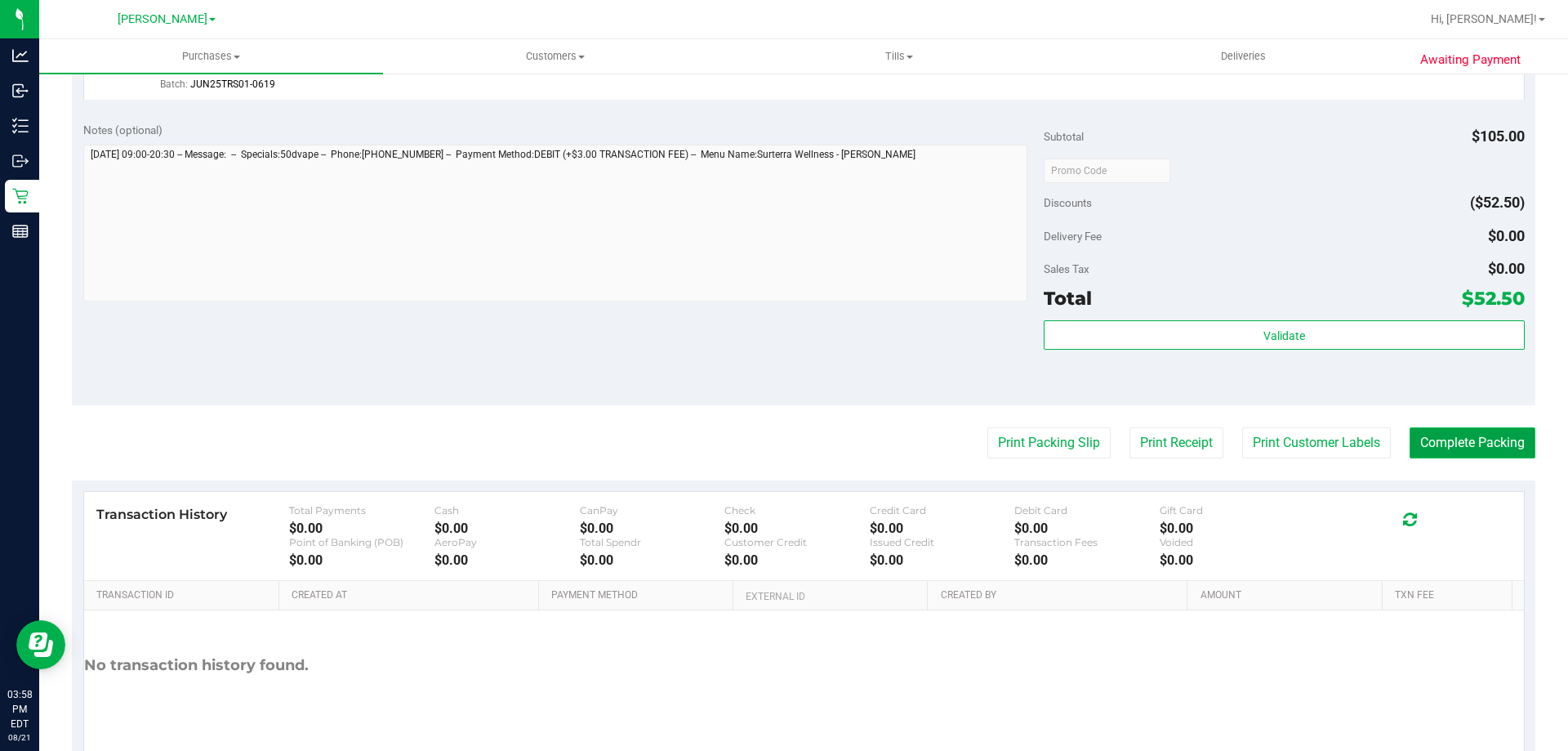
click at [1480, 450] on button "Complete Packing" at bounding box center [1472, 443] width 126 height 31
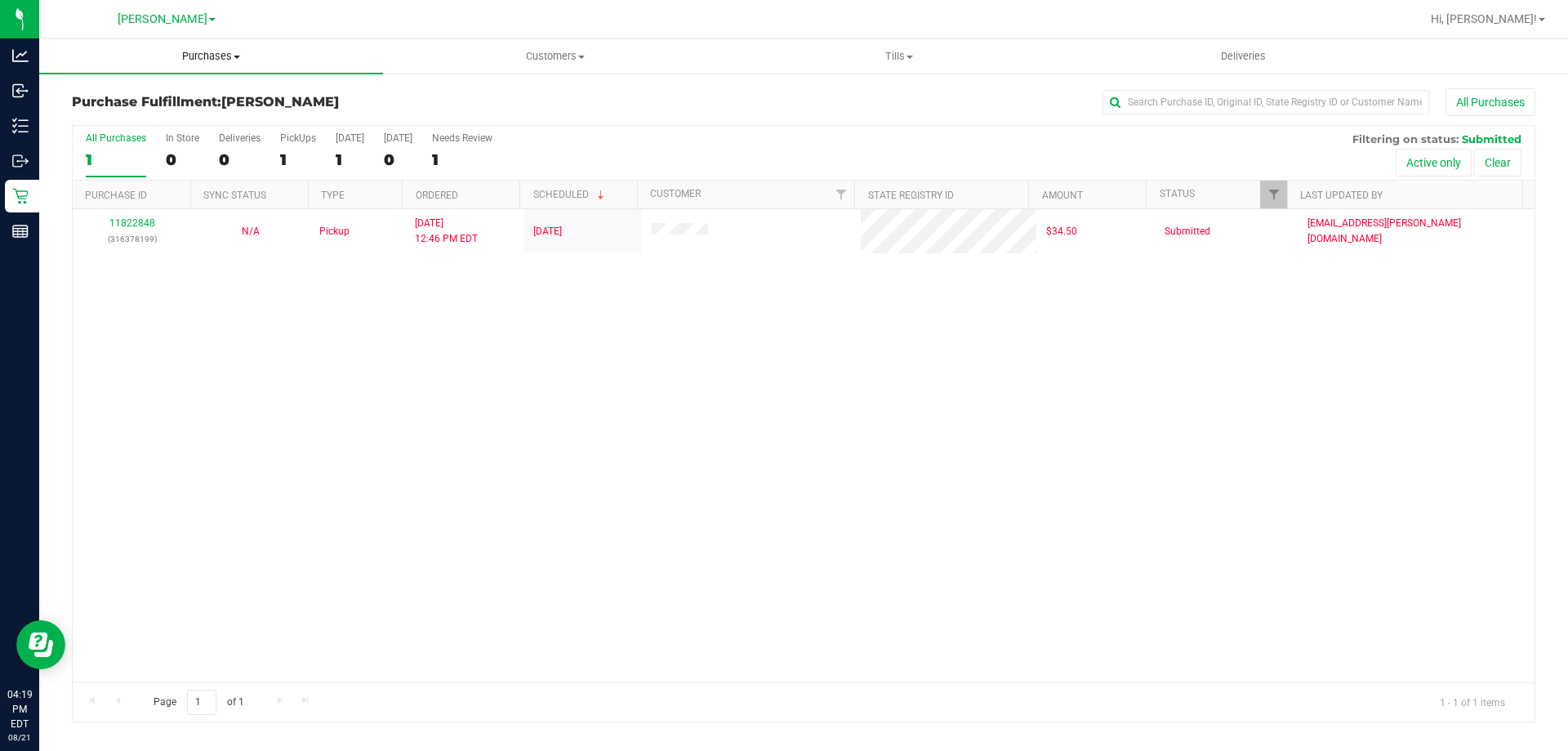
click at [223, 49] on span "Purchases" at bounding box center [211, 56] width 344 height 15
click at [145, 96] on span "Summary of purchases" at bounding box center [123, 98] width 168 height 14
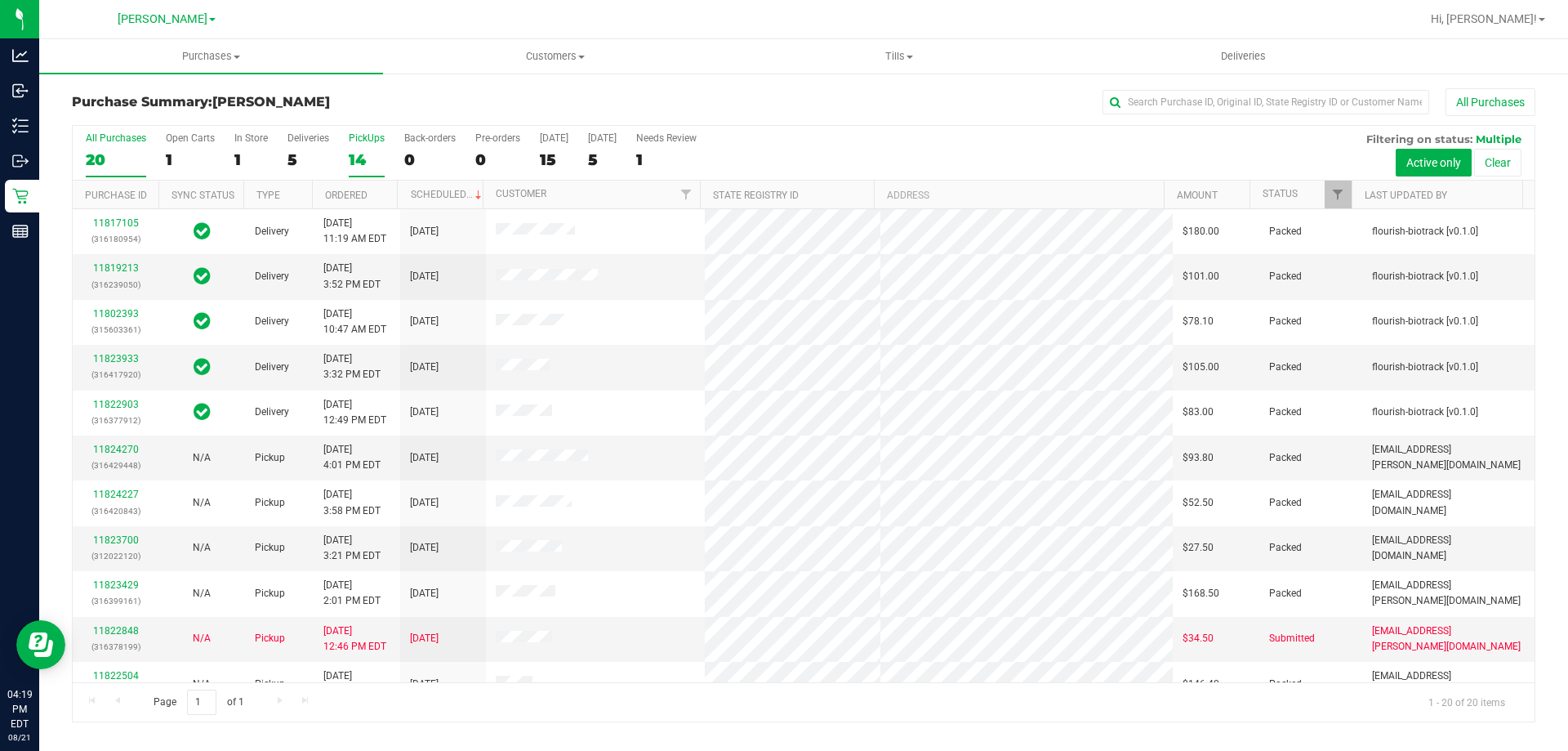
click at [357, 162] on div "14" at bounding box center [367, 159] width 36 height 18
click at [0, 0] on input "PickUps 14" at bounding box center [0, 0] width 0 height 0
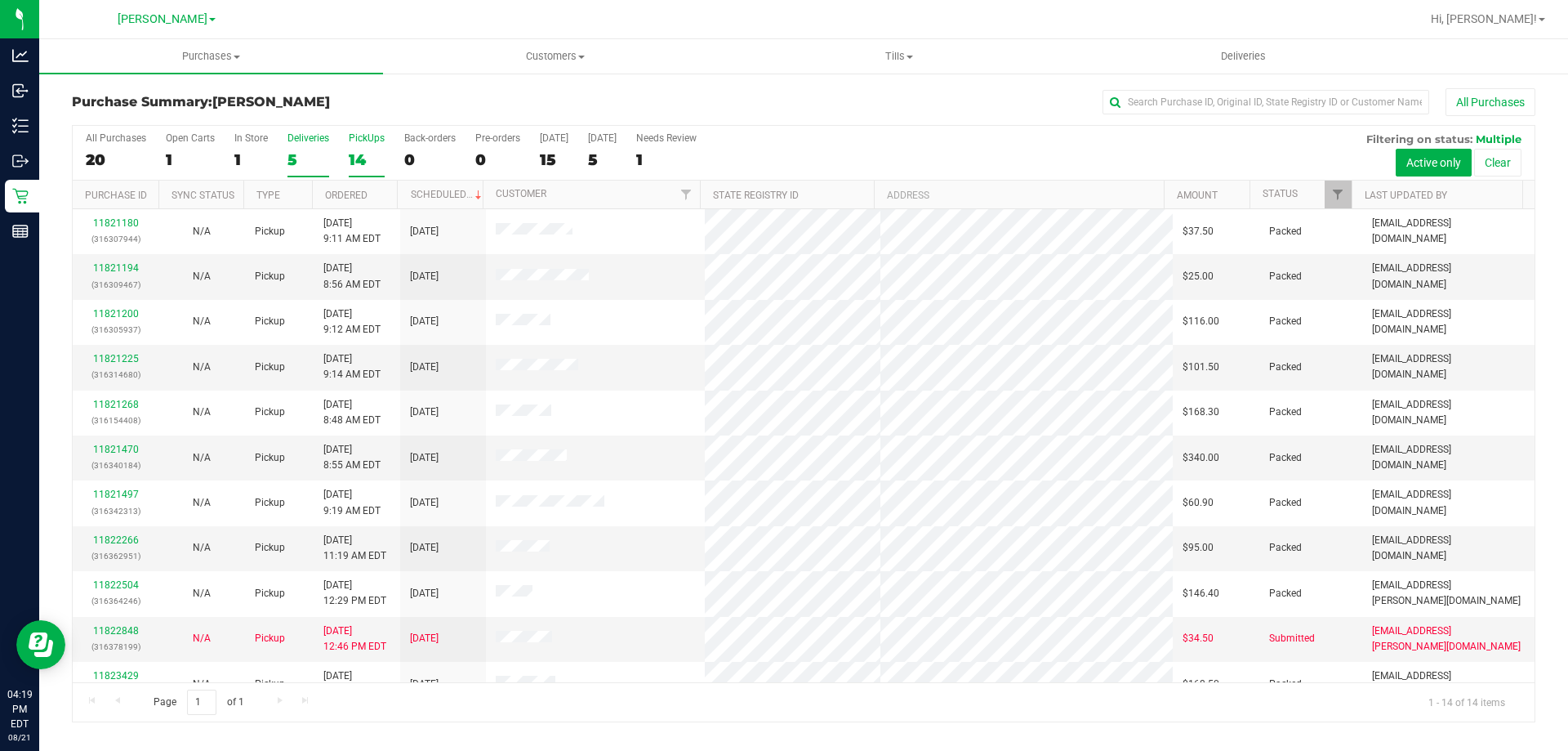
click at [307, 150] on div "5" at bounding box center [308, 159] width 41 height 18
click at [0, 0] on input "Deliveries 5" at bounding box center [0, 0] width 0 height 0
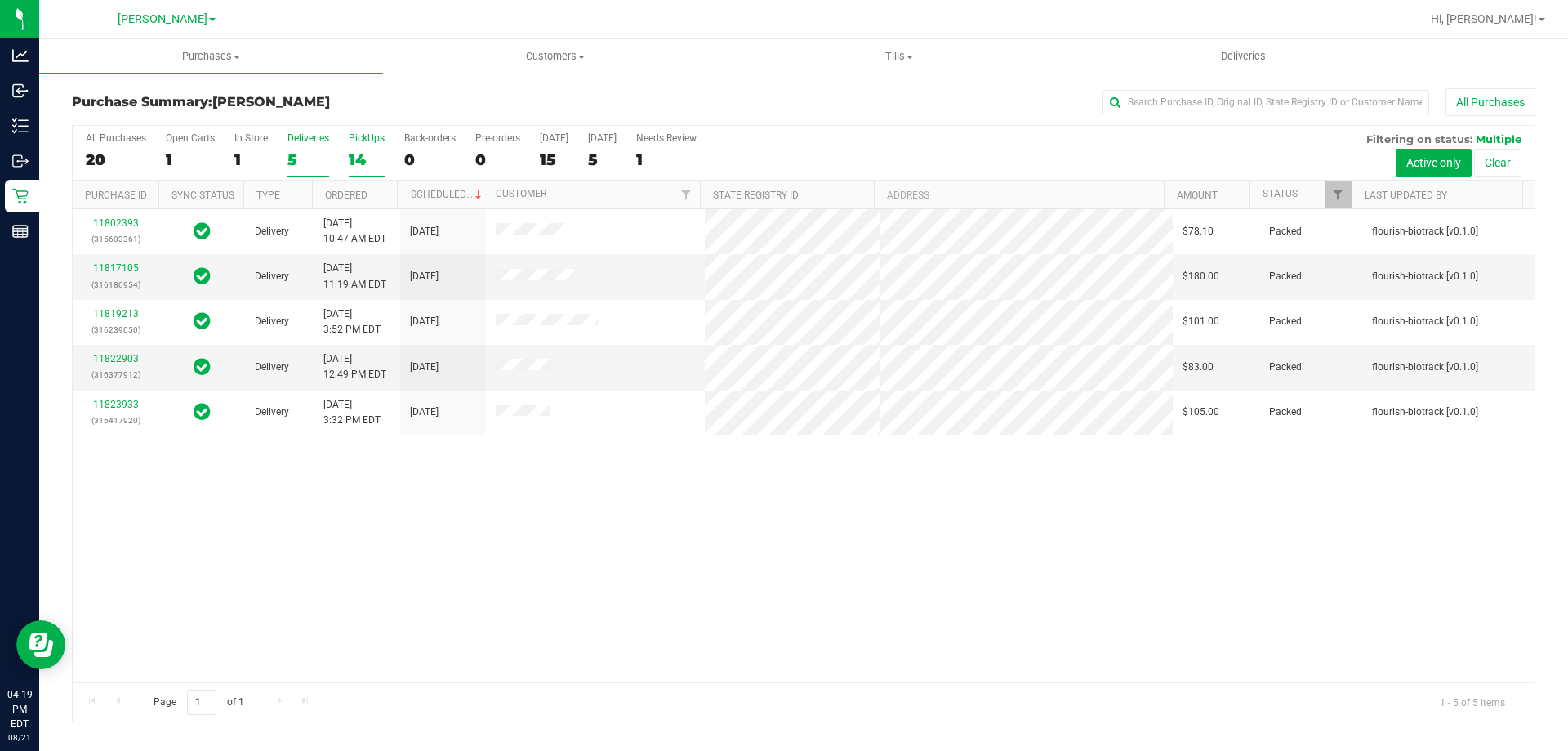
click at [370, 152] on div "14" at bounding box center [367, 159] width 36 height 18
click at [0, 0] on input "PickUps 14" at bounding box center [0, 0] width 0 height 0
